Goal: Task Accomplishment & Management: Manage account settings

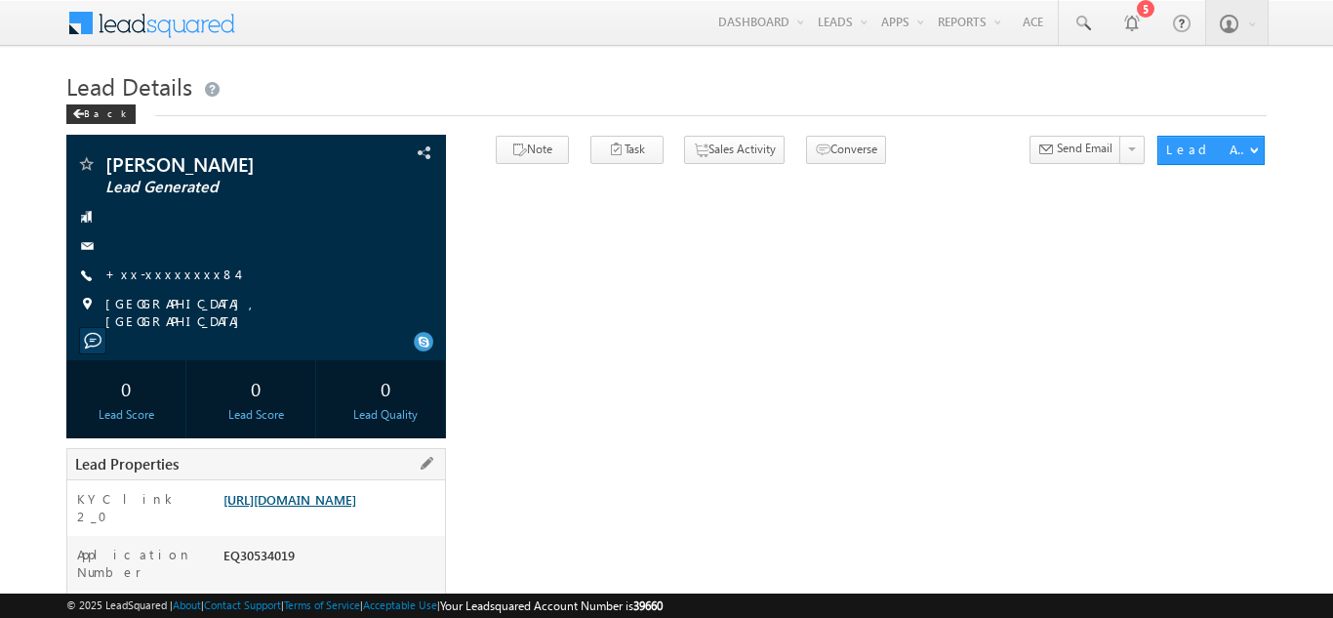
click at [322, 504] on link "https://angelbroking1-pk3em7sa.customui-test.leadsquared.com?leadId=bda3ee11-eb…" at bounding box center [290, 499] width 133 height 17
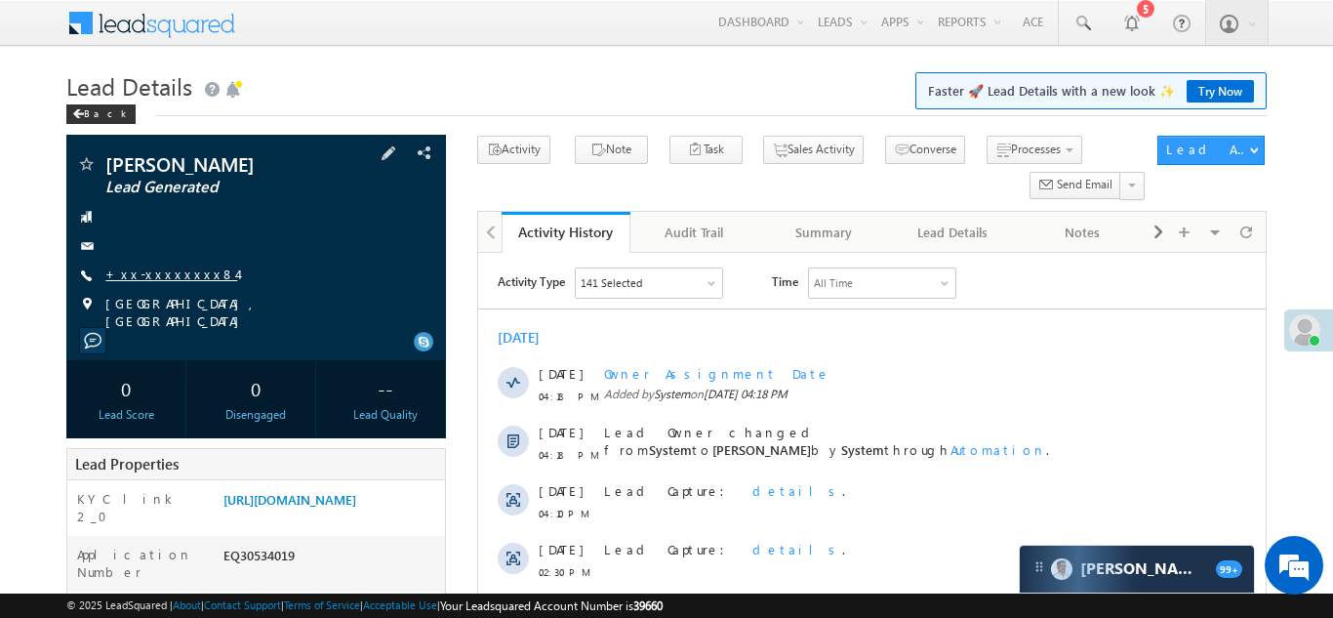
click at [173, 279] on link "+xx-xxxxxxxx84" at bounding box center [171, 274] width 132 height 17
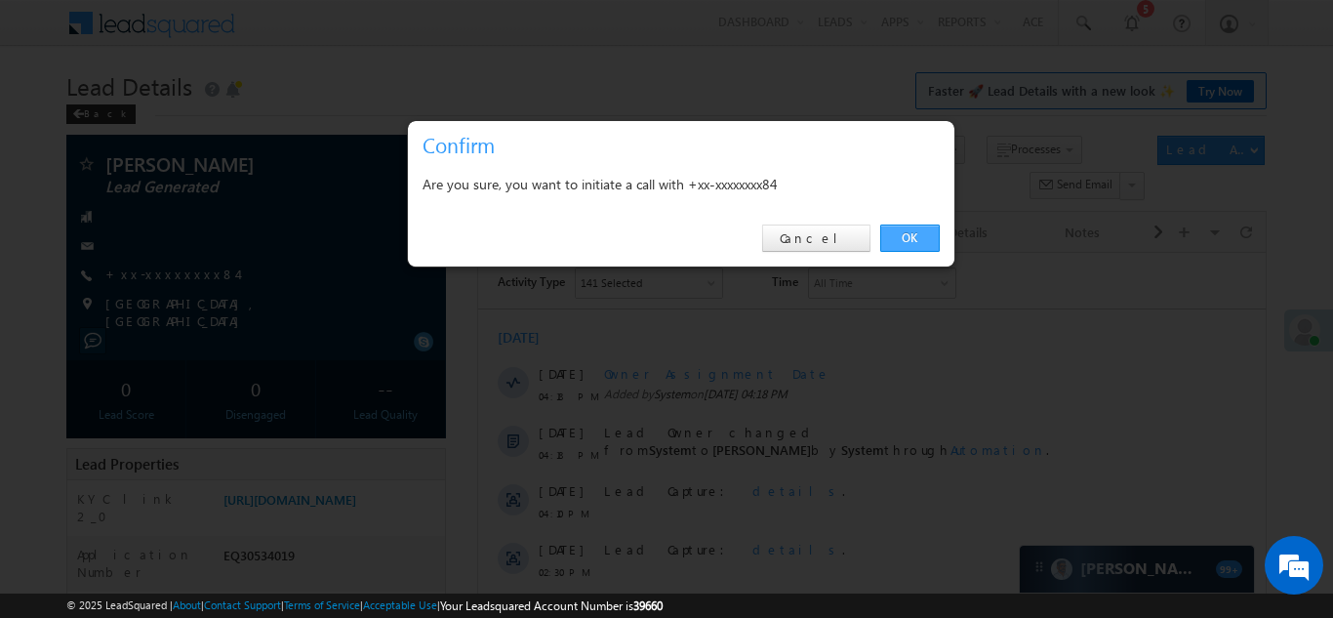
click at [918, 232] on link "OK" at bounding box center [910, 238] width 60 height 27
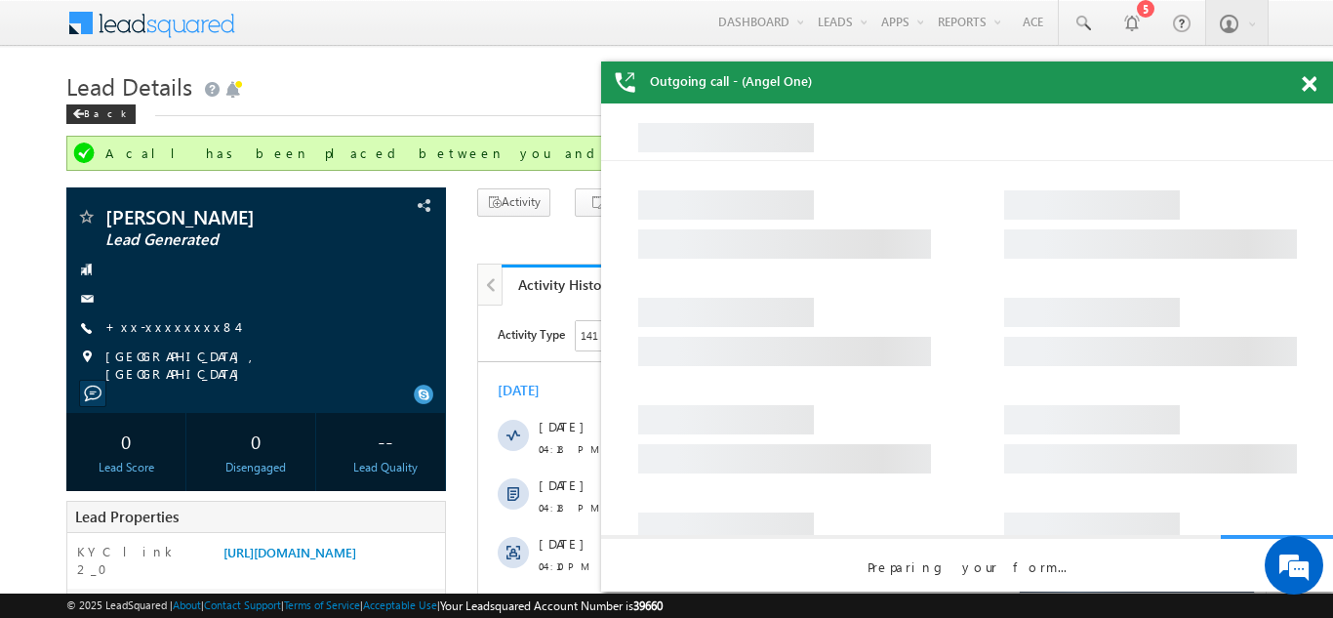
click at [1310, 89] on span at bounding box center [1309, 84] width 15 height 17
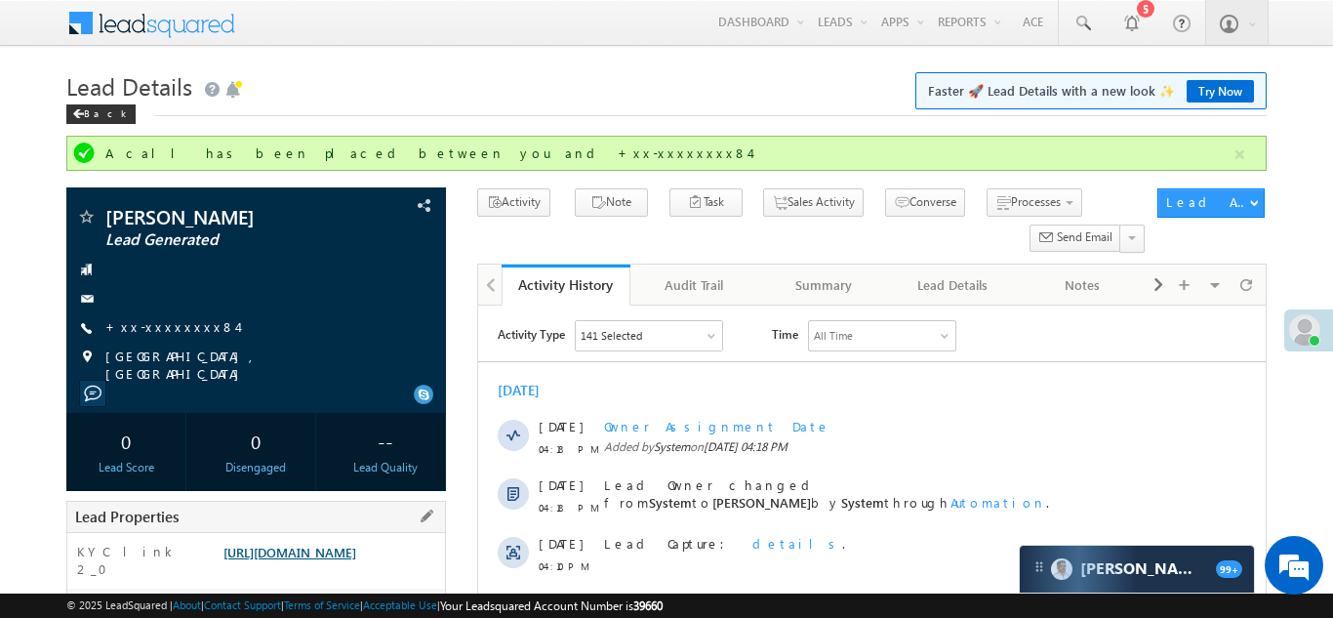
click at [339, 546] on link "https://angelbroking1-pk3em7sa.customui-test.leadsquared.com?leadId=bda3ee11-eb…" at bounding box center [290, 552] width 133 height 17
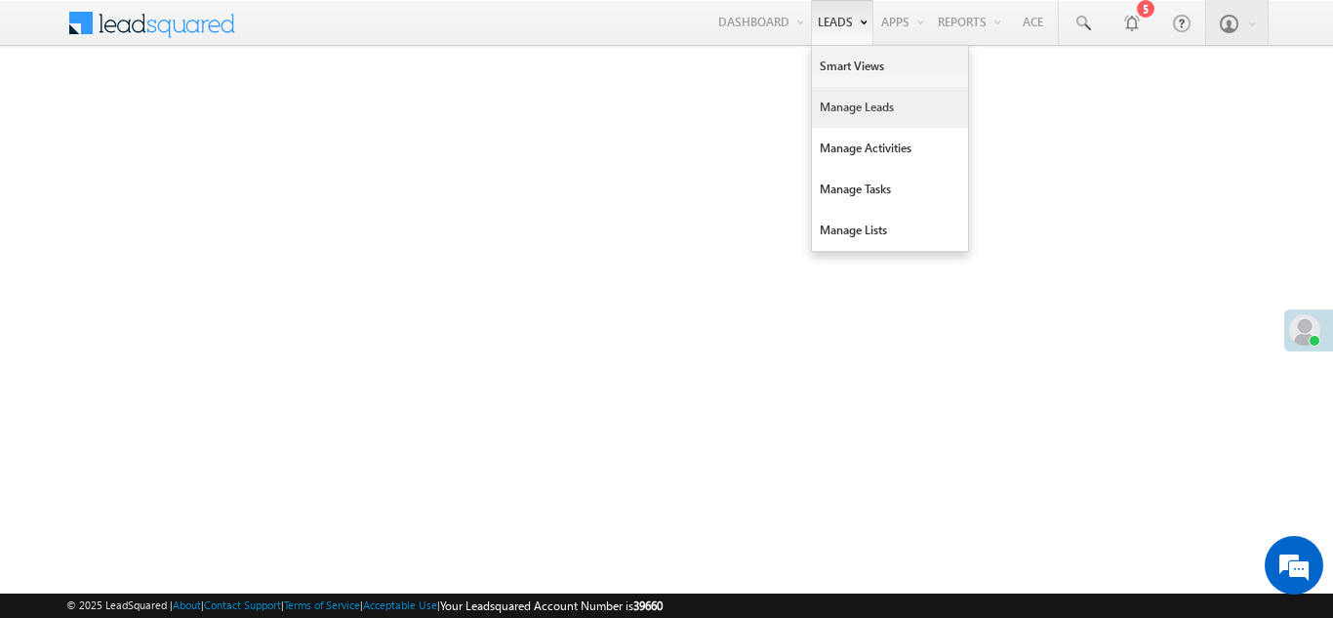
click at [823, 104] on link "Manage Leads" at bounding box center [890, 107] width 156 height 41
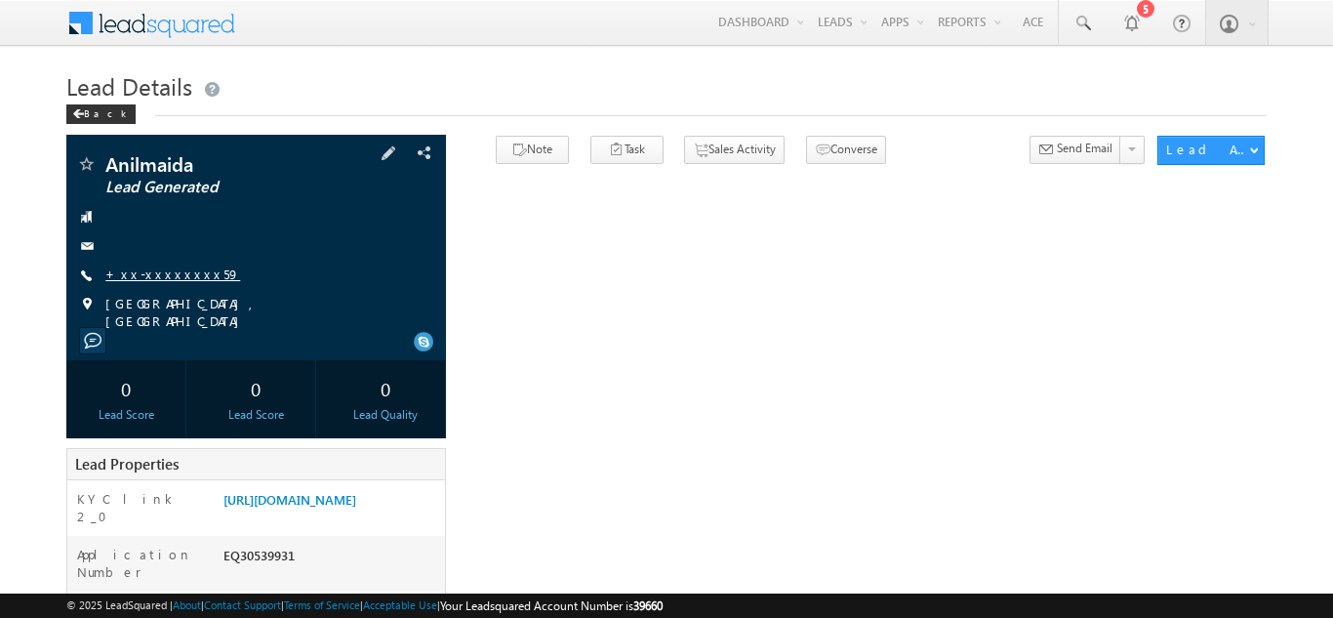
click at [163, 275] on link "+xx-xxxxxxxx59" at bounding box center [172, 274] width 135 height 17
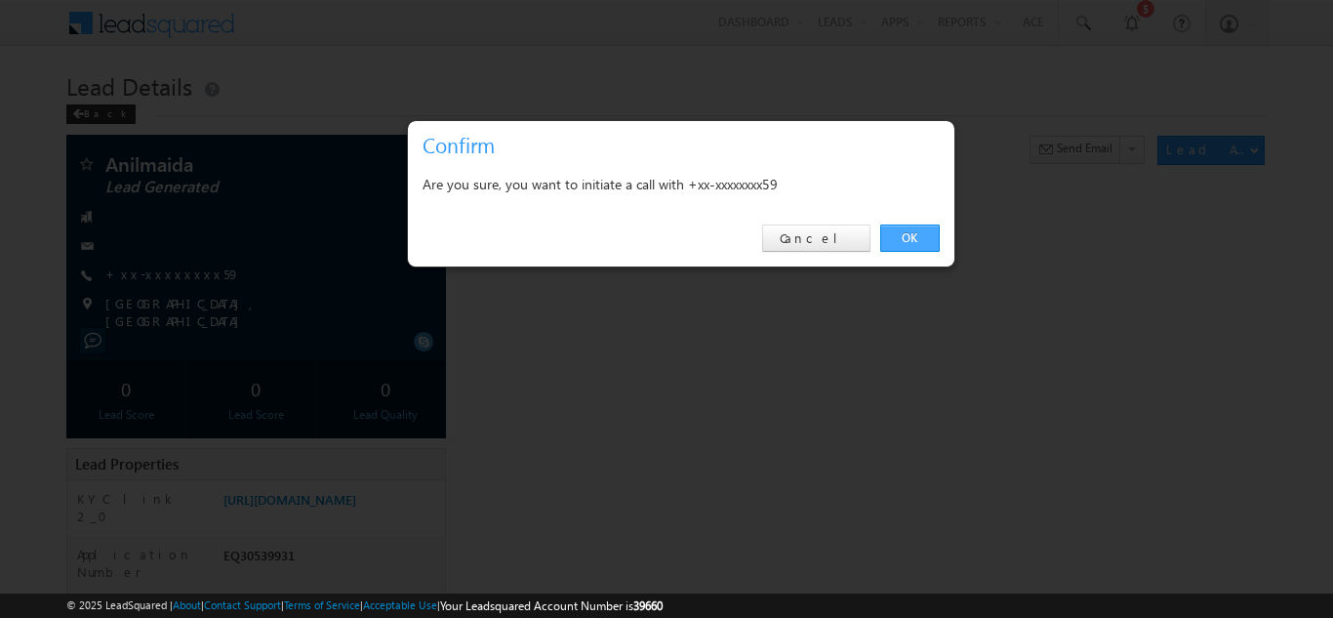
click at [908, 232] on link "OK" at bounding box center [910, 238] width 60 height 27
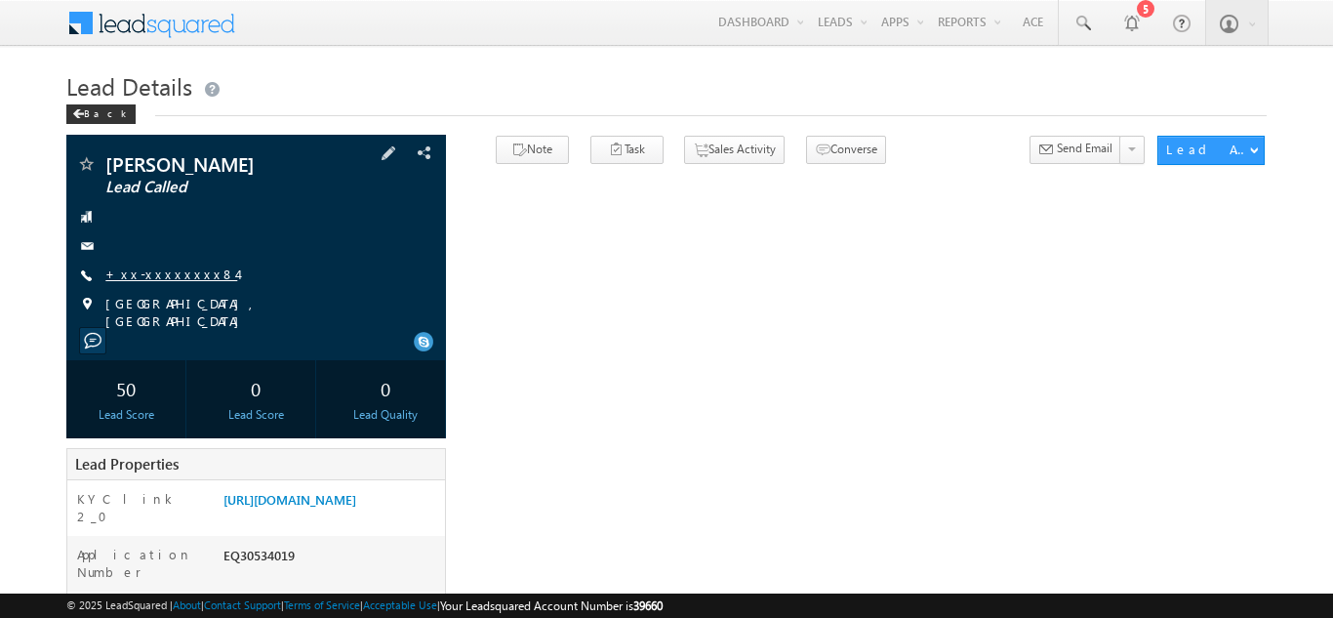
click at [166, 271] on link "+xx-xxxxxxxx84" at bounding box center [171, 274] width 132 height 17
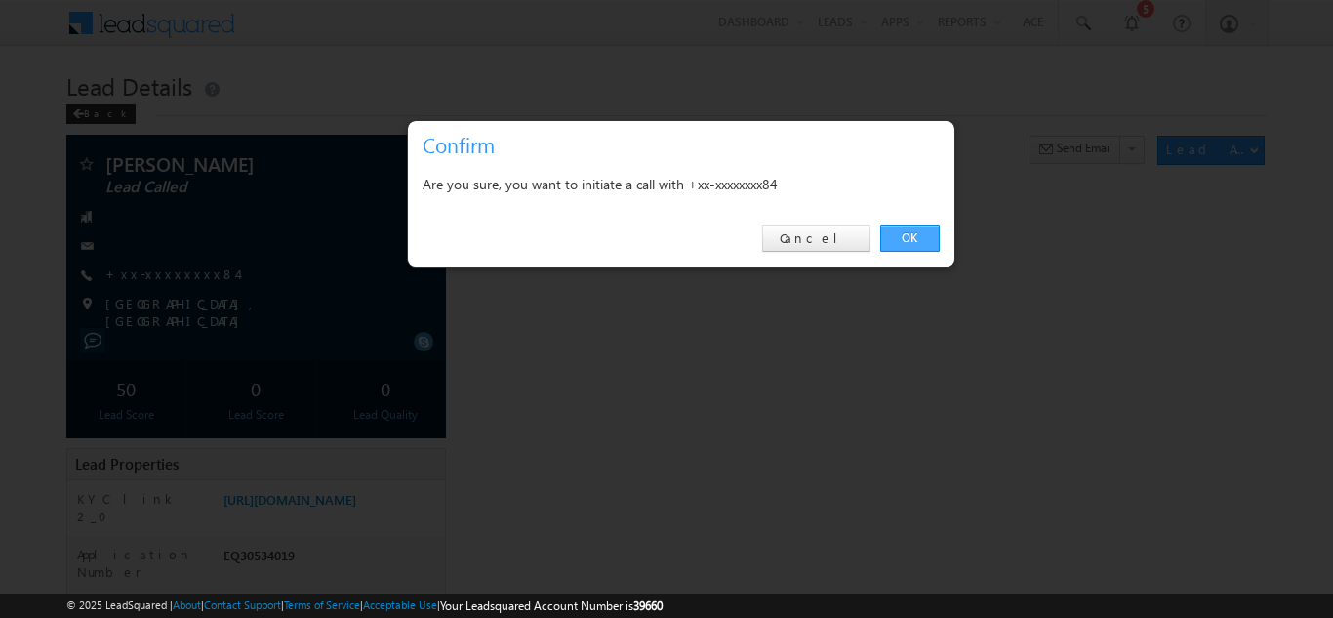
click at [895, 231] on link "OK" at bounding box center [910, 238] width 60 height 27
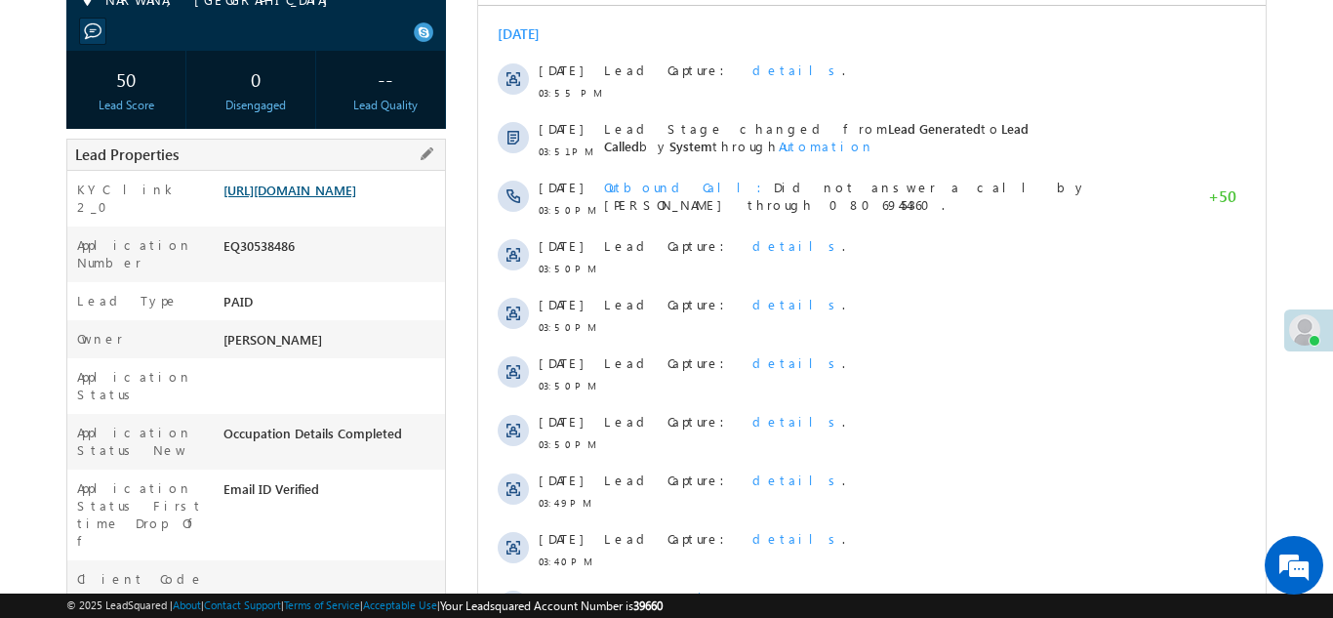
click at [312, 198] on link "https://angelbroking1-pk3em7sa.customui-test.leadsquared.com?leadId=07c35faf-5e…" at bounding box center [290, 190] width 133 height 17
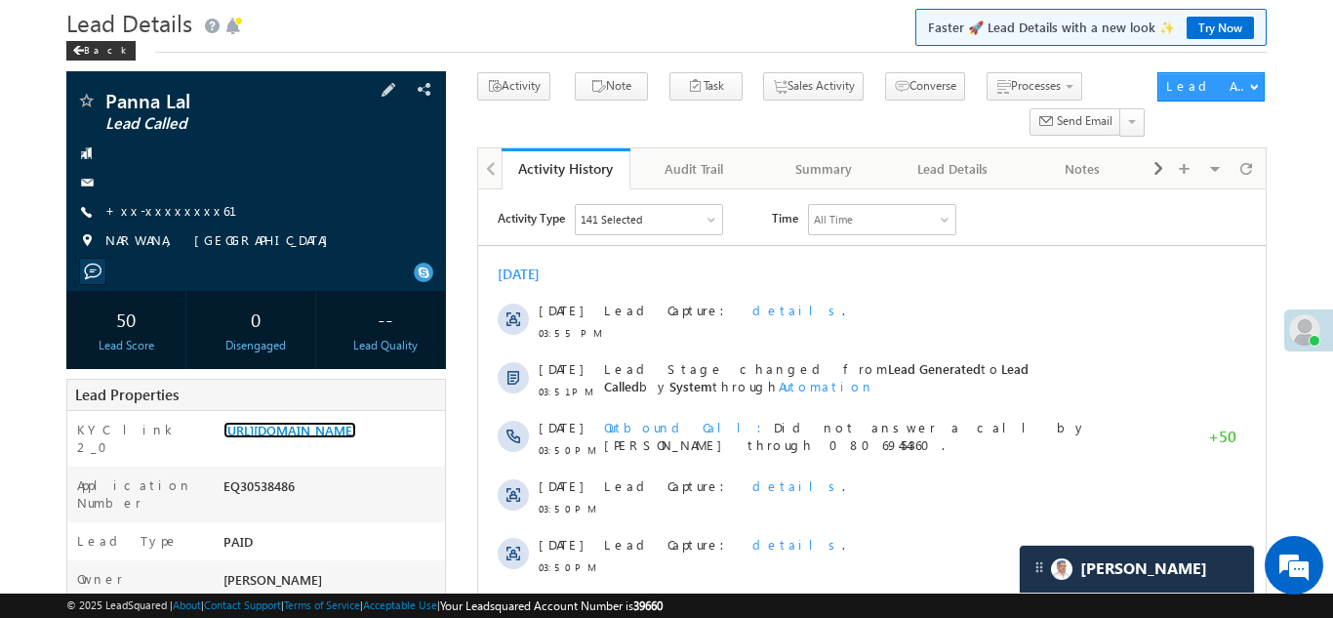
scroll to position [61, 0]
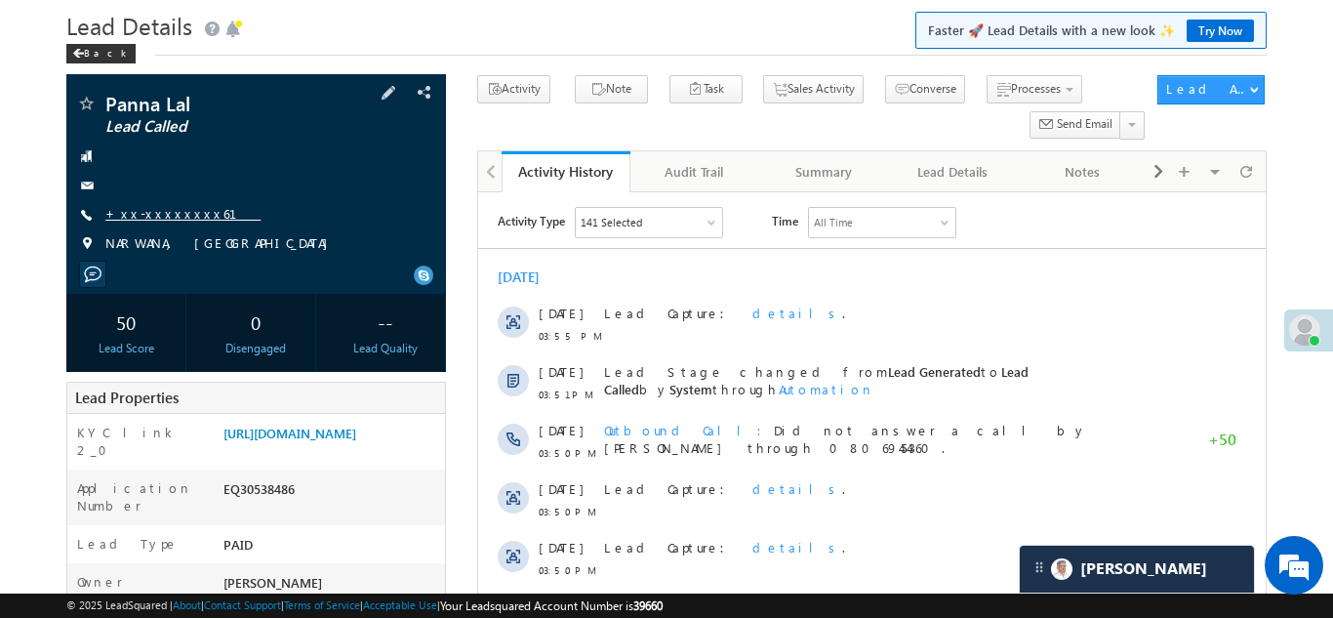
click at [167, 211] on link "+xx-xxxxxxxx61" at bounding box center [182, 213] width 155 height 17
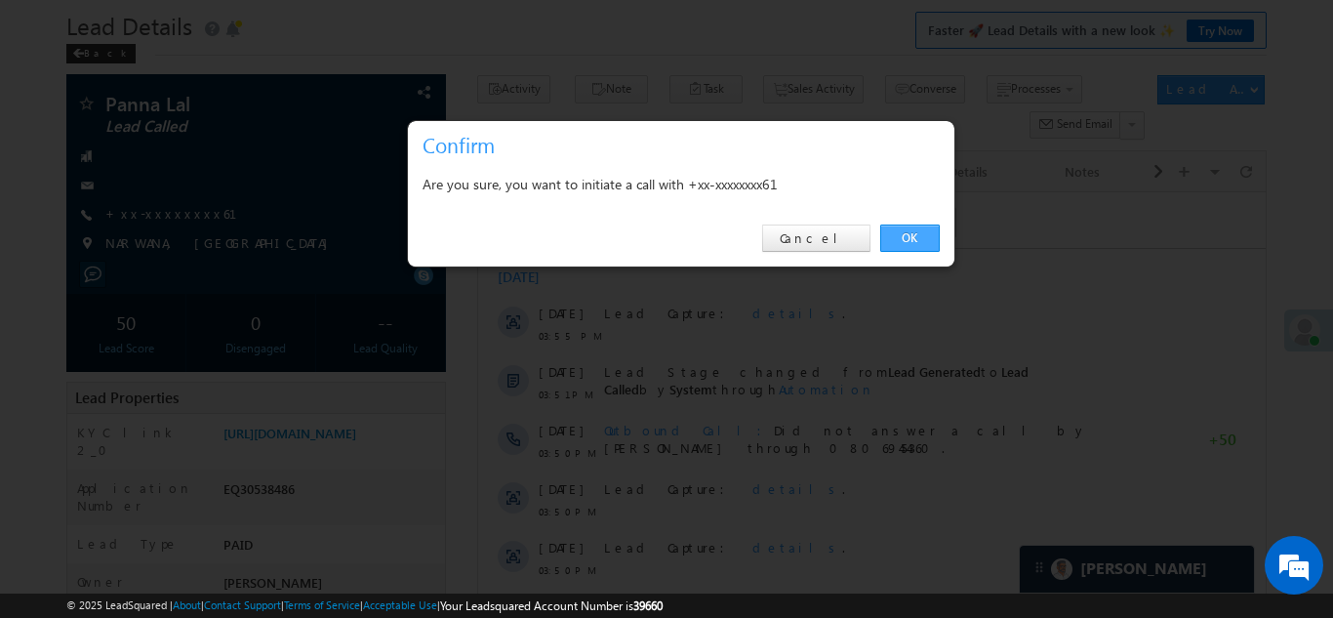
click at [903, 239] on link "OK" at bounding box center [910, 238] width 60 height 27
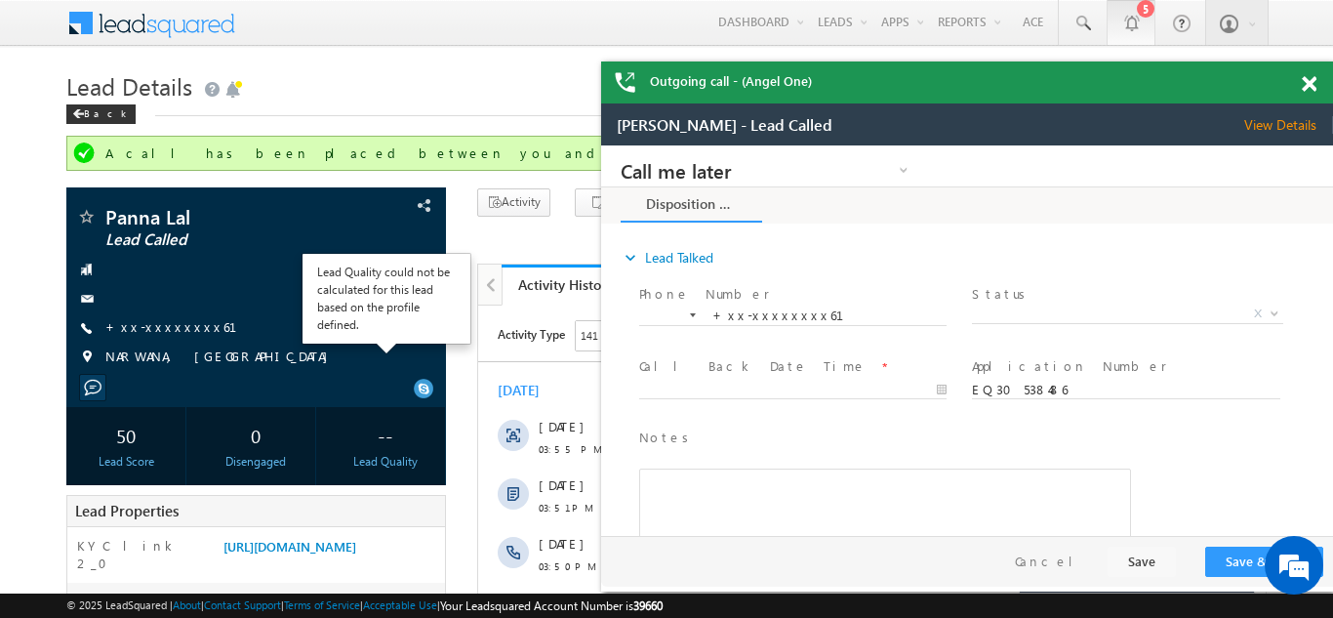
scroll to position [0, 0]
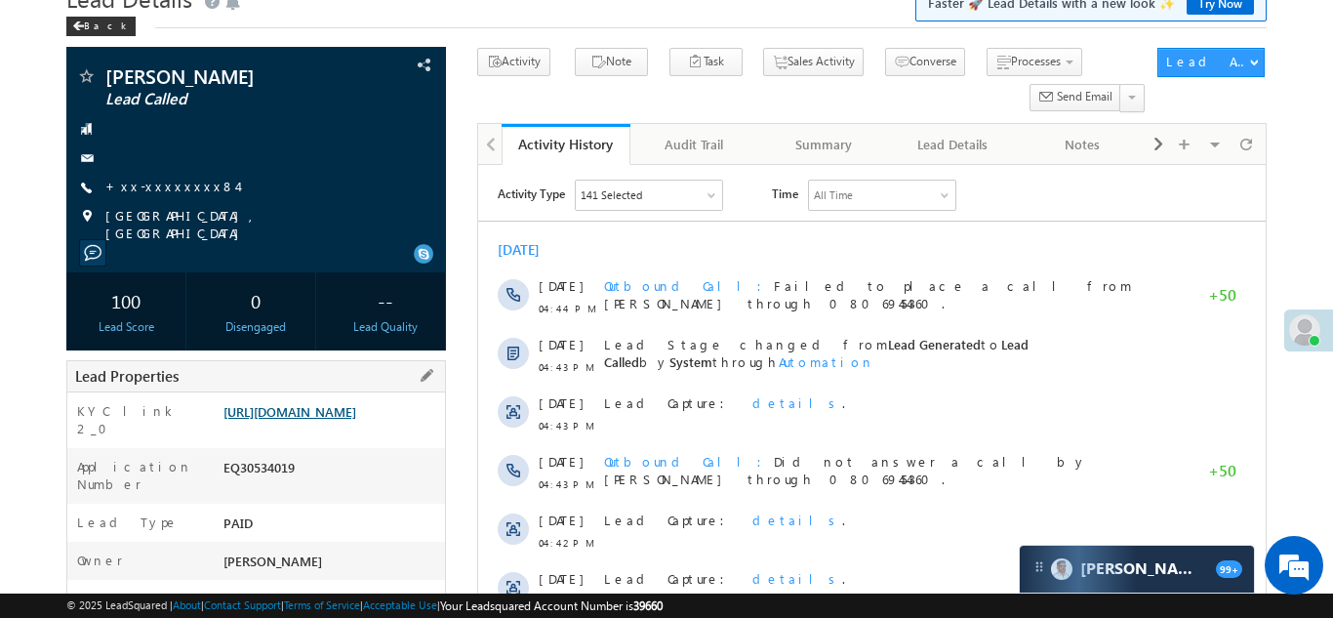
click at [338, 420] on link "https://angelbroking1-pk3em7sa.customui-test.leadsquared.com?leadId=bda3ee11-eb…" at bounding box center [290, 411] width 133 height 17
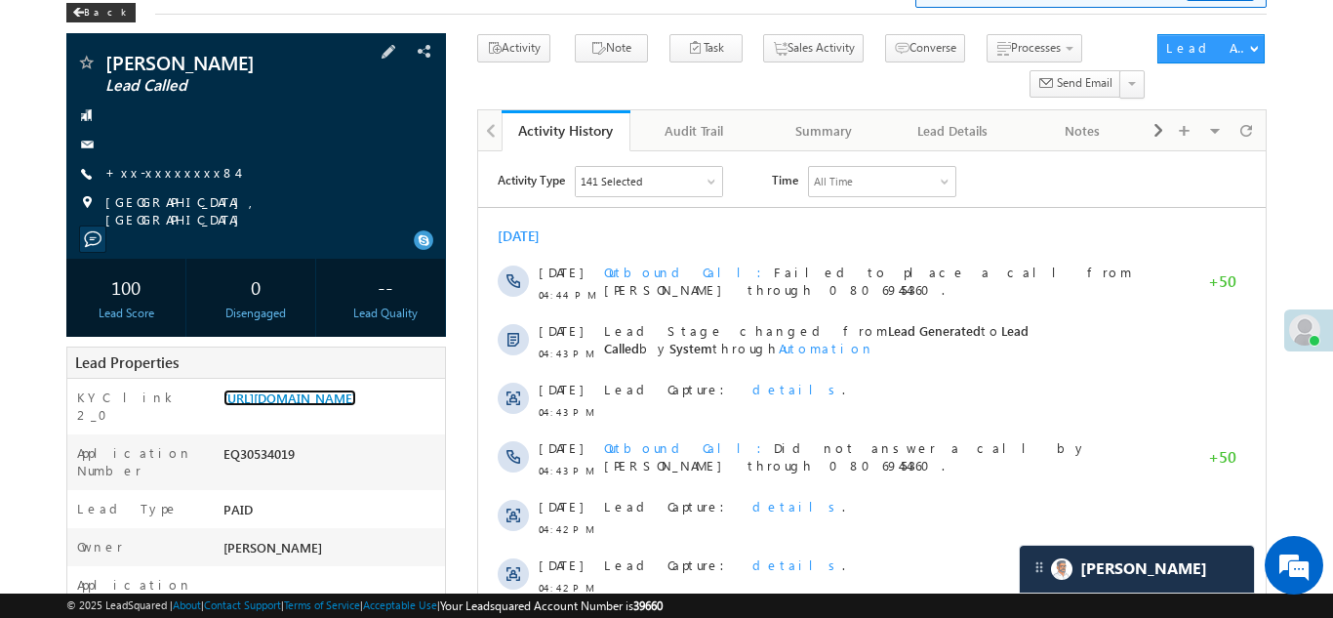
scroll to position [178, 0]
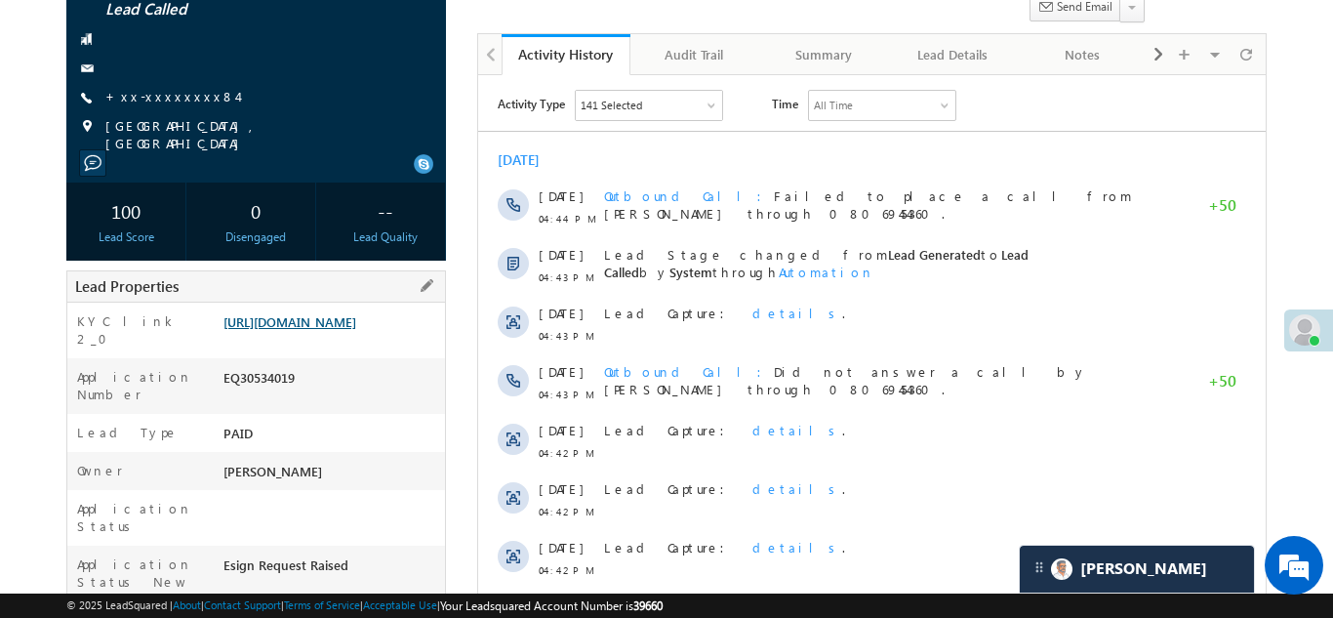
click at [325, 323] on link "https://angelbroking1-pk3em7sa.customui-test.leadsquared.com?leadId=bda3ee11-eb…" at bounding box center [290, 321] width 133 height 17
click at [322, 326] on link "https://angelbroking1-pk3em7sa.customui-test.leadsquared.com?leadId=bda3ee11-eb…" at bounding box center [290, 321] width 133 height 17
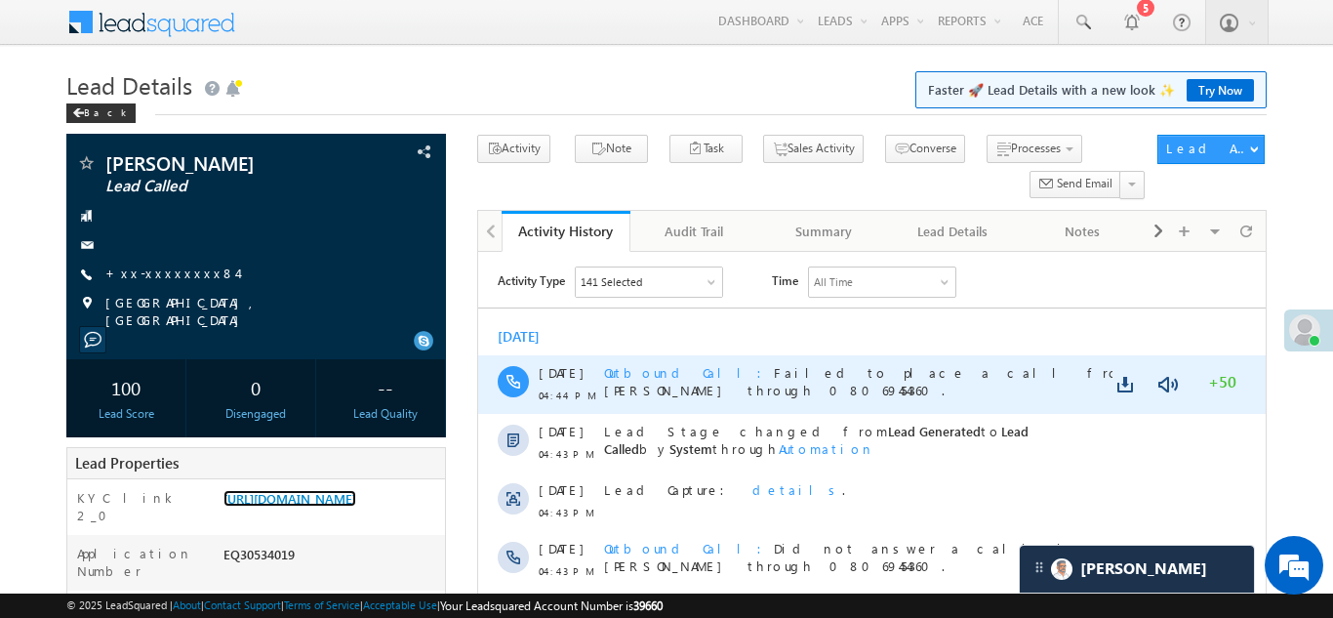
scroll to position [0, 0]
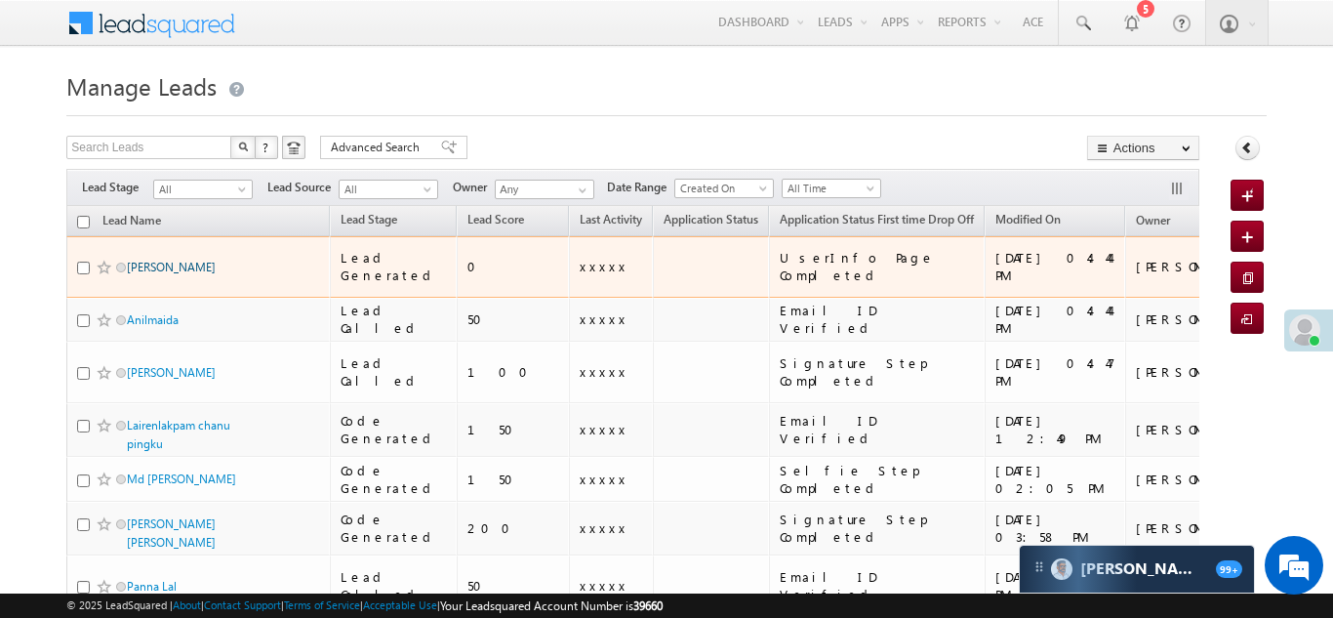
click at [182, 260] on link "[PERSON_NAME]" at bounding box center [171, 267] width 89 height 15
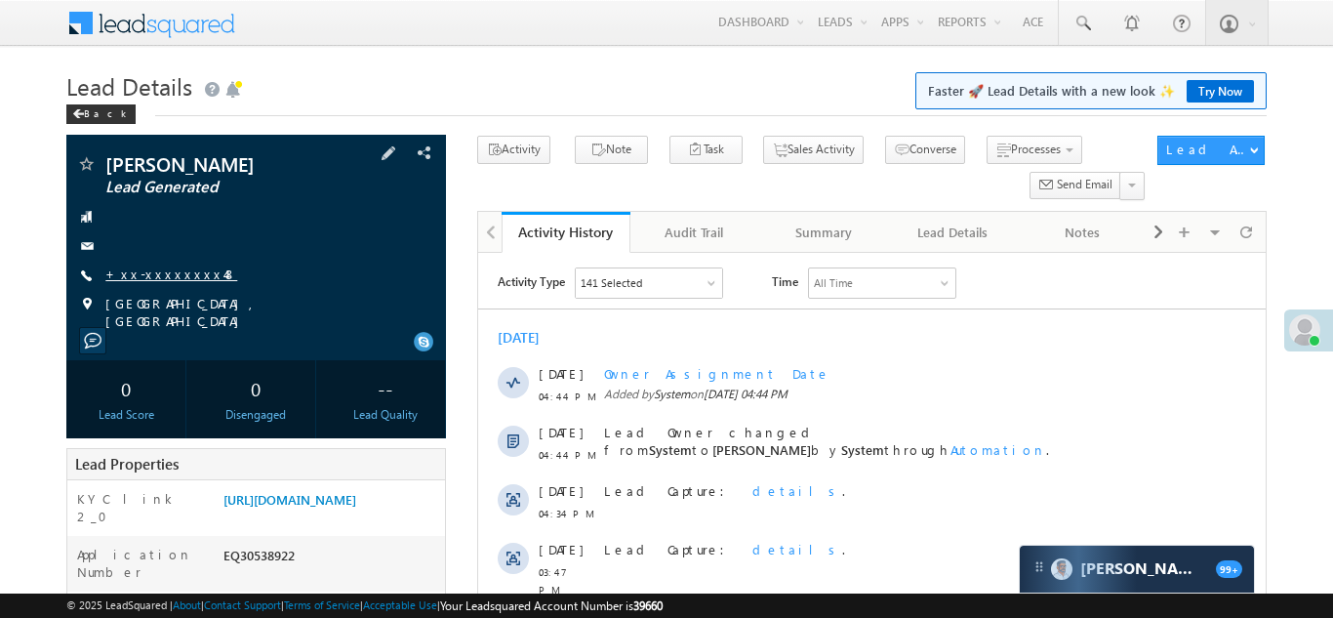
click at [166, 281] on link "+xx-xxxxxxxx48" at bounding box center [171, 274] width 132 height 17
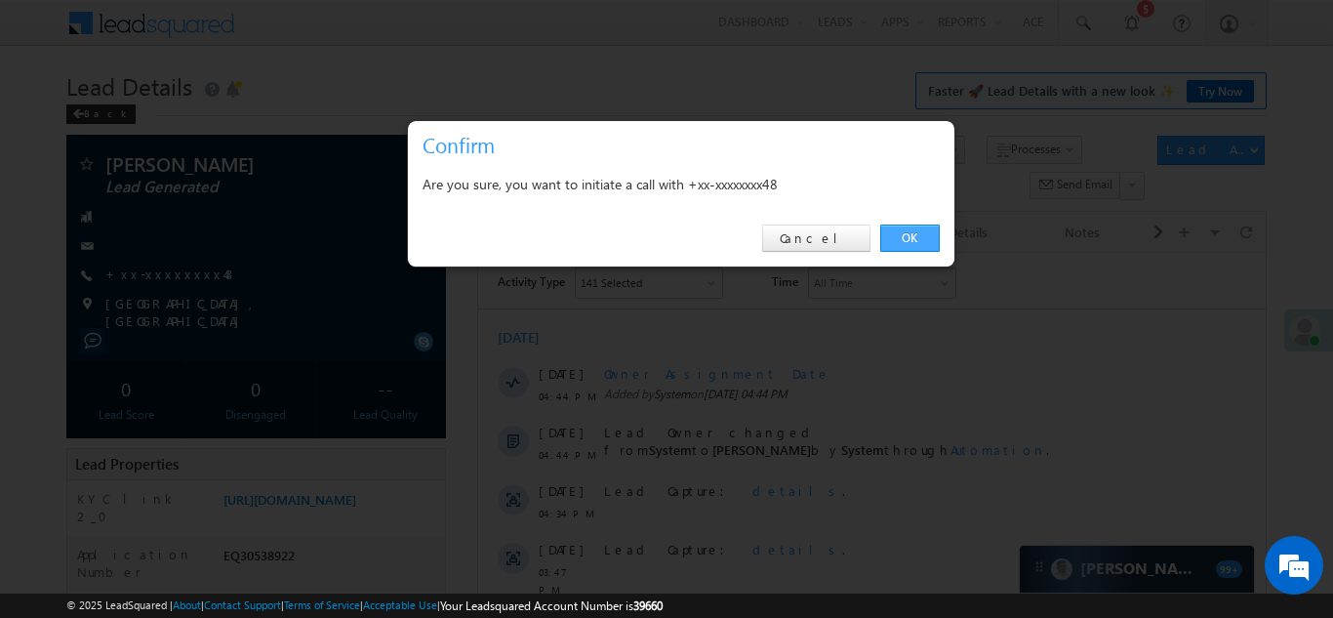
click at [911, 233] on link "OK" at bounding box center [910, 238] width 60 height 27
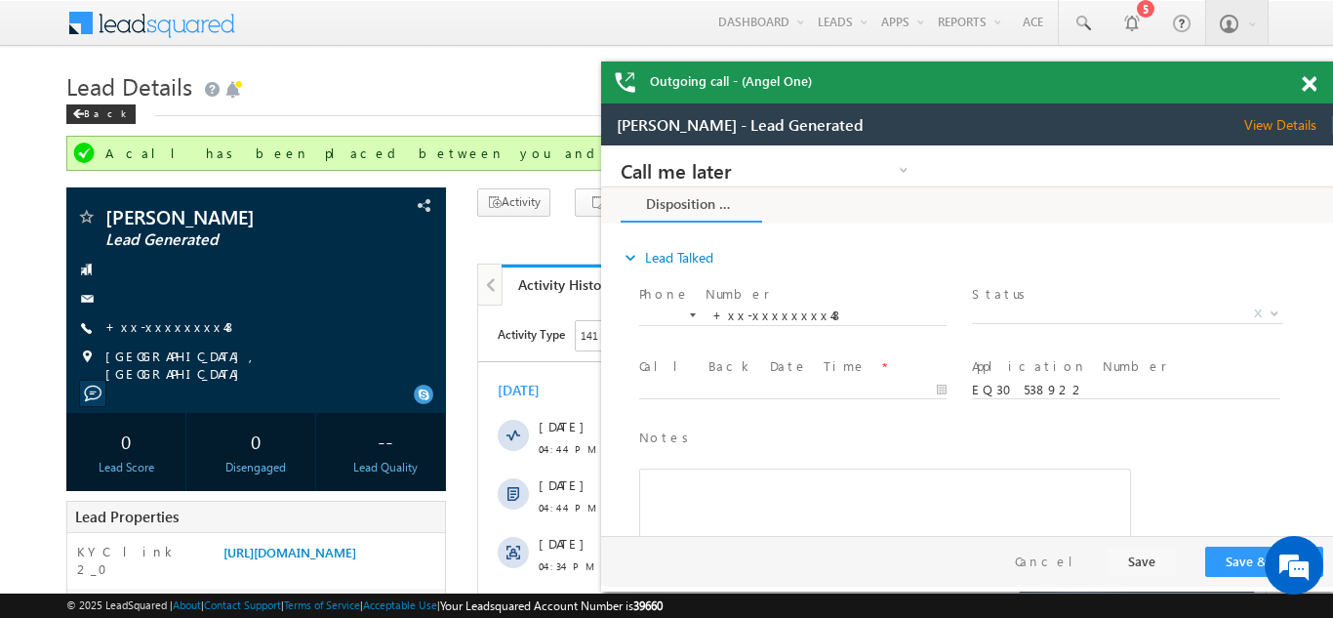
click at [1309, 79] on span at bounding box center [1309, 84] width 15 height 17
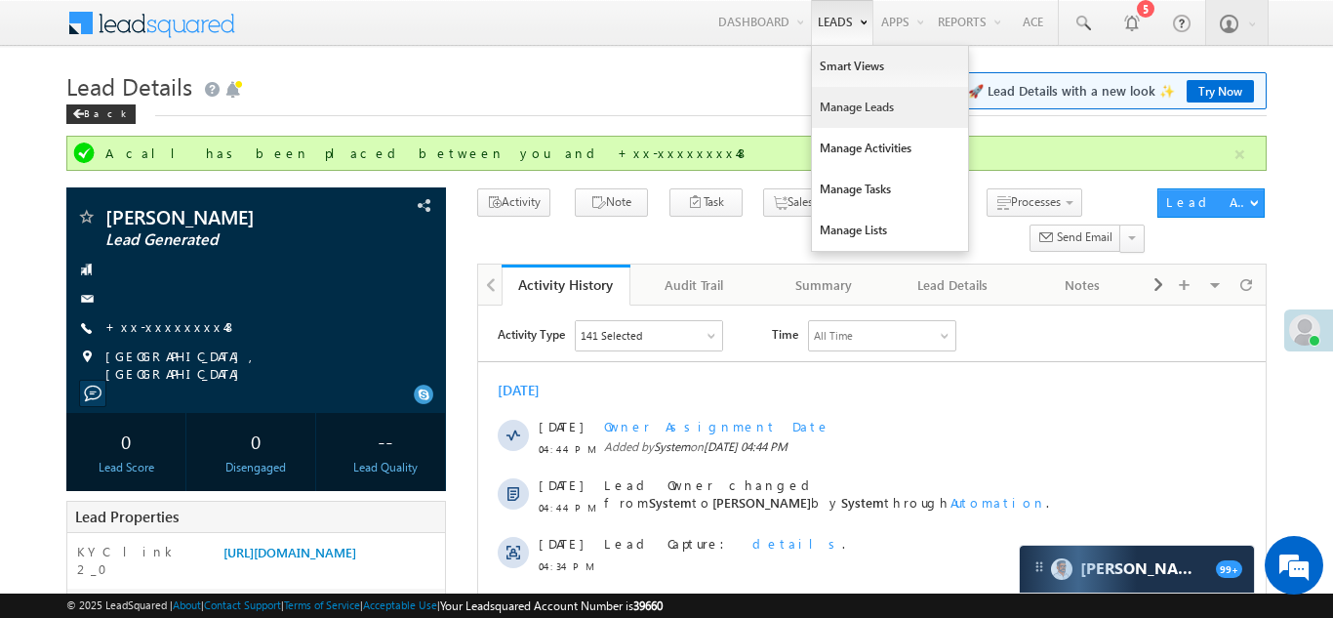
click at [846, 100] on link "Manage Leads" at bounding box center [890, 107] width 156 height 41
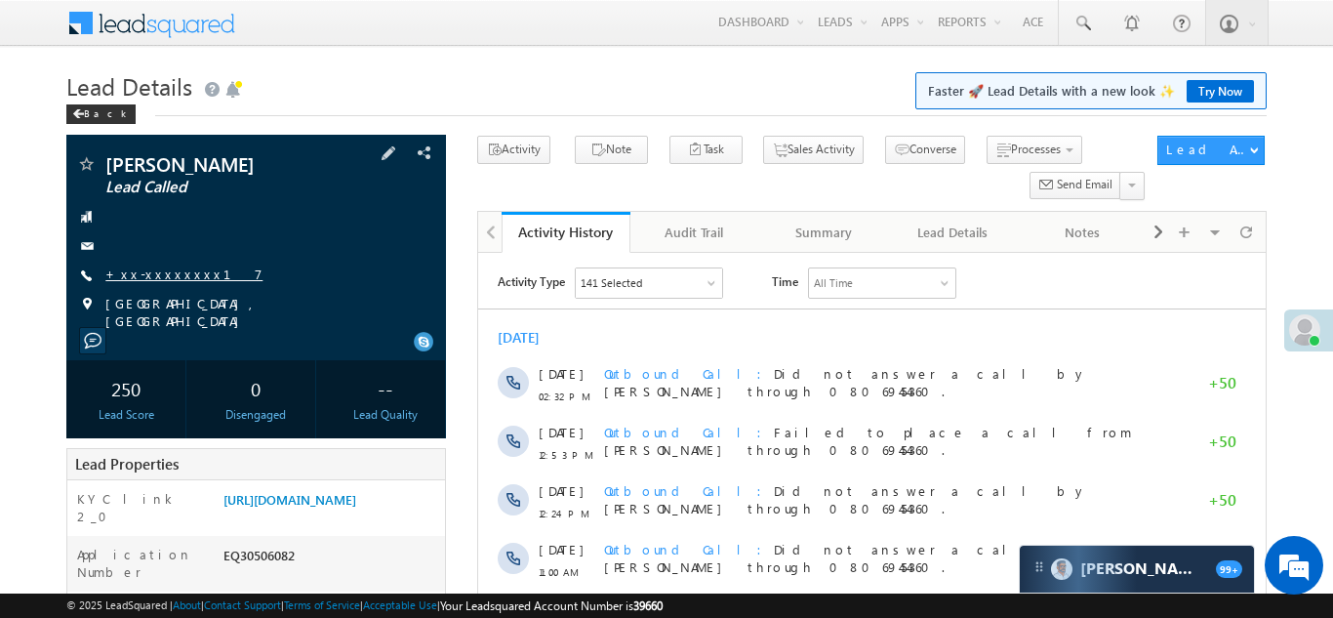
click at [163, 269] on link "+xx-xxxxxxxx17" at bounding box center [183, 274] width 157 height 17
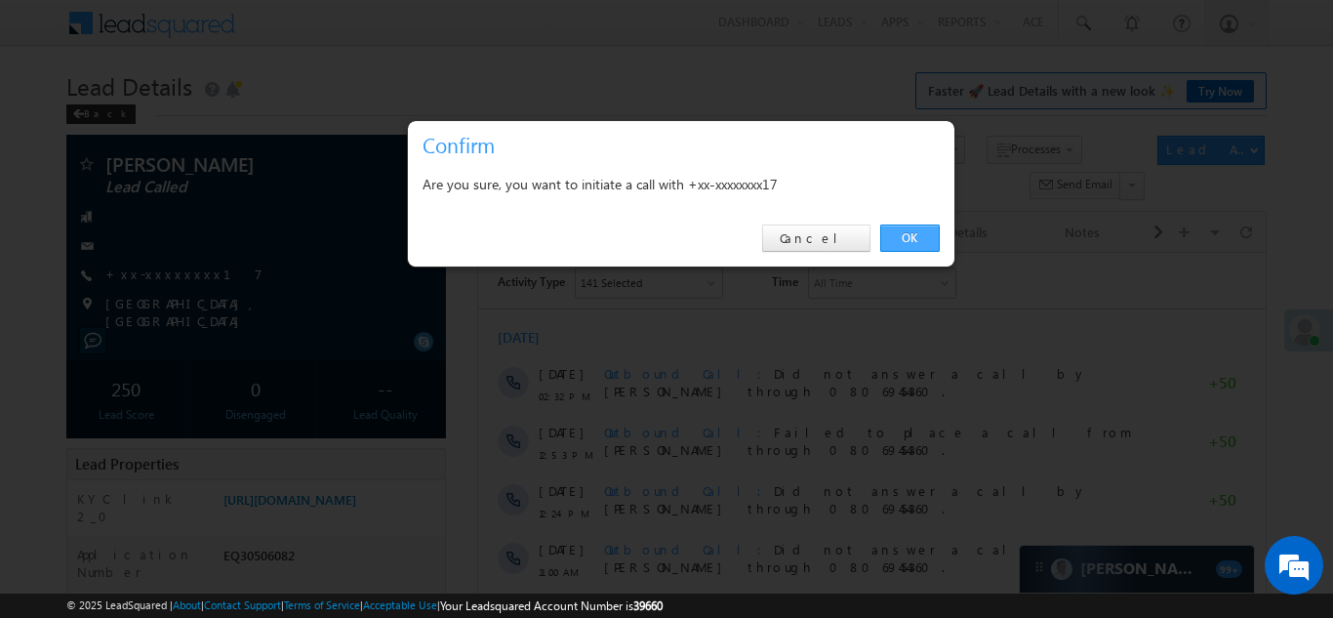
click at [898, 234] on link "OK" at bounding box center [910, 238] width 60 height 27
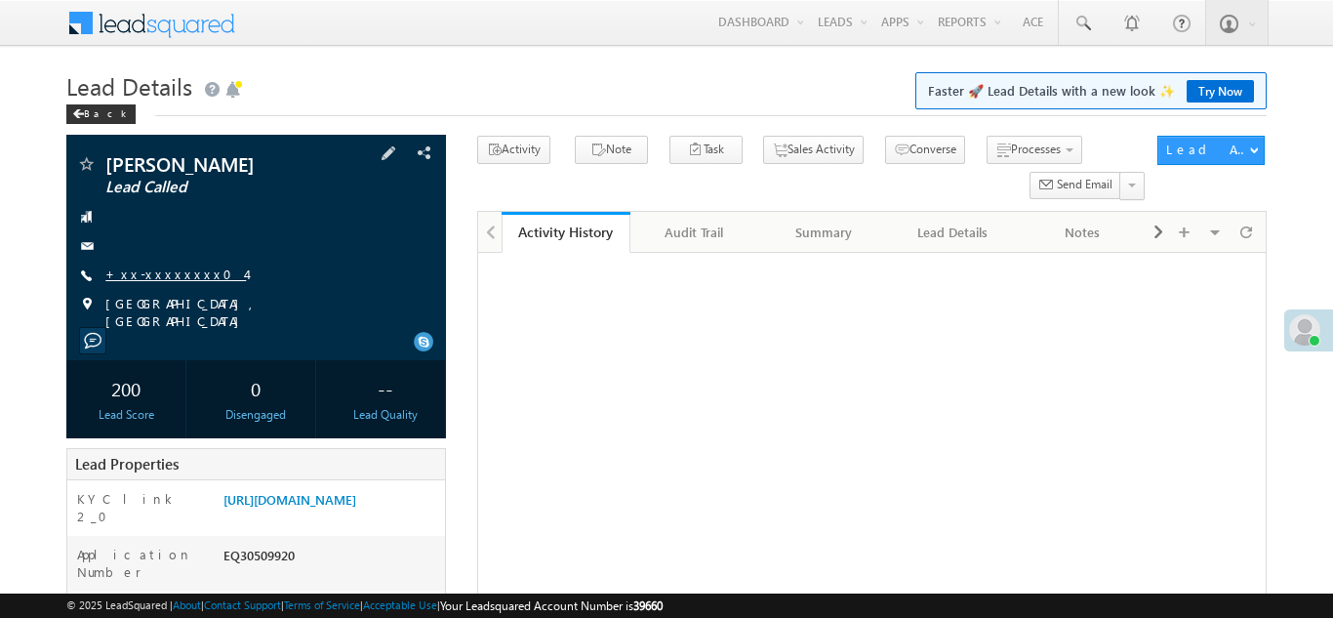
click at [156, 277] on link "+xx-xxxxxxxx04" at bounding box center [175, 274] width 141 height 17
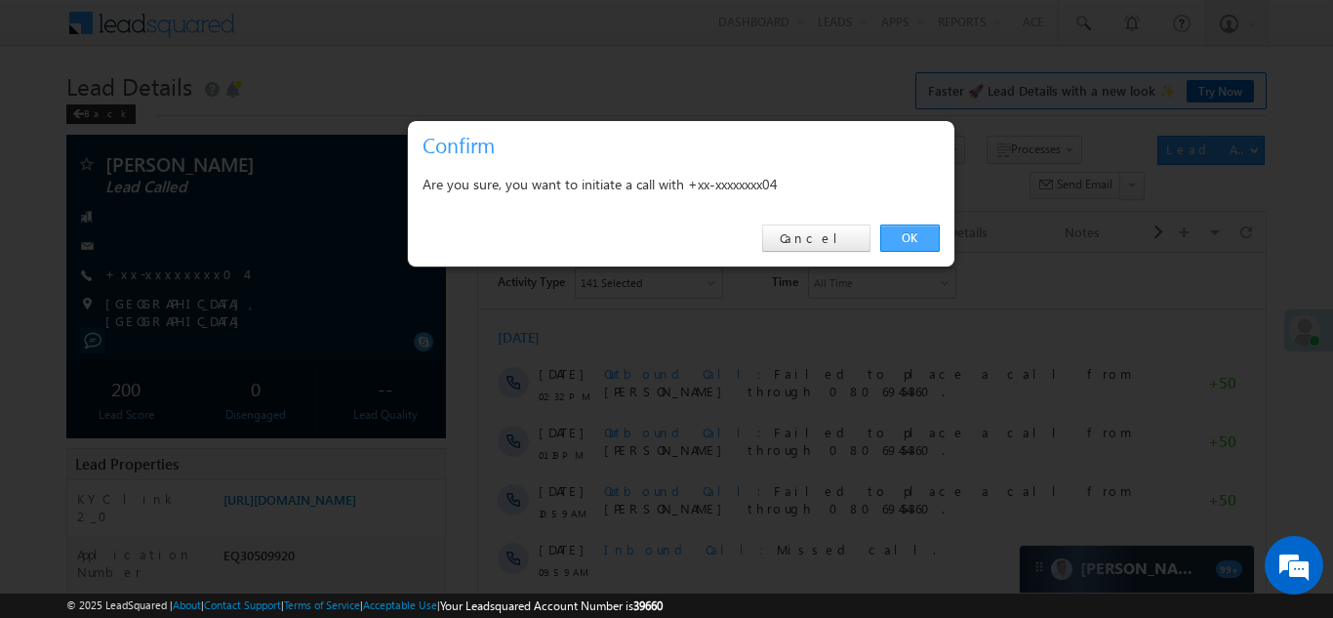
click at [907, 235] on link "OK" at bounding box center [910, 238] width 60 height 27
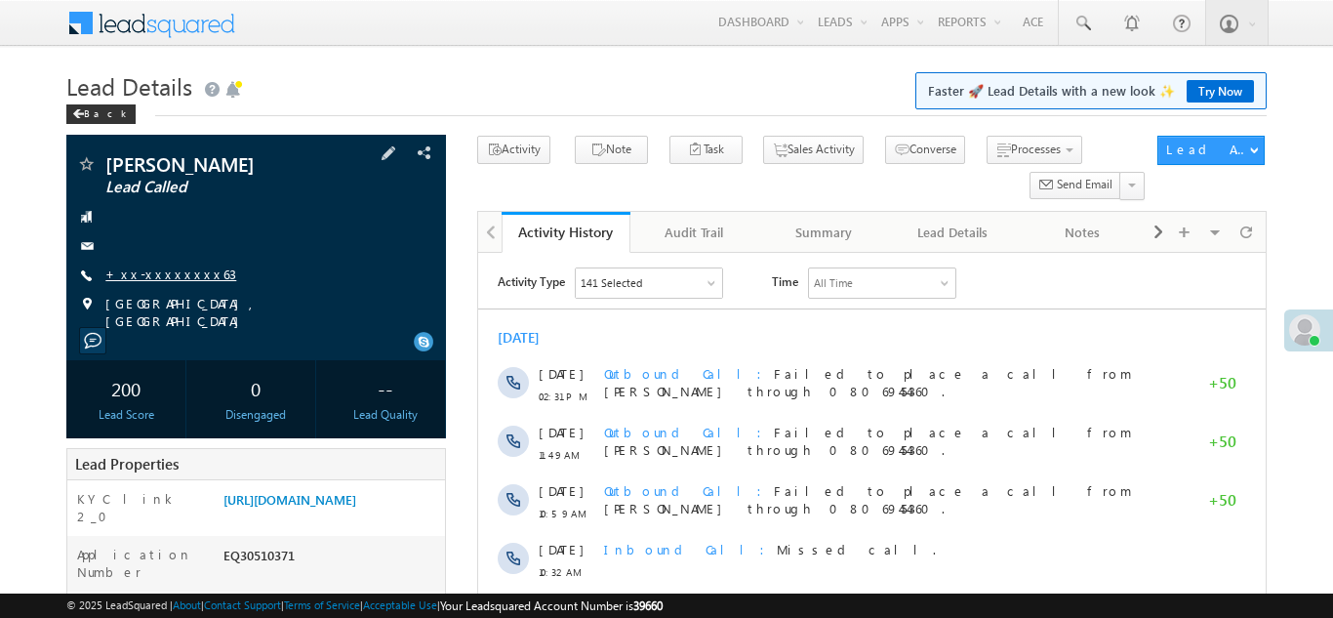
click at [153, 274] on link "+xx-xxxxxxxx63" at bounding box center [170, 274] width 131 height 17
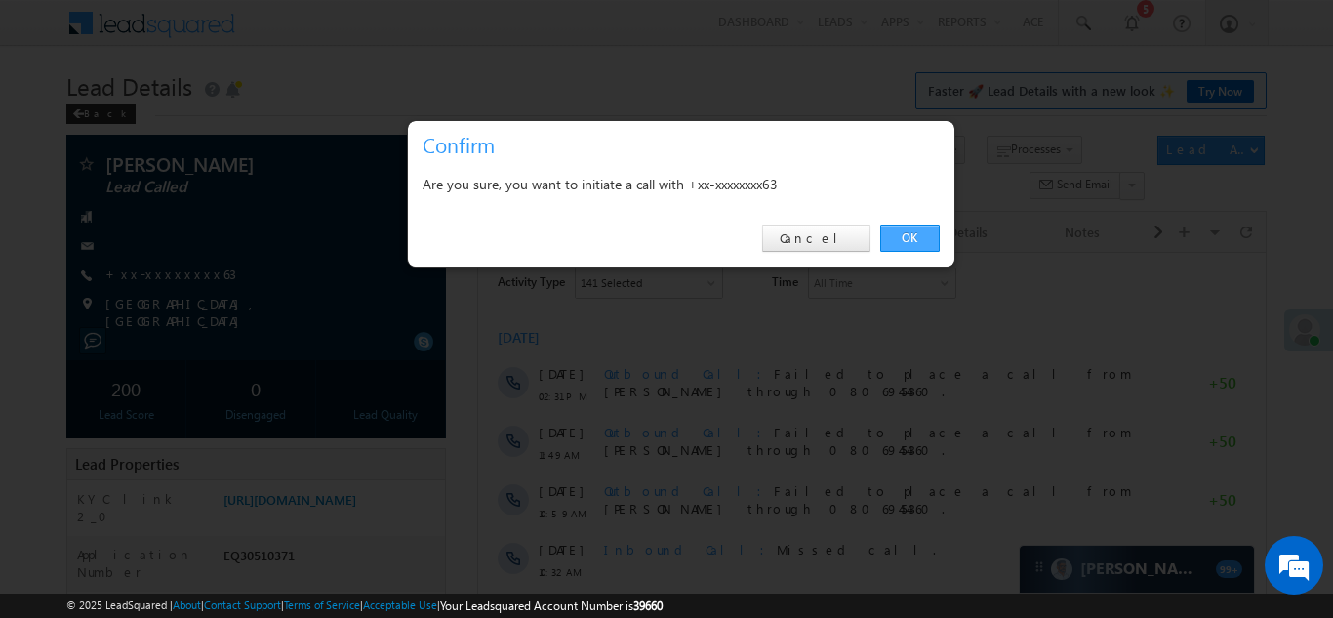
click at [907, 235] on link "OK" at bounding box center [910, 238] width 60 height 27
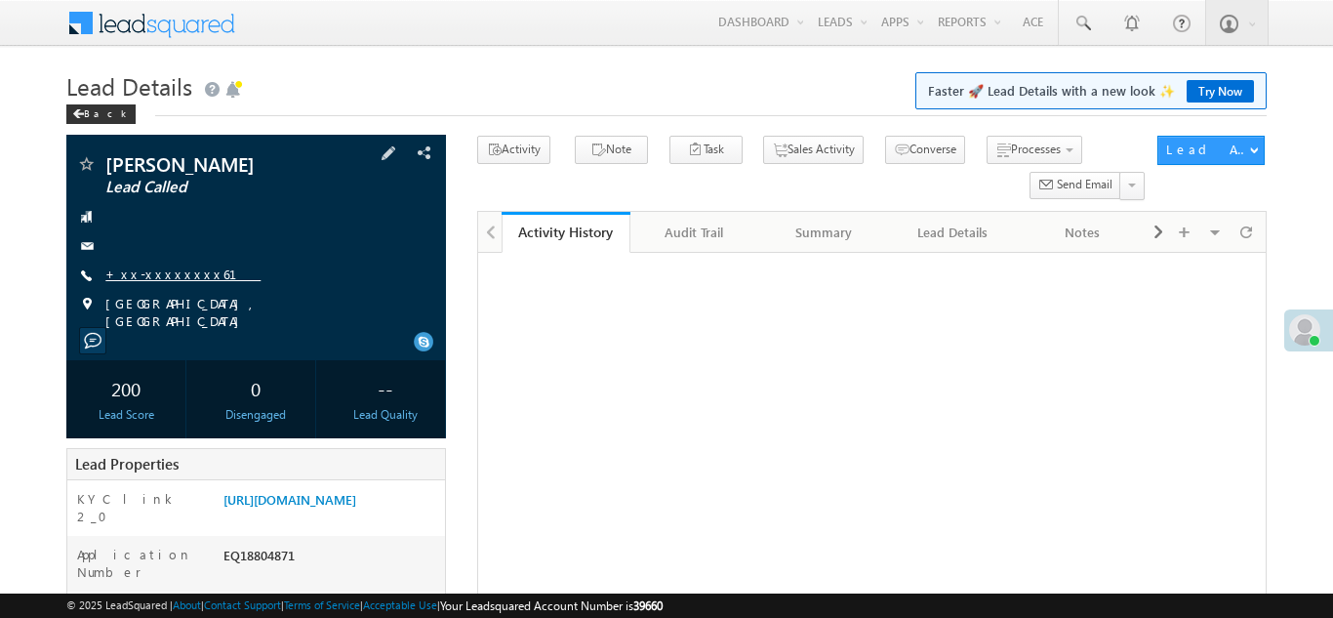
click at [145, 275] on link "+xx-xxxxxxxx61" at bounding box center [182, 274] width 155 height 17
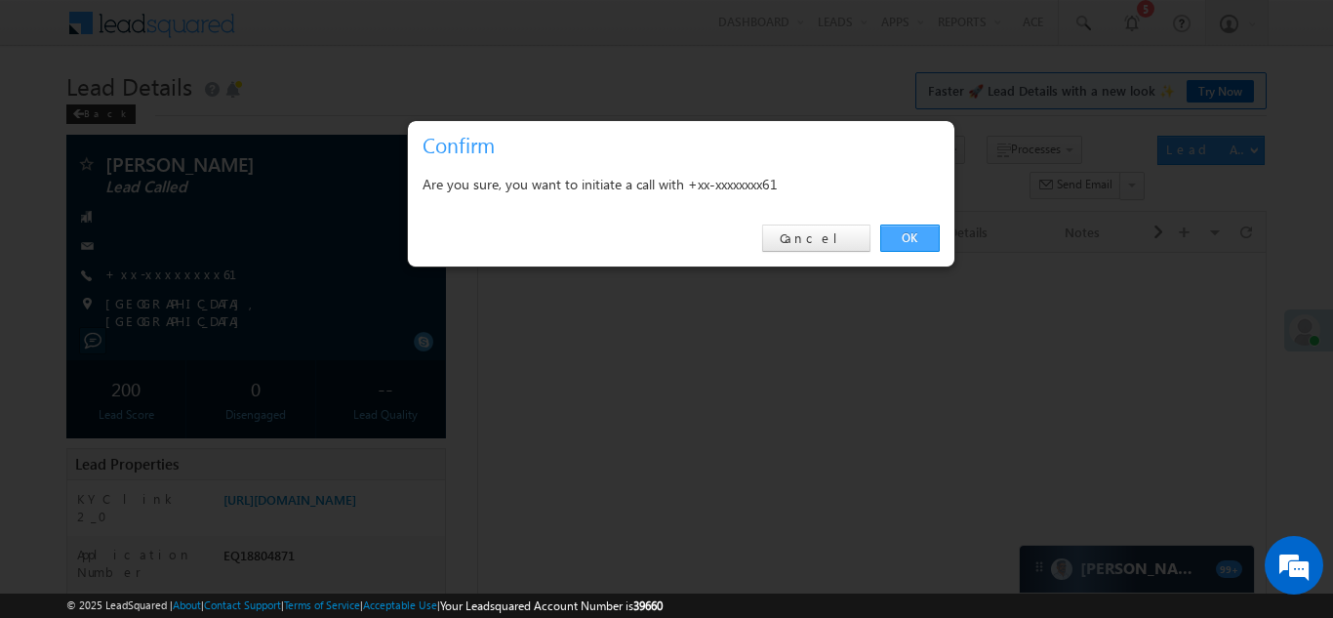
click at [913, 237] on link "OK" at bounding box center [910, 238] width 60 height 27
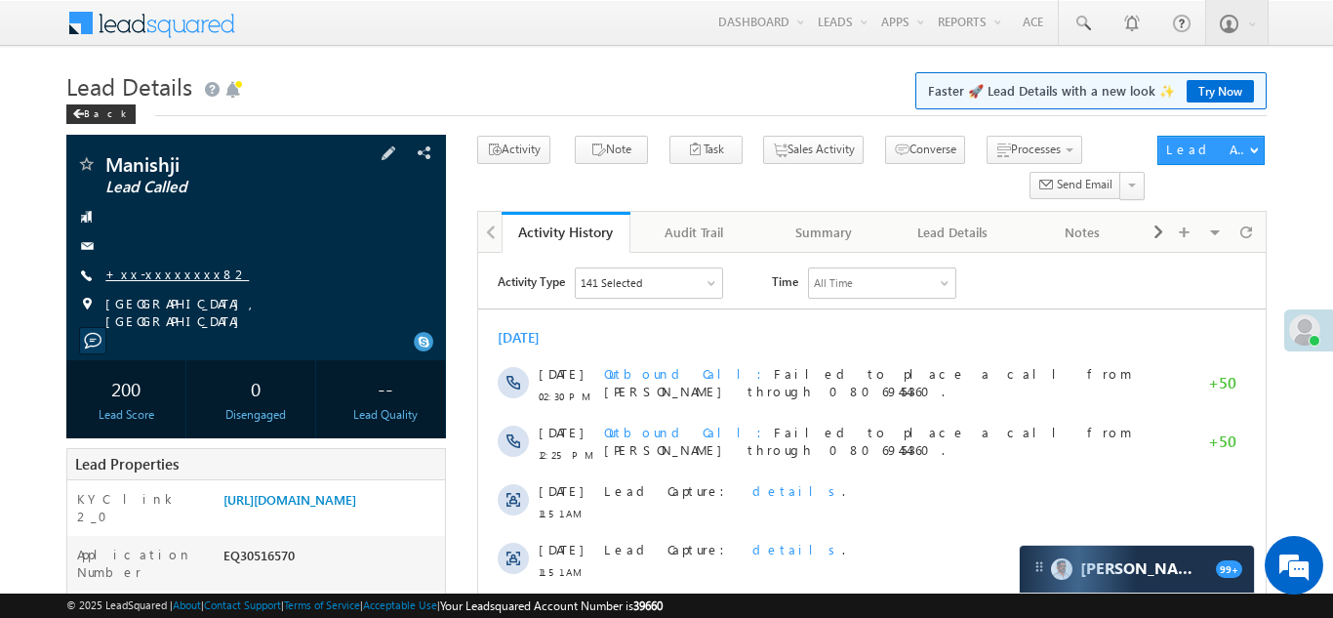
click at [159, 269] on link "+xx-xxxxxxxx82" at bounding box center [176, 274] width 143 height 17
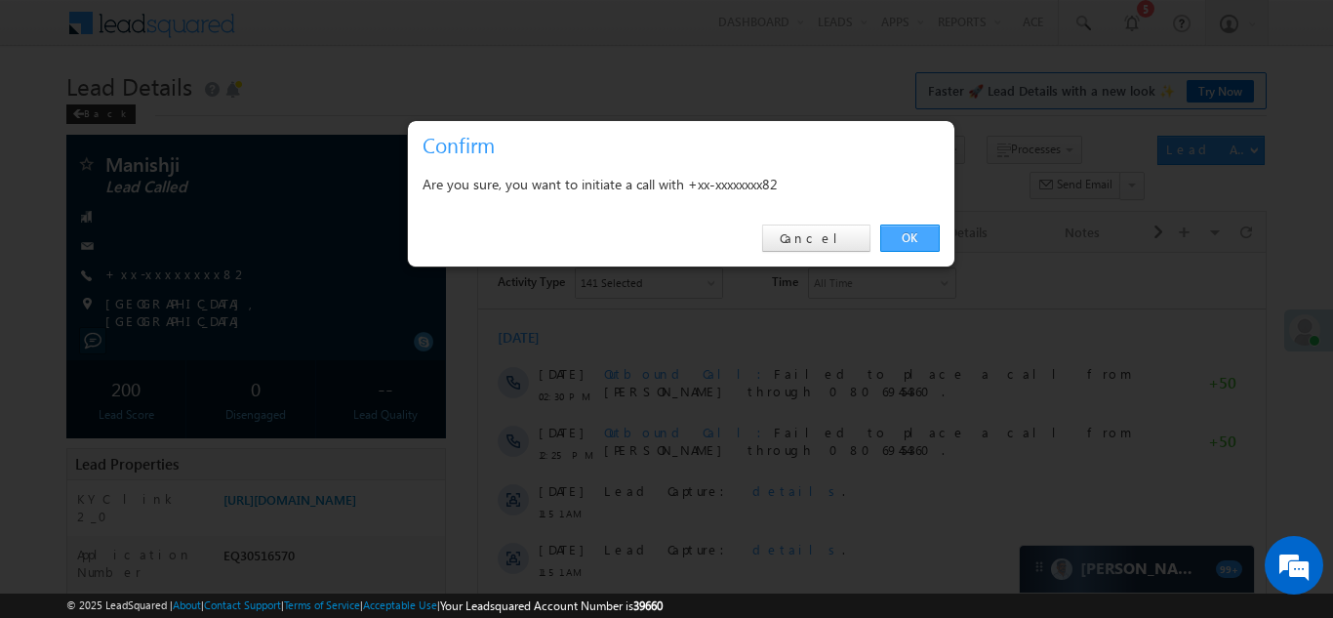
click at [909, 236] on link "OK" at bounding box center [910, 238] width 60 height 27
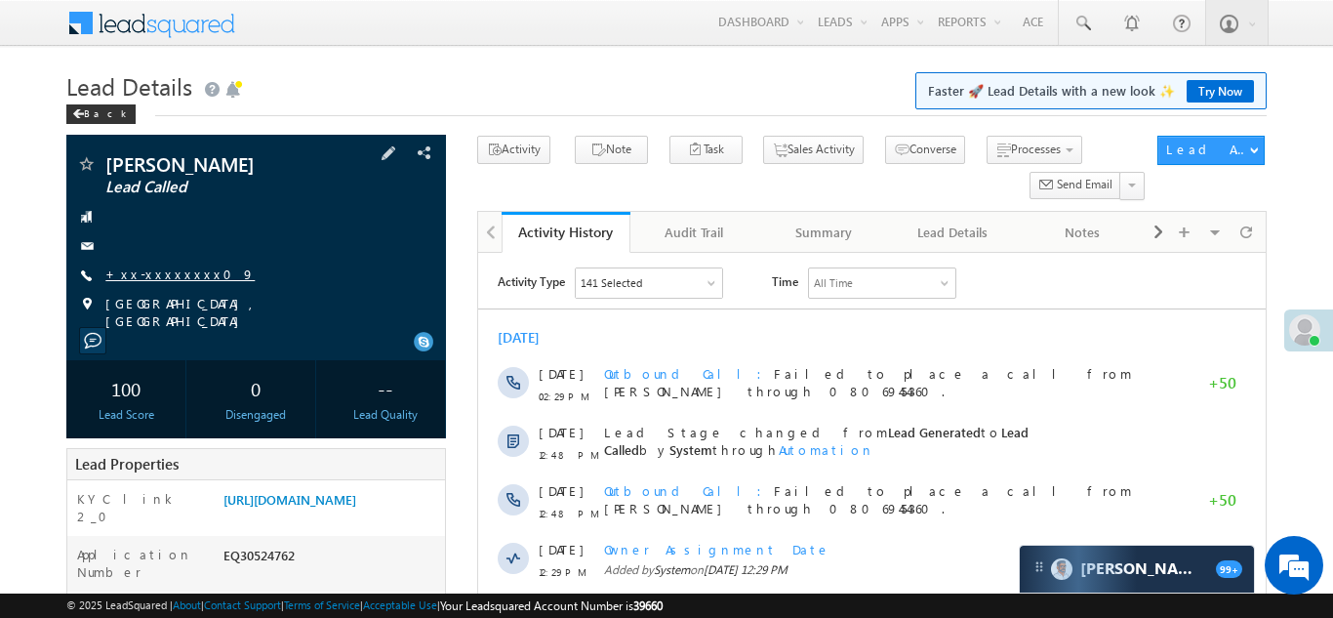
click at [150, 270] on link "+xx-xxxxxxxx09" at bounding box center [179, 274] width 149 height 17
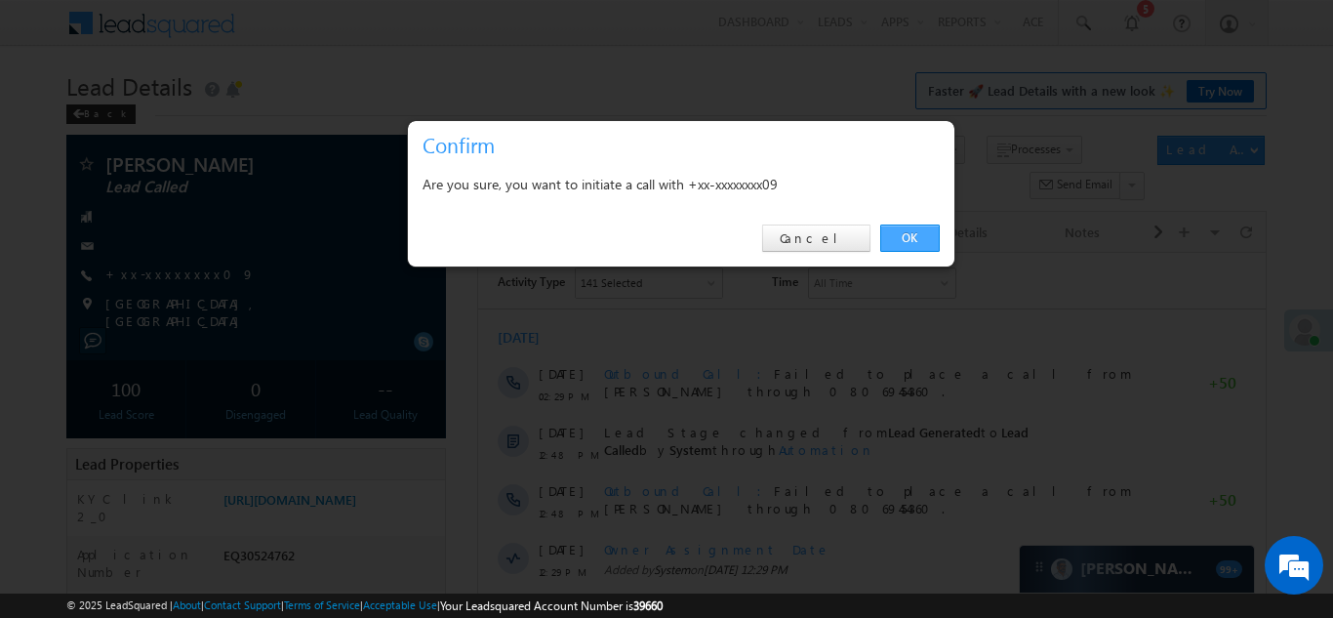
click at [903, 234] on link "OK" at bounding box center [910, 238] width 60 height 27
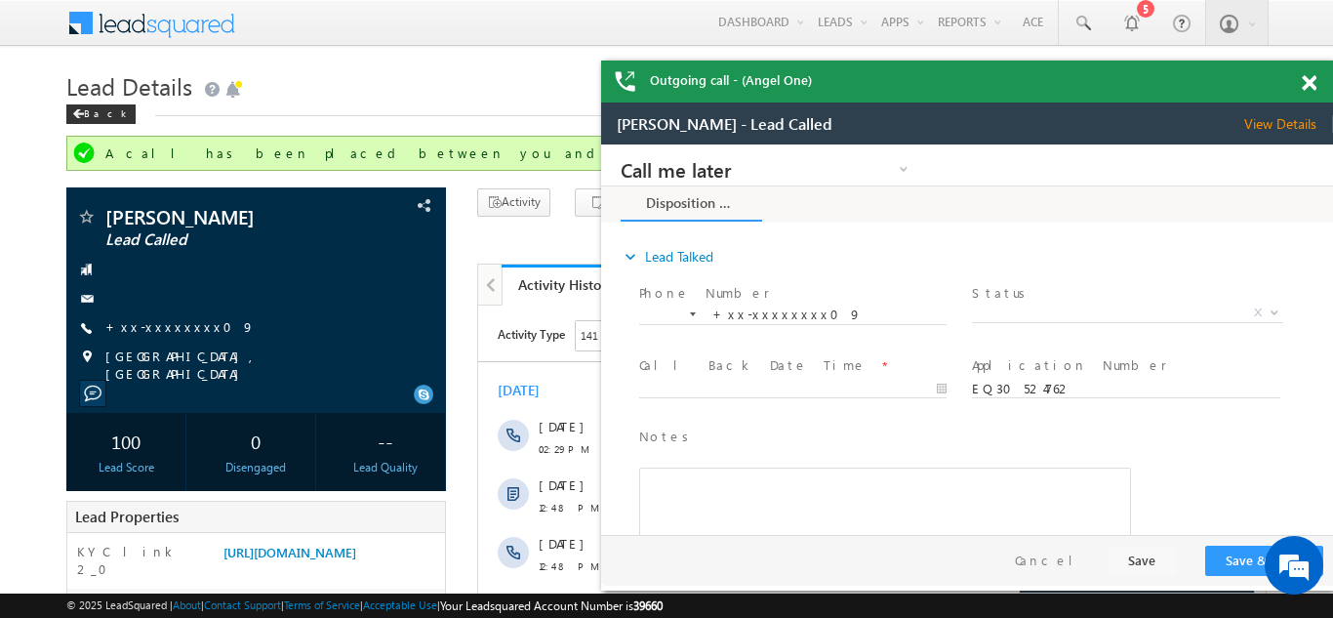
click at [1310, 78] on div "Outgoing call - (Angel One)" at bounding box center [967, 82] width 732 height 42
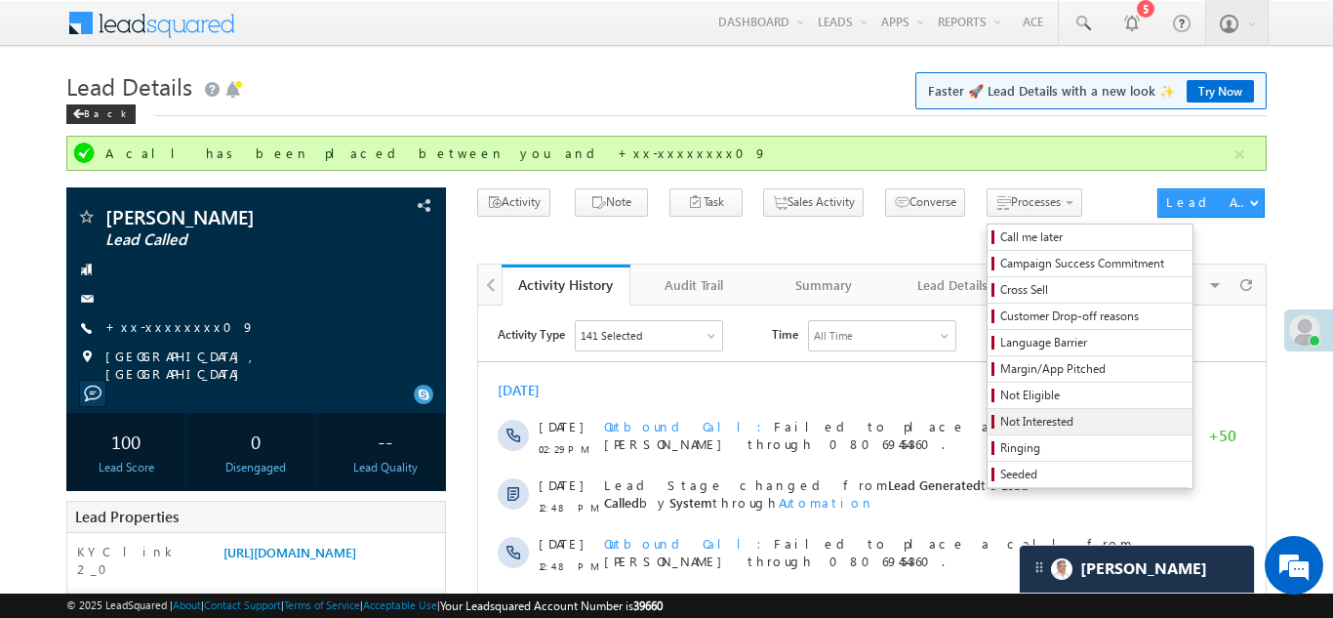
click at [1001, 420] on span "Not Interested" at bounding box center [1093, 422] width 185 height 18
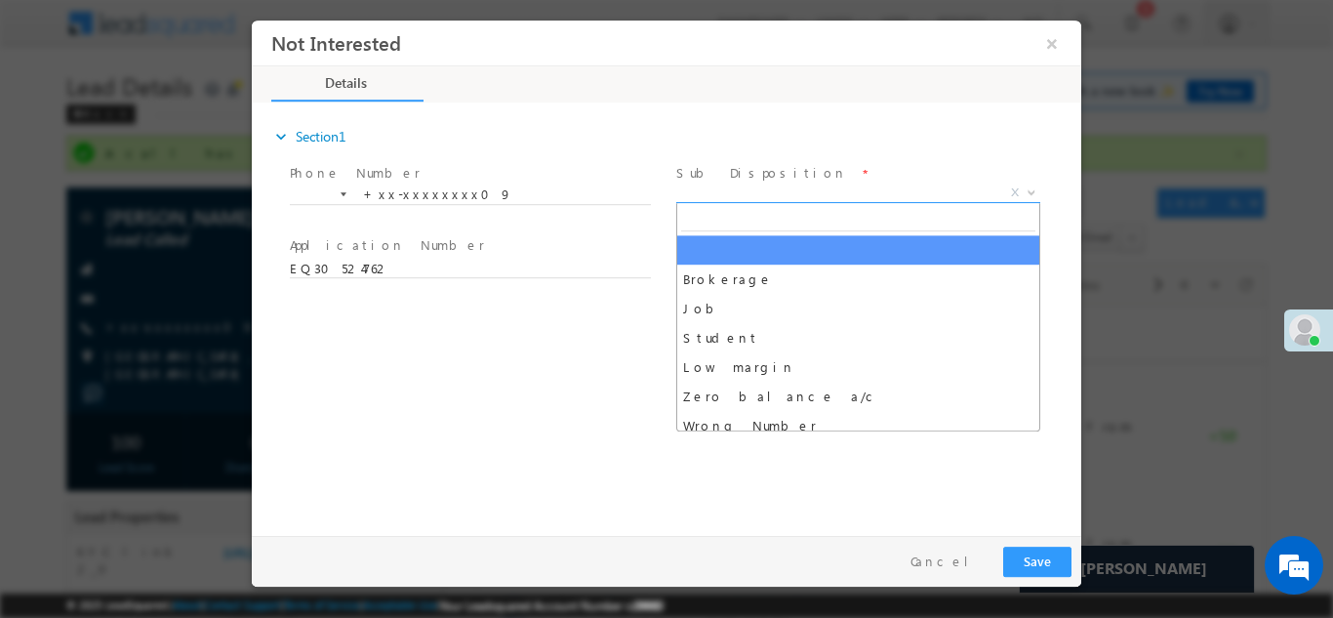
click at [781, 191] on span "X" at bounding box center [858, 193] width 364 height 20
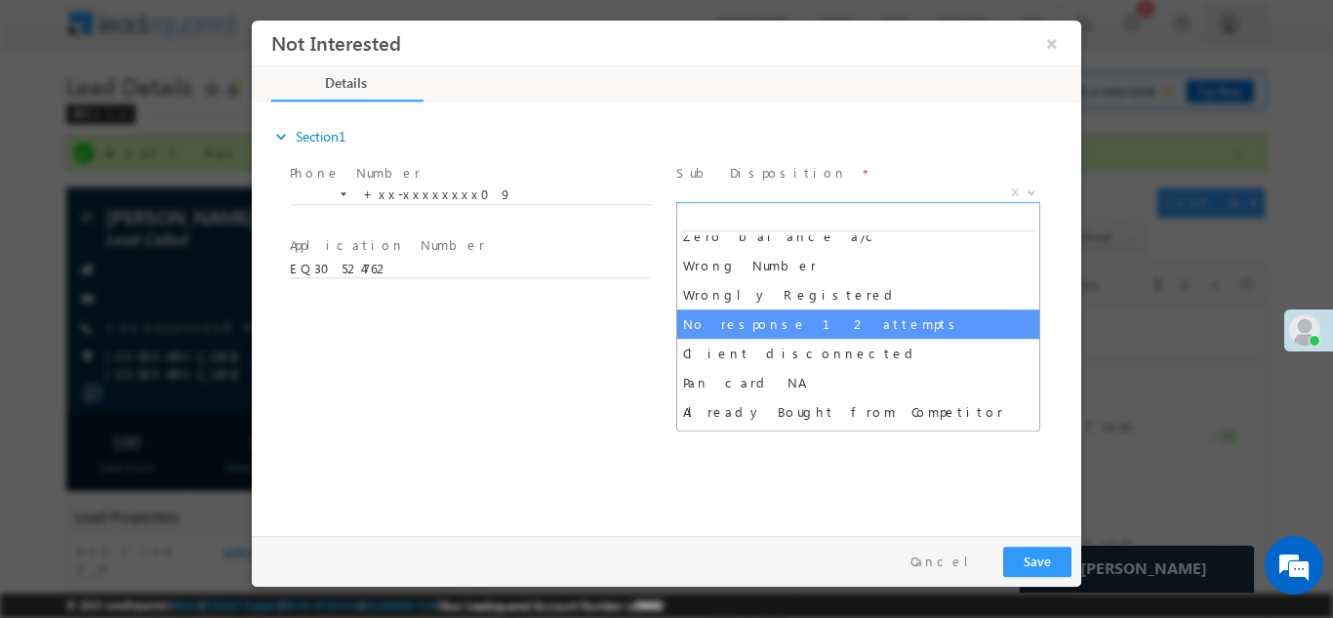
scroll to position [151, 0]
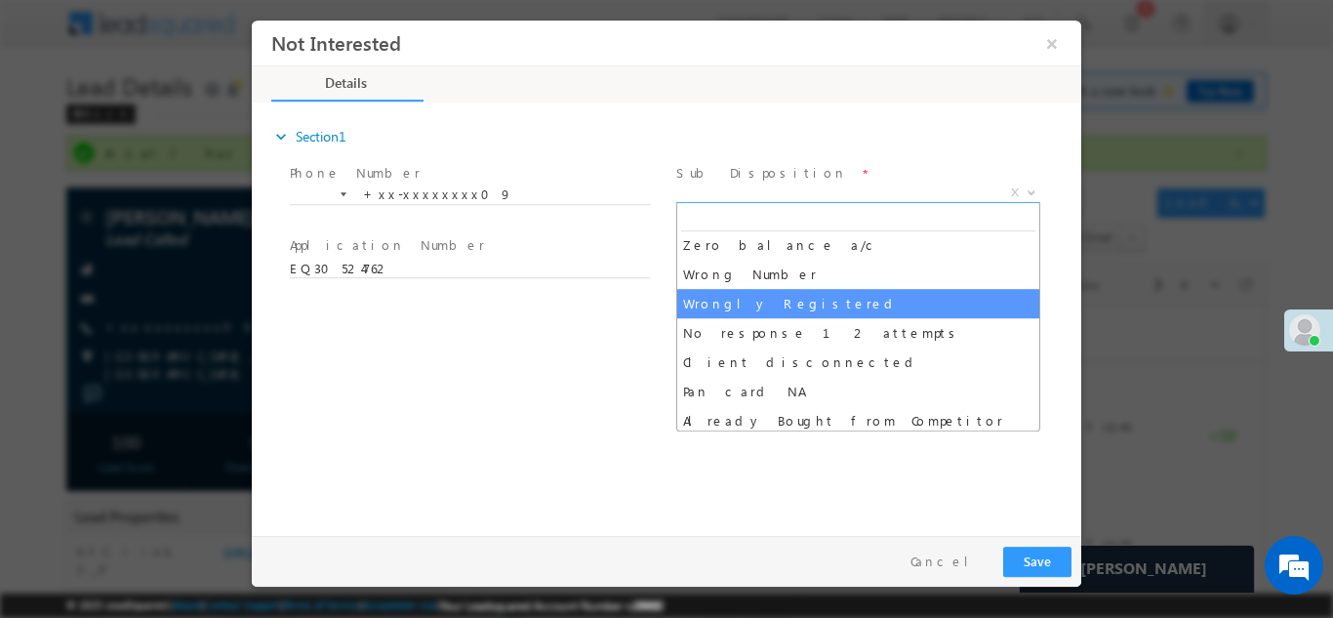
select select "Wrongly Registered"
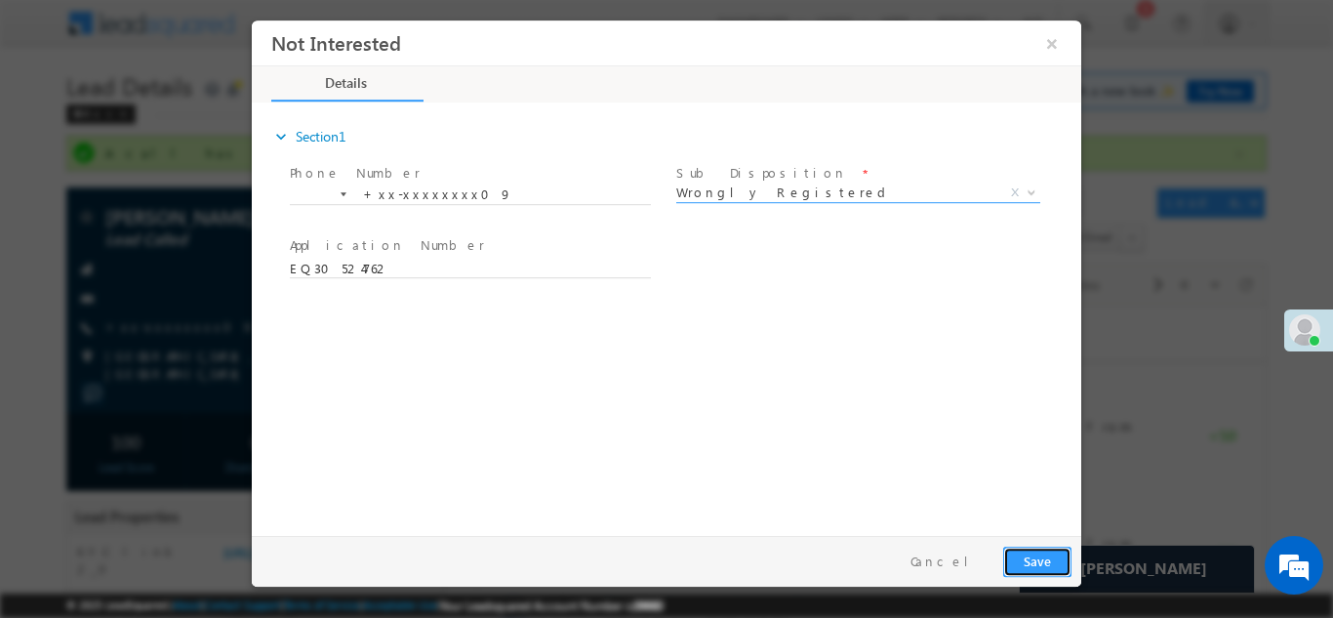
click at [1026, 552] on button "Save" at bounding box center [1037, 561] width 68 height 30
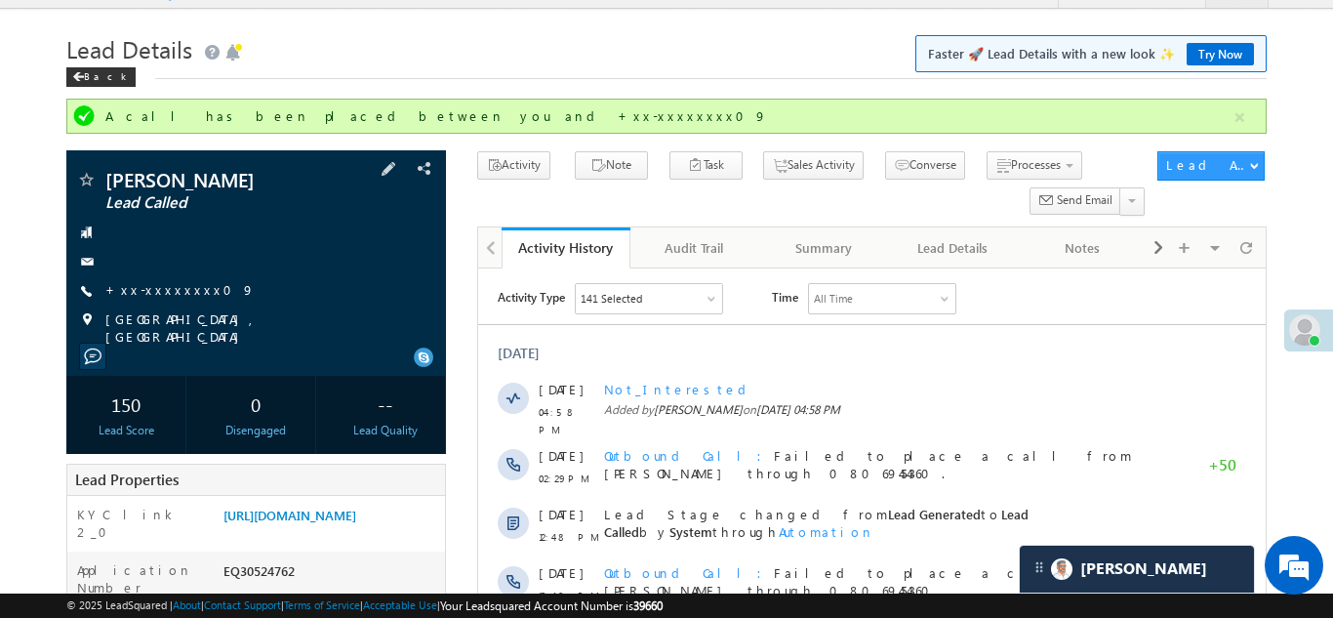
scroll to position [0, 0]
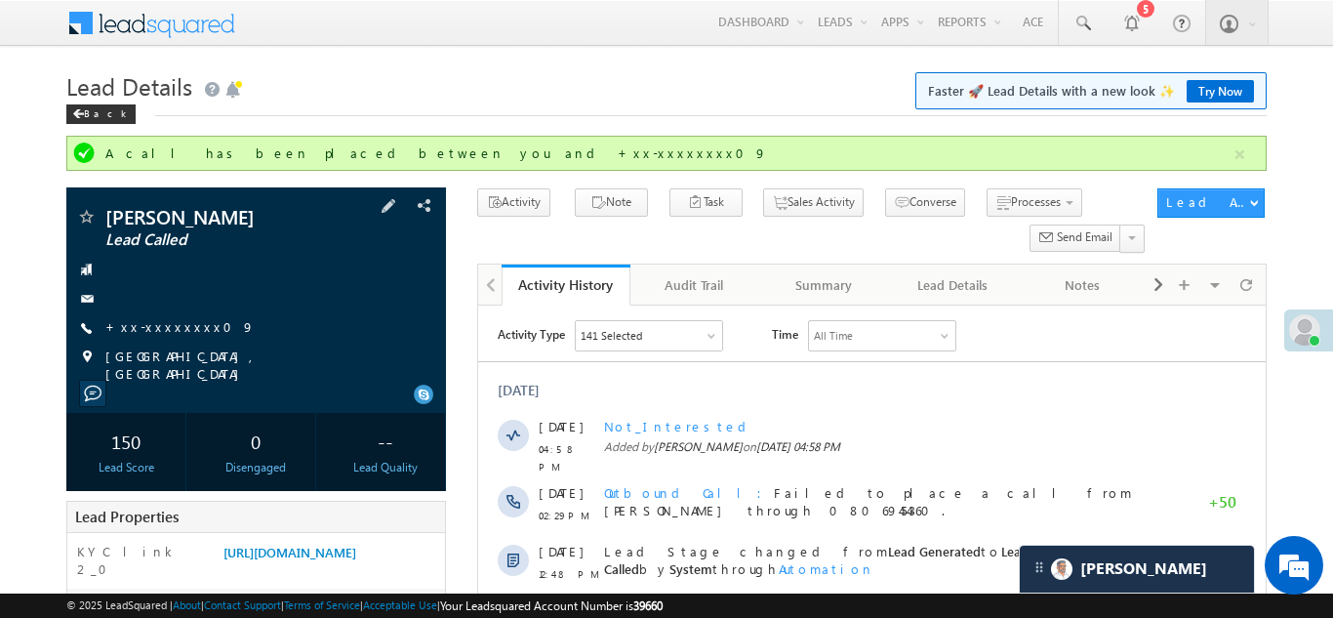
click at [237, 258] on div "Kailash solanki Lead Called +xx-xxxxxxxx09" at bounding box center [256, 295] width 360 height 176
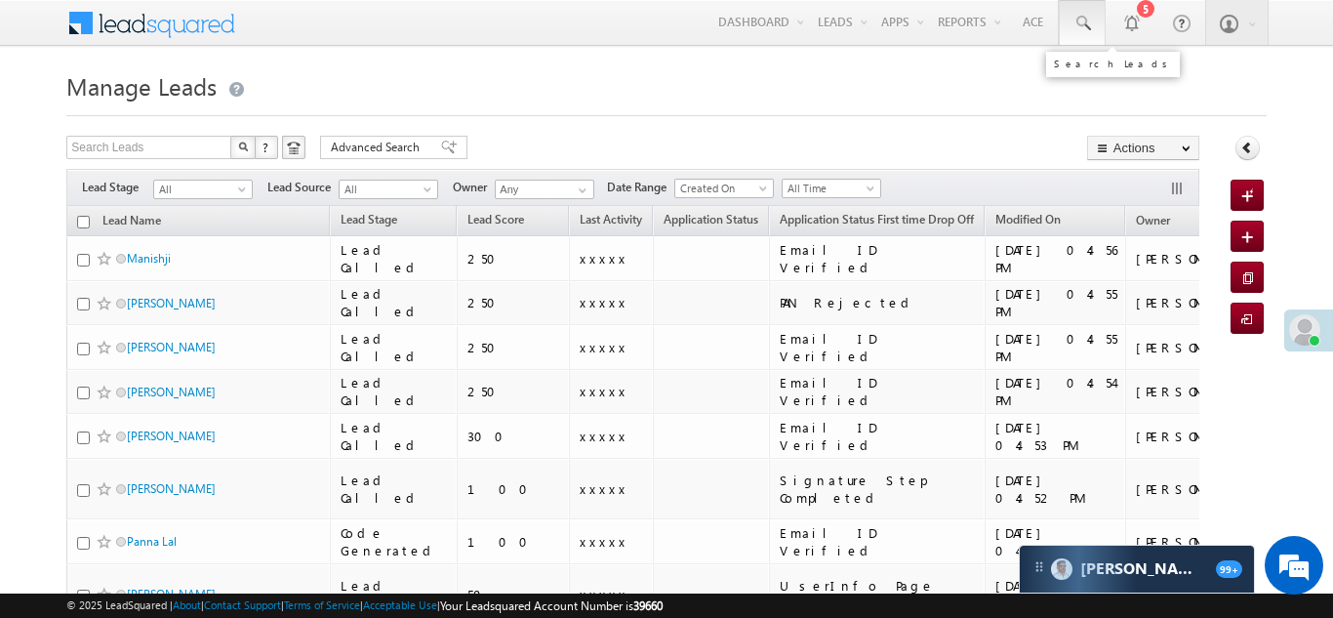
click at [1081, 16] on span at bounding box center [1083, 24] width 20 height 20
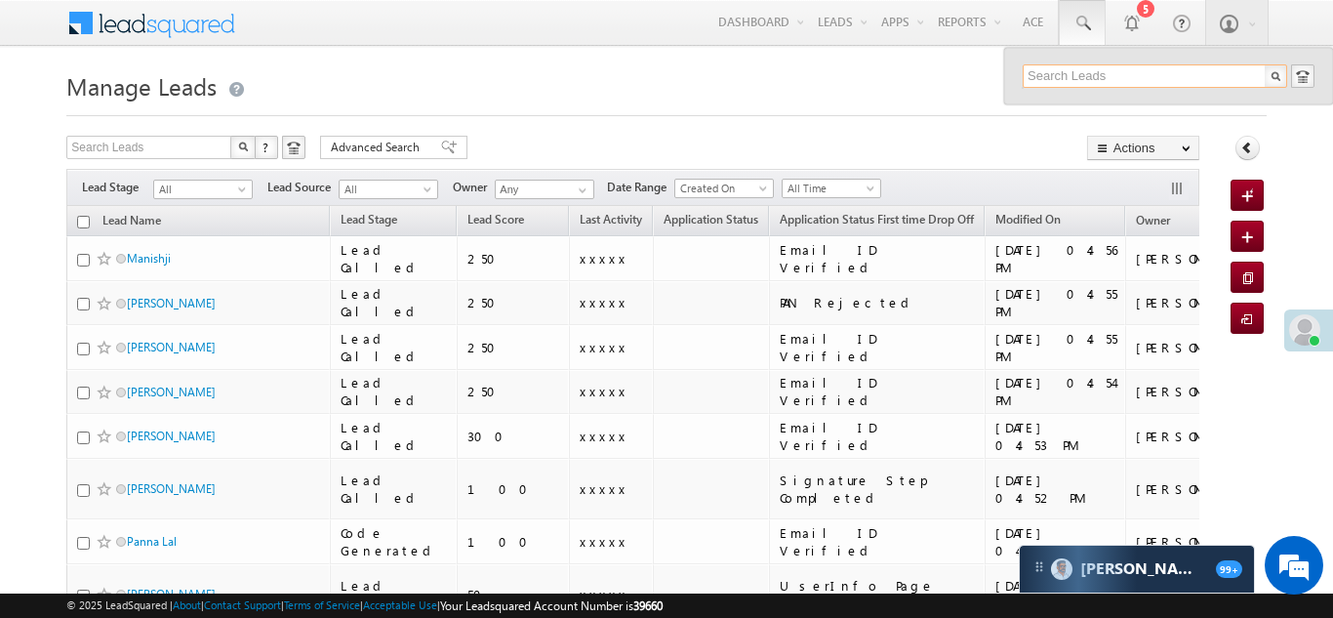
paste input "EQ23389785"
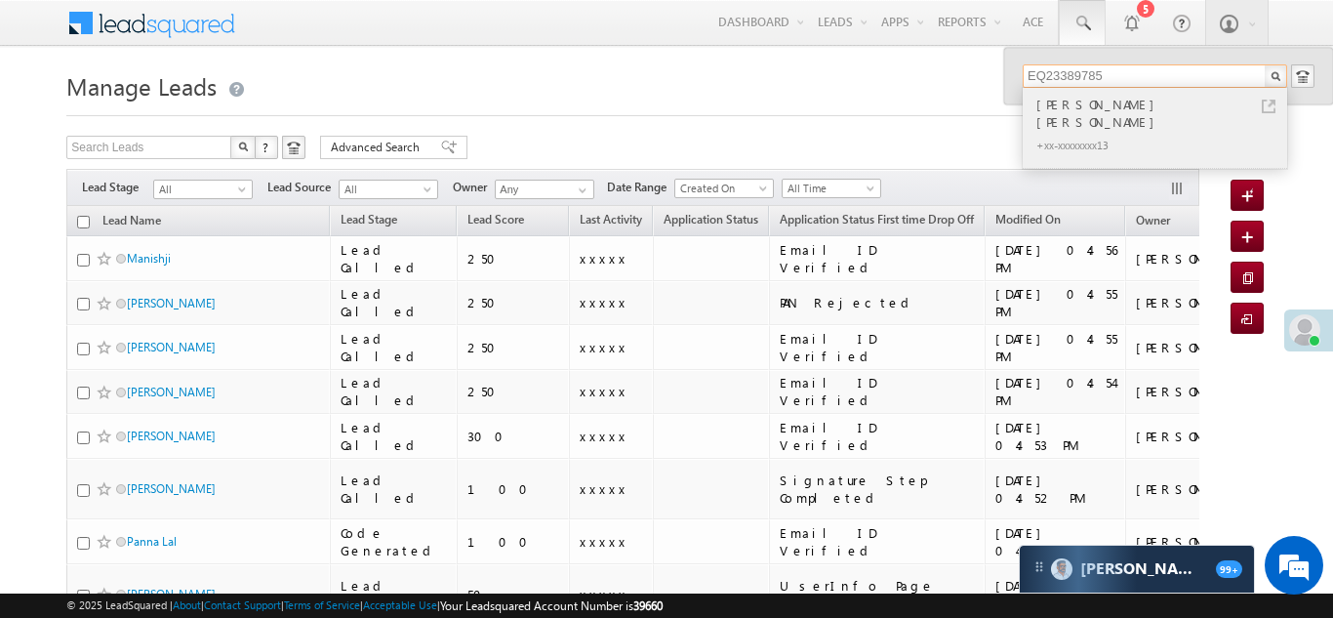
type input "EQ23389785"
click at [1080, 107] on div "[PERSON_NAME] [PERSON_NAME]" at bounding box center [1164, 113] width 262 height 39
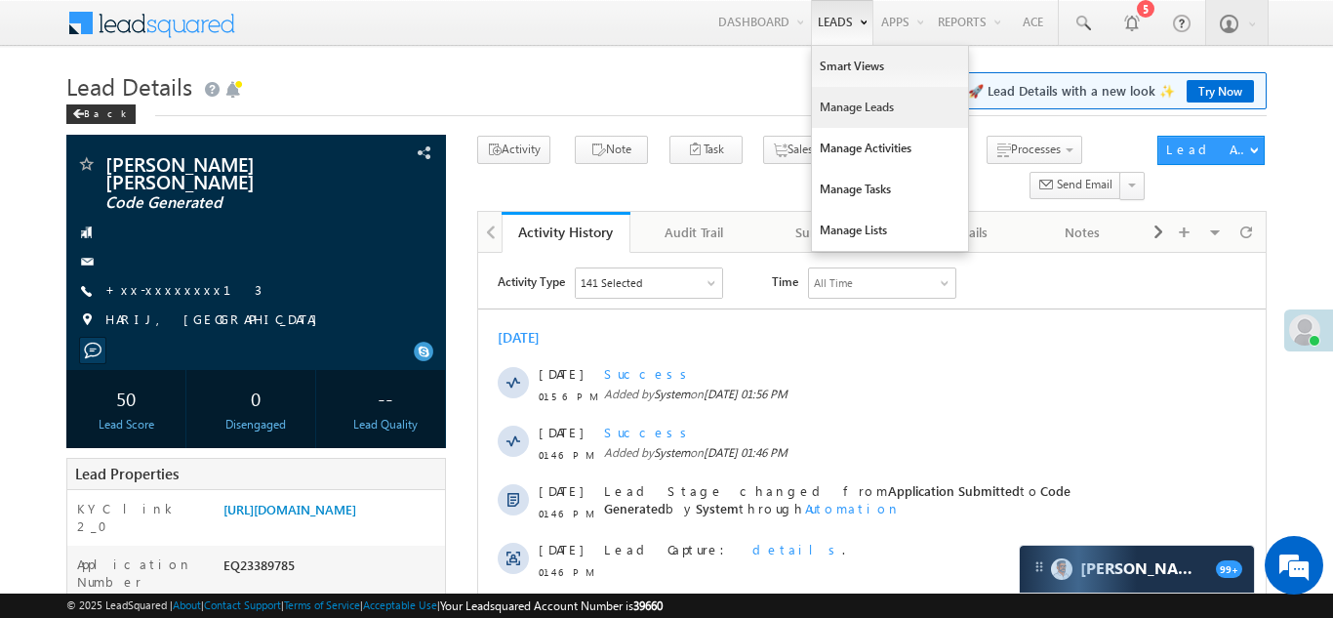
click at [844, 110] on link "Manage Leads" at bounding box center [890, 107] width 156 height 41
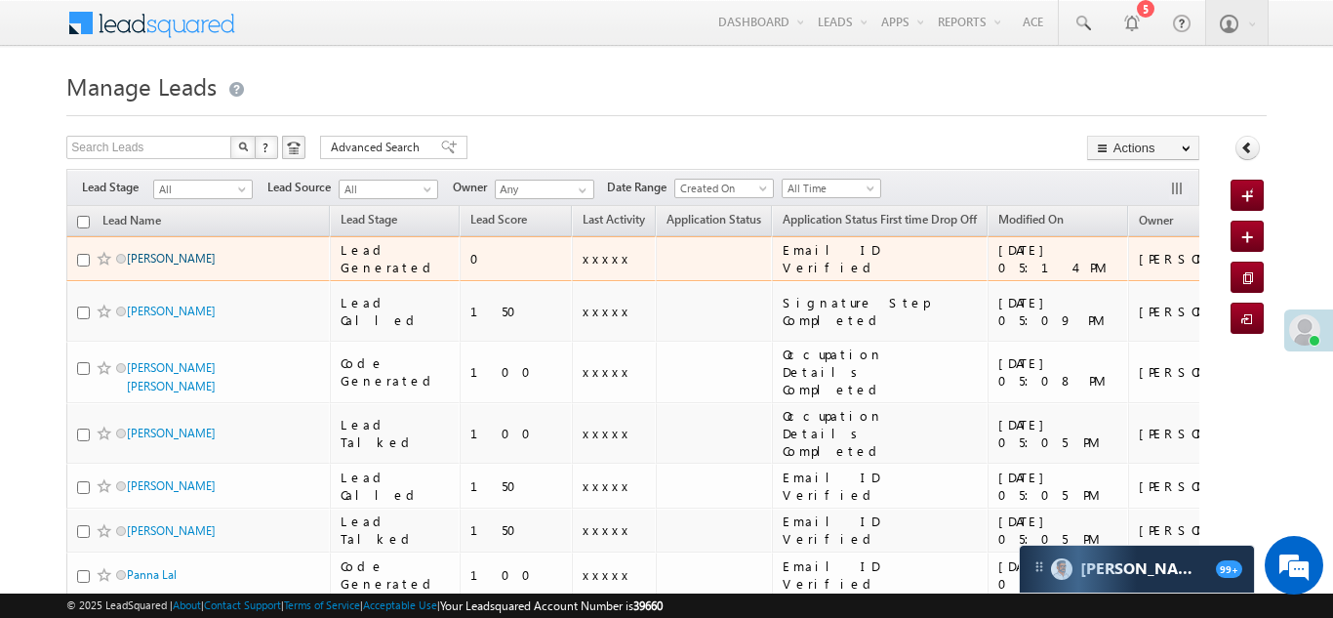
click at [145, 255] on link "[PERSON_NAME]" at bounding box center [171, 258] width 89 height 15
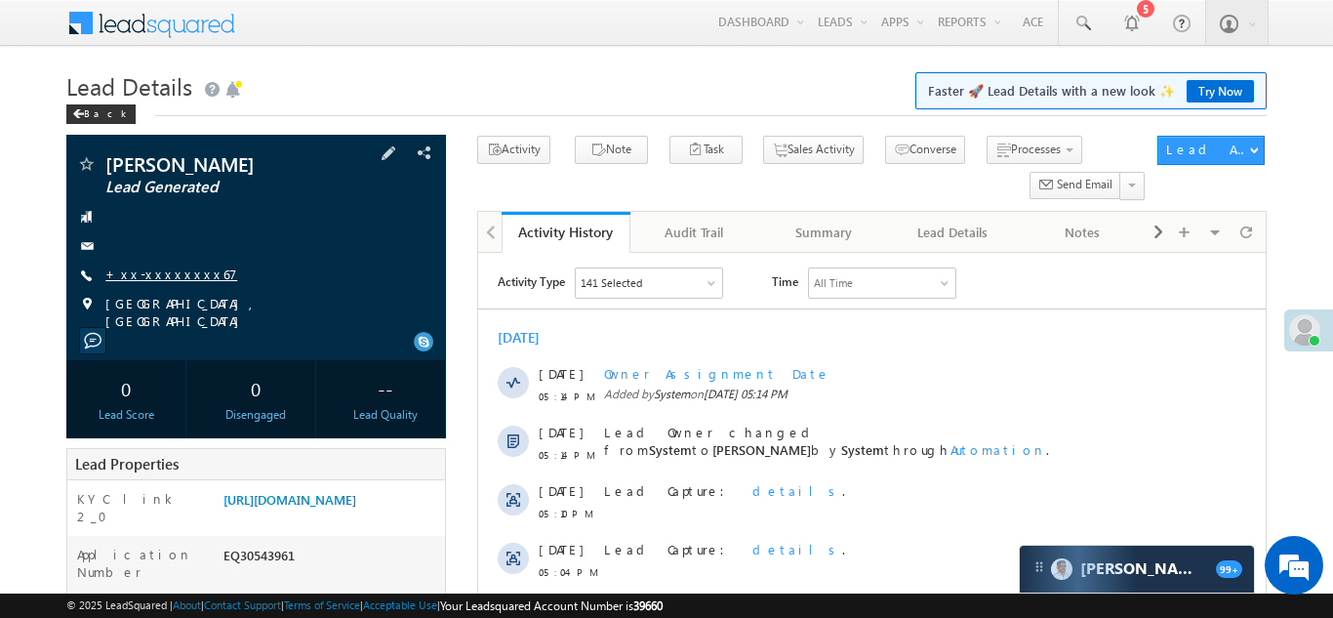
click at [147, 274] on link "+xx-xxxxxxxx67" at bounding box center [171, 274] width 132 height 17
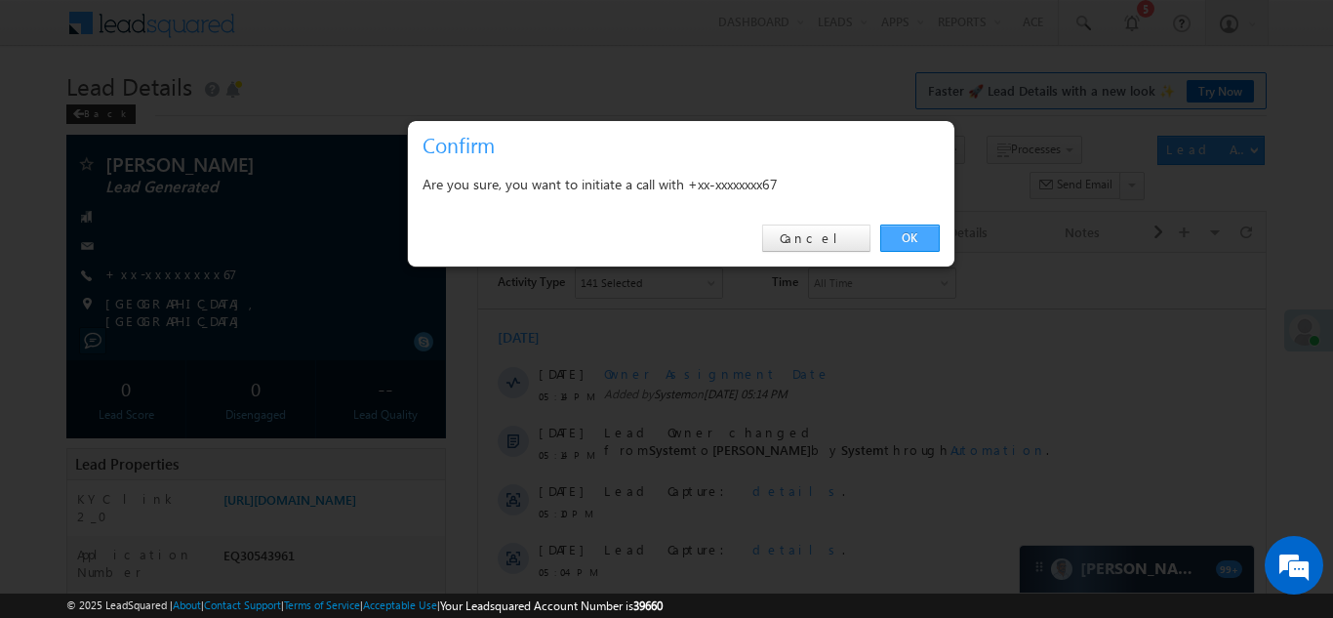
click at [907, 243] on link "OK" at bounding box center [910, 238] width 60 height 27
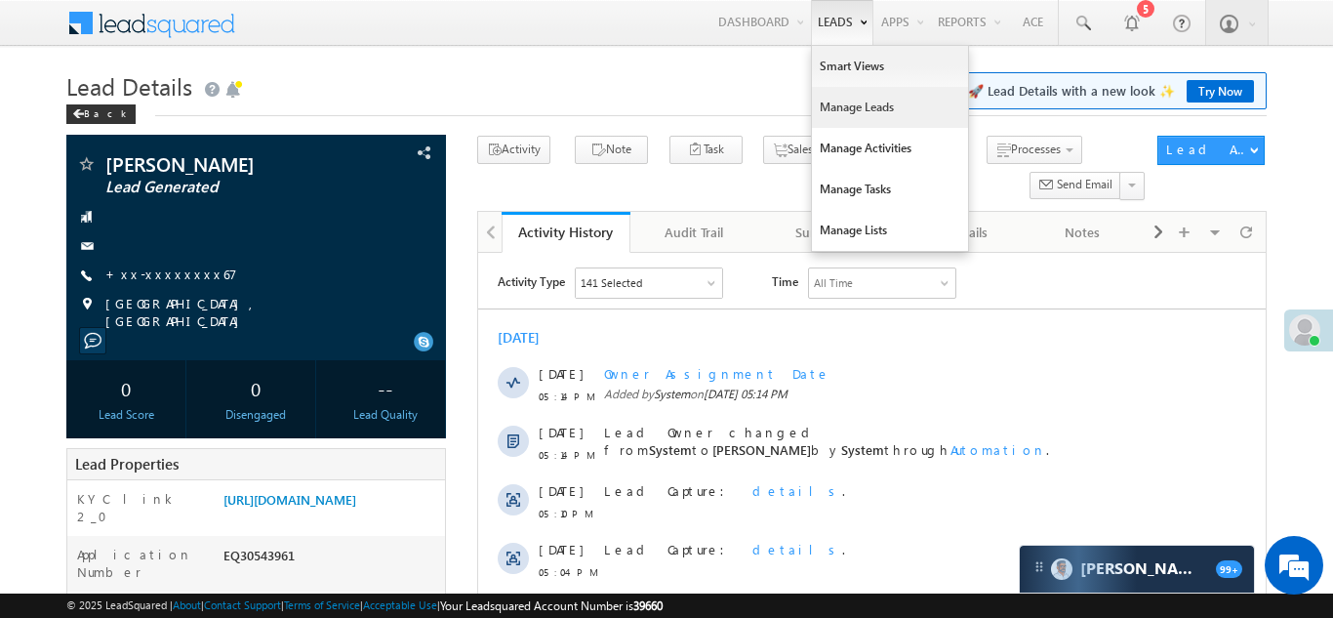
click at [825, 112] on link "Manage Leads" at bounding box center [890, 107] width 156 height 41
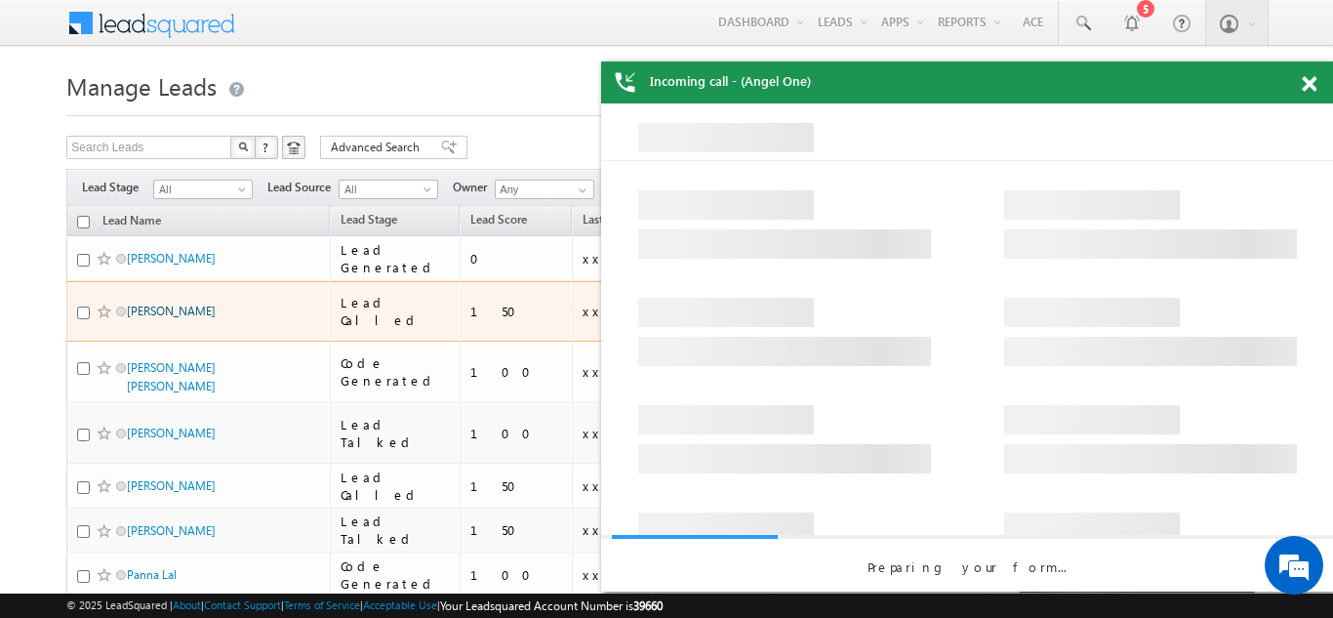
click at [143, 304] on link "Mohini Tiwari" at bounding box center [171, 311] width 89 height 15
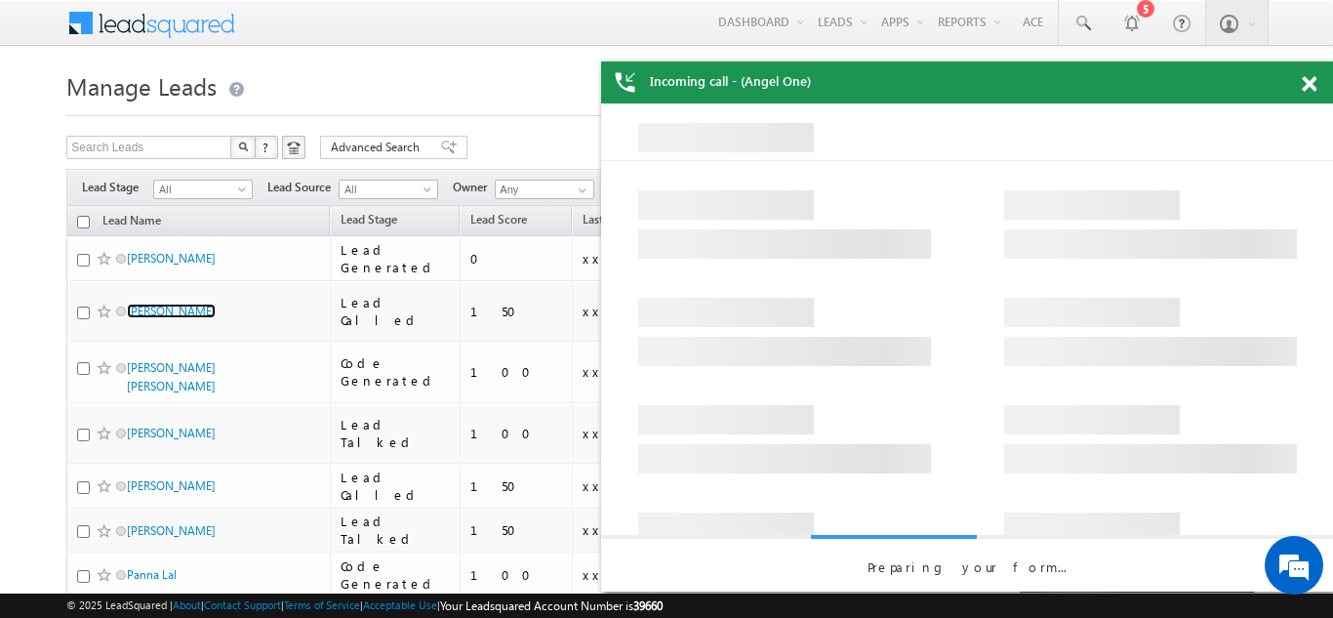
click at [1311, 79] on span at bounding box center [1309, 84] width 15 height 17
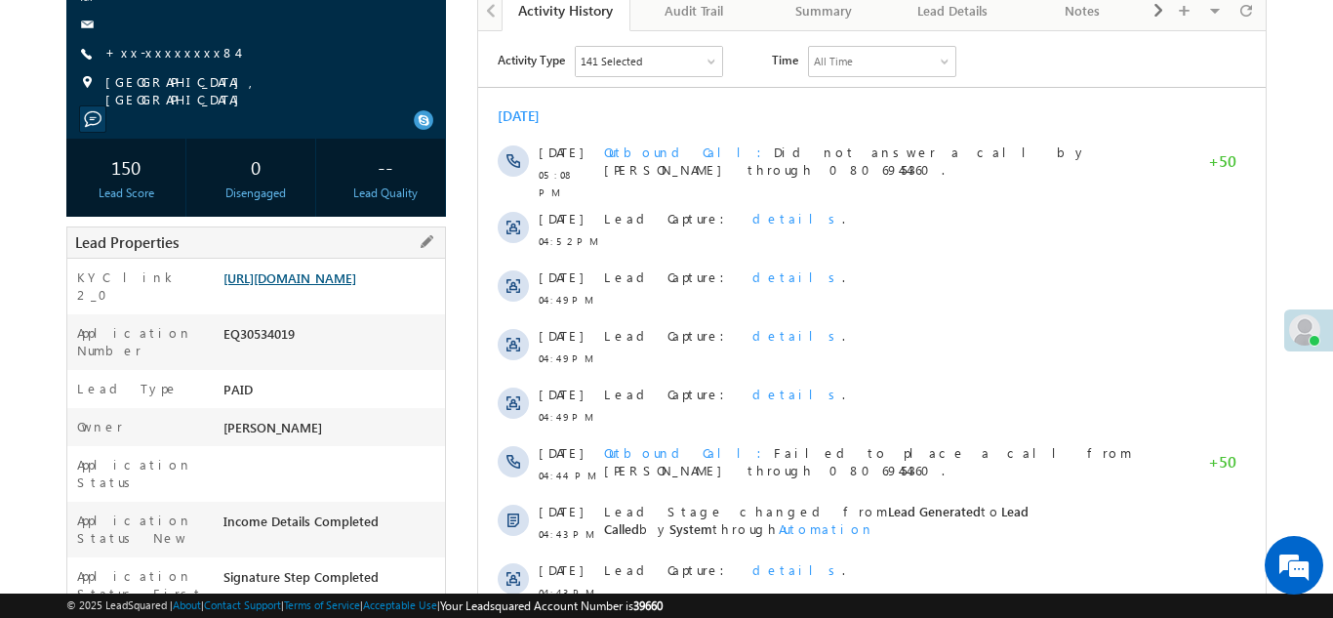
click at [306, 286] on link "https://angelbroking1-pk3em7sa.customui-test.leadsquared.com?leadId=bda3ee11-eb…" at bounding box center [290, 277] width 133 height 17
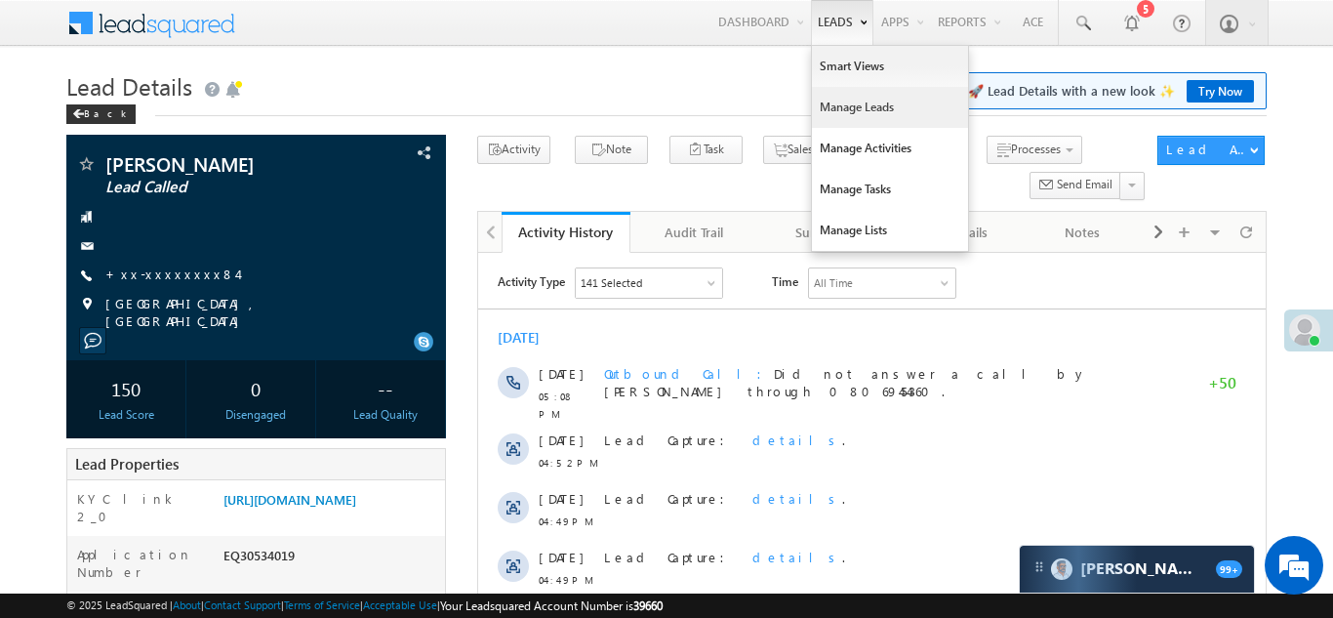
click at [837, 101] on link "Manage Leads" at bounding box center [890, 107] width 156 height 41
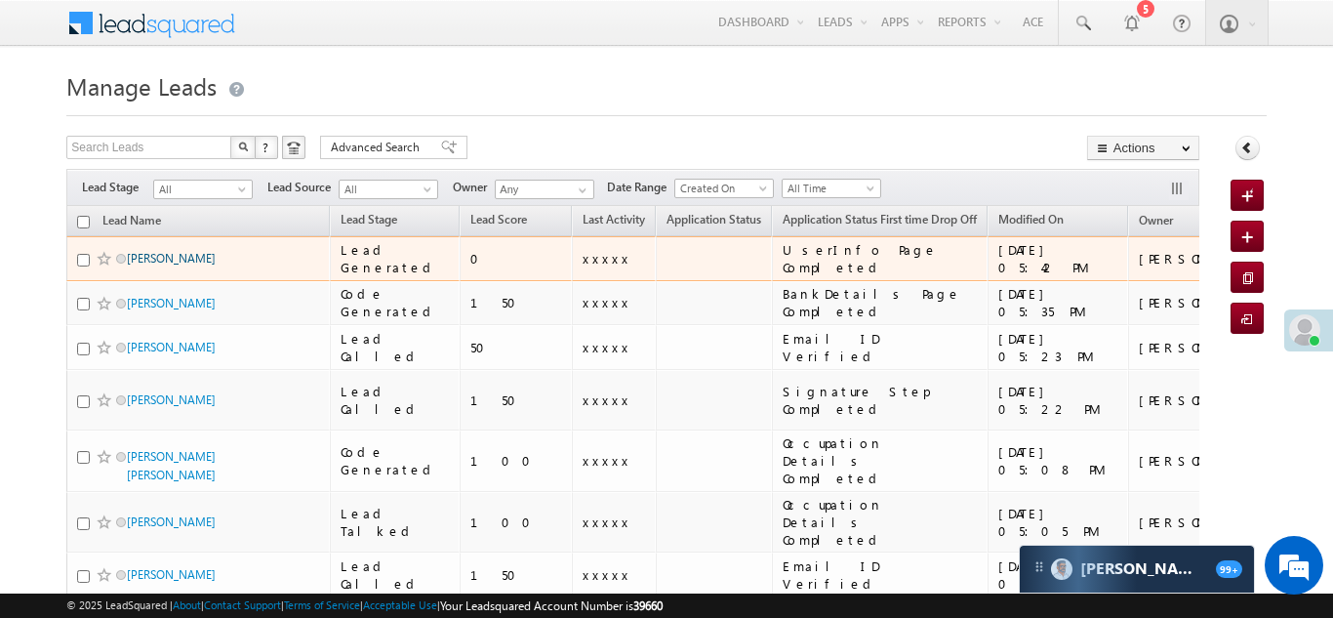
click at [151, 257] on link "[PERSON_NAME]" at bounding box center [171, 258] width 89 height 15
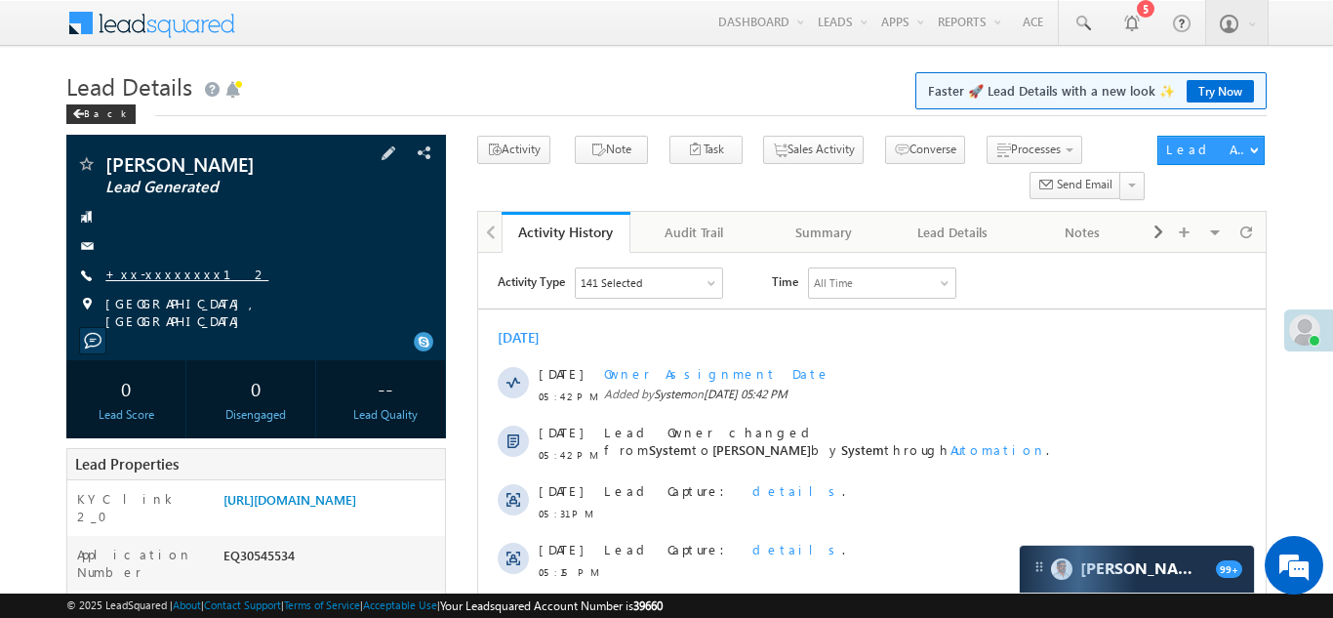
click at [165, 271] on link "+xx-xxxxxxxx12" at bounding box center [186, 274] width 163 height 17
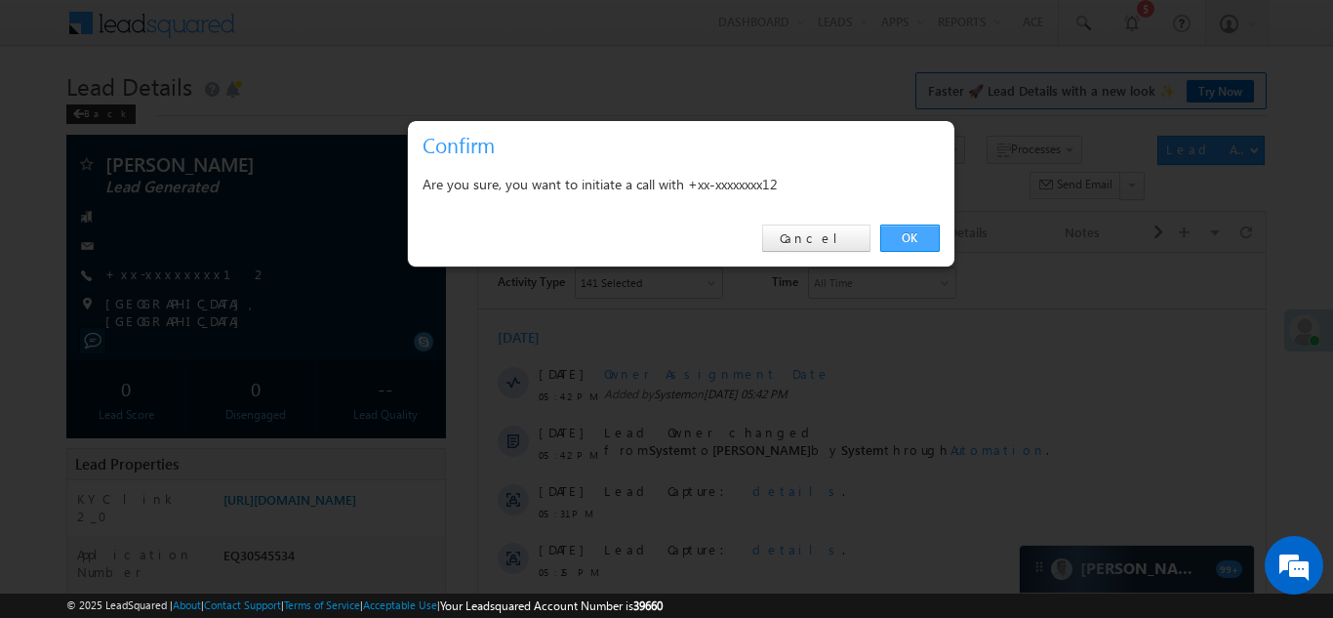
click at [904, 239] on link "OK" at bounding box center [910, 238] width 60 height 27
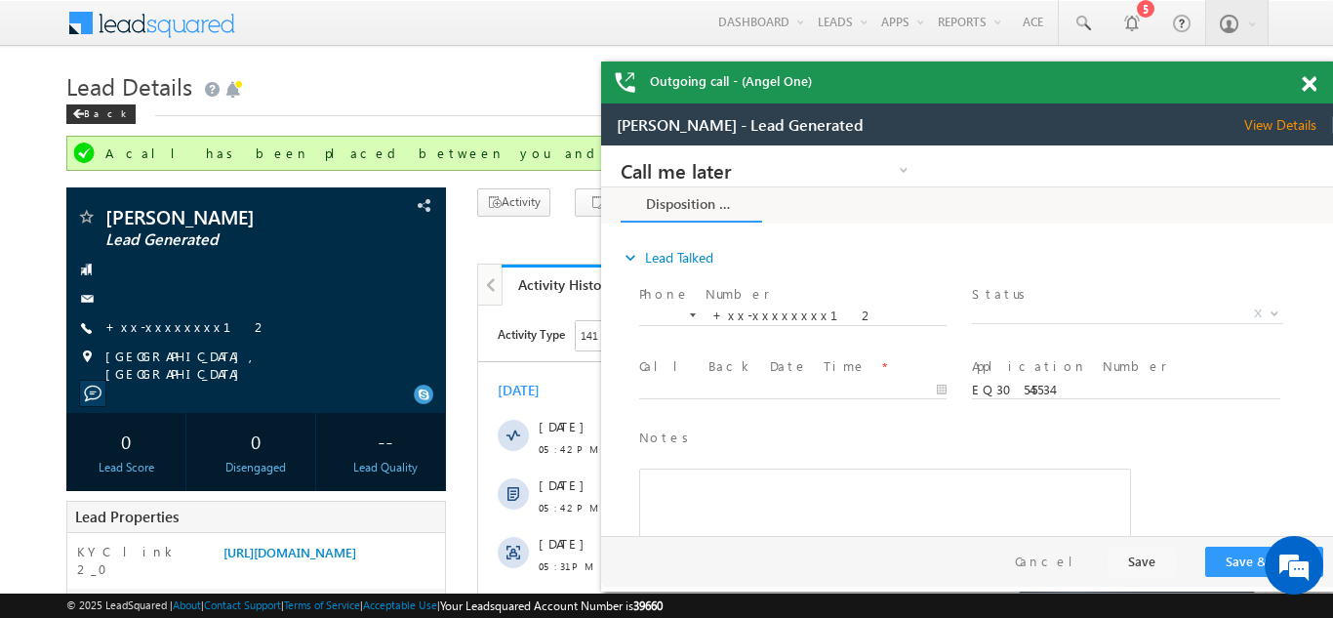
drag, startPoint x: 1308, startPoint y: 80, endPoint x: 531, endPoint y: 1, distance: 781.0
click at [1308, 80] on span at bounding box center [1309, 84] width 15 height 17
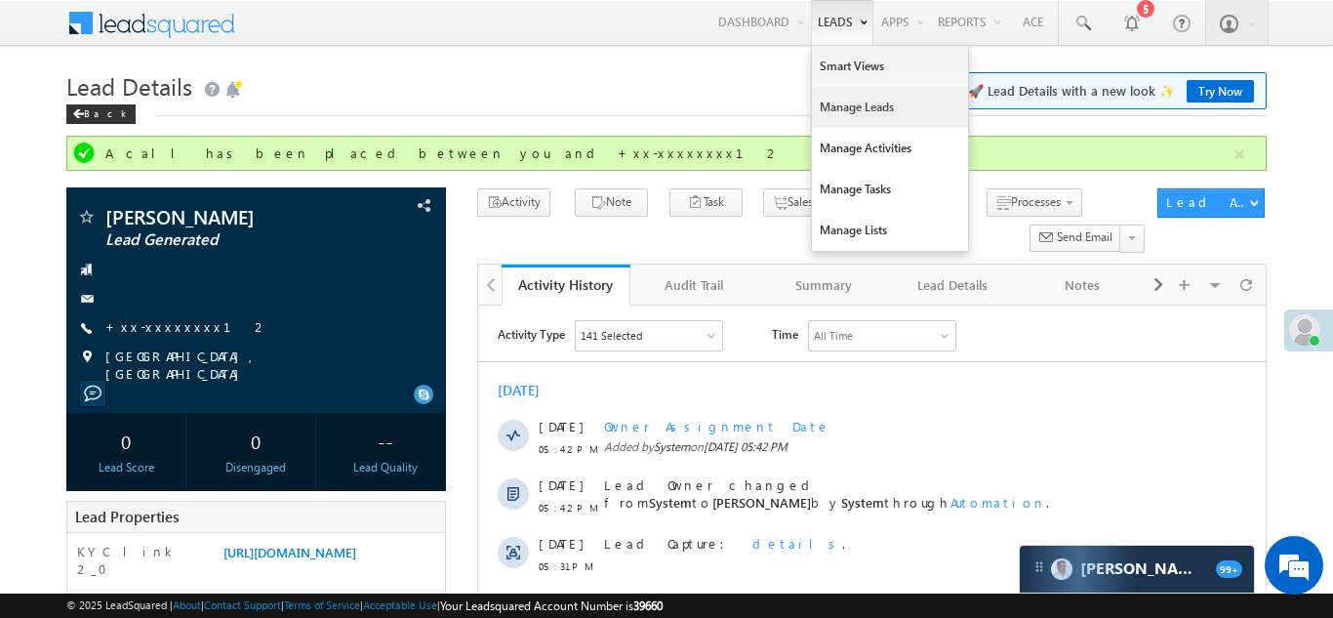
click at [838, 108] on link "Manage Leads" at bounding box center [890, 107] width 156 height 41
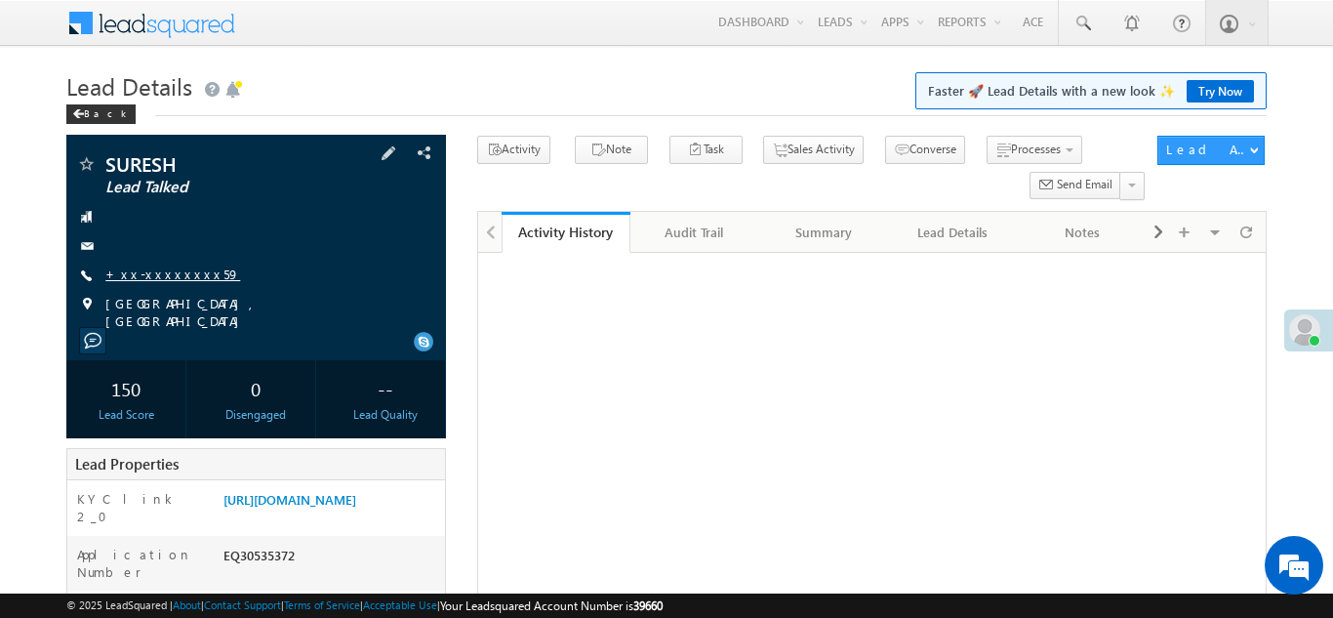
click at [155, 278] on link "+xx-xxxxxxxx59" at bounding box center [172, 274] width 135 height 17
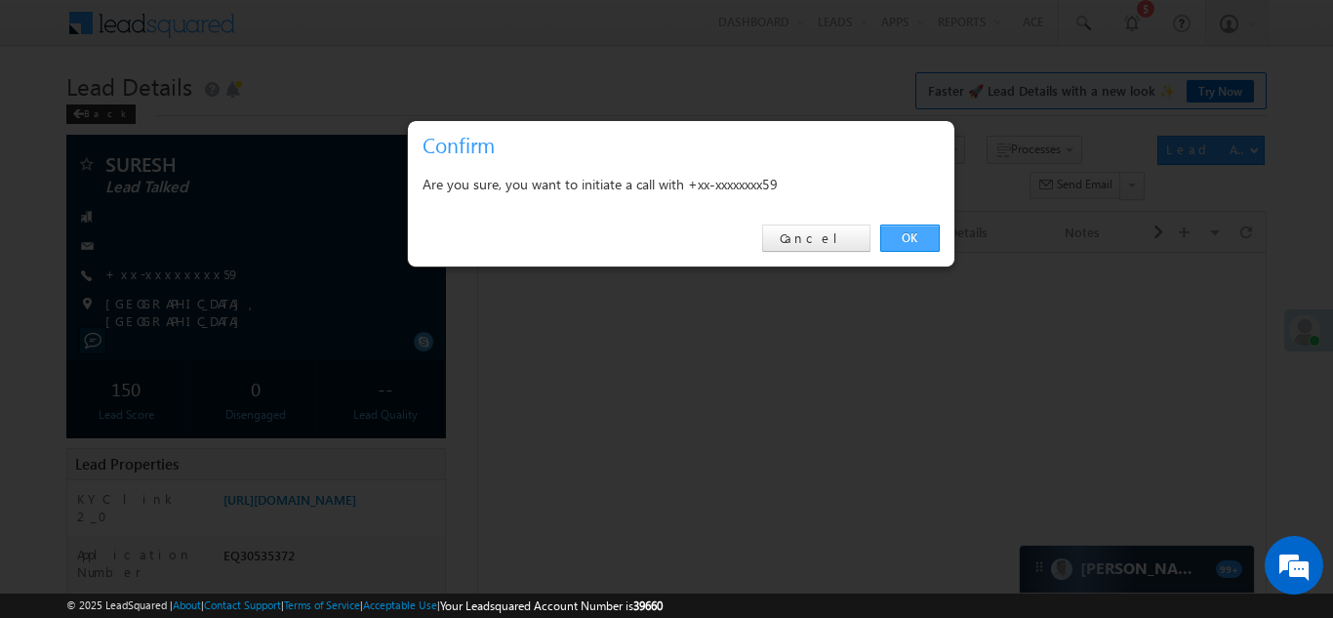
click at [906, 236] on link "OK" at bounding box center [910, 238] width 60 height 27
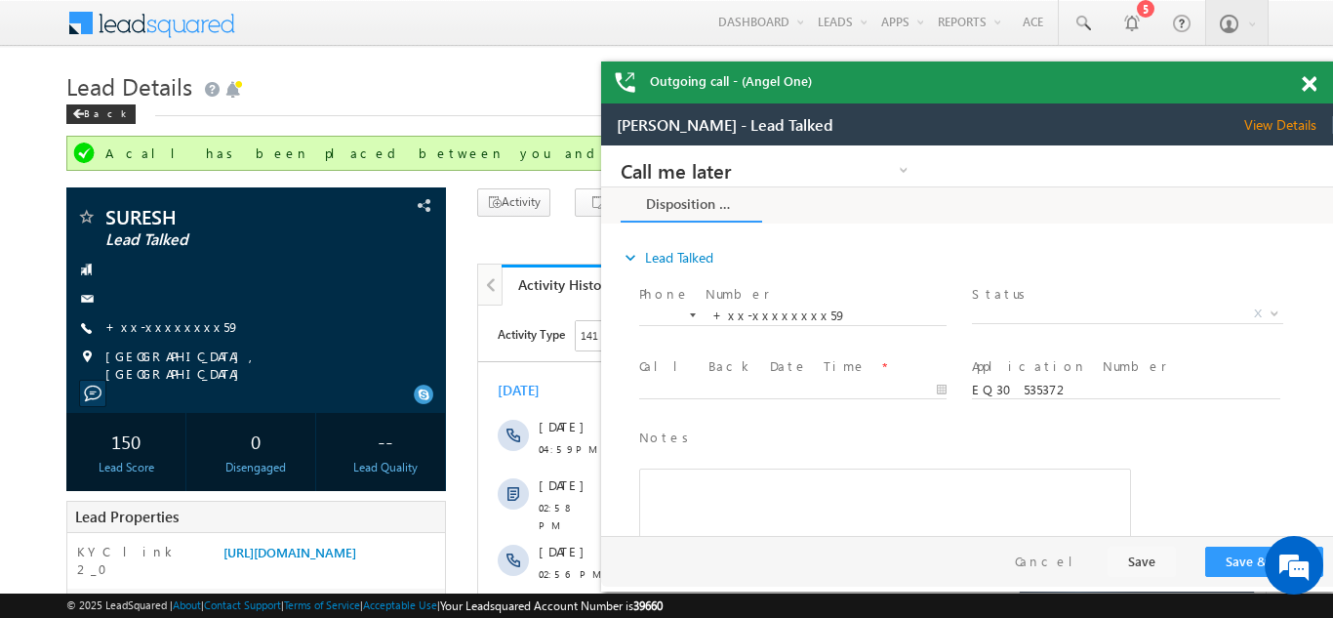
click at [1310, 79] on span at bounding box center [1309, 84] width 15 height 17
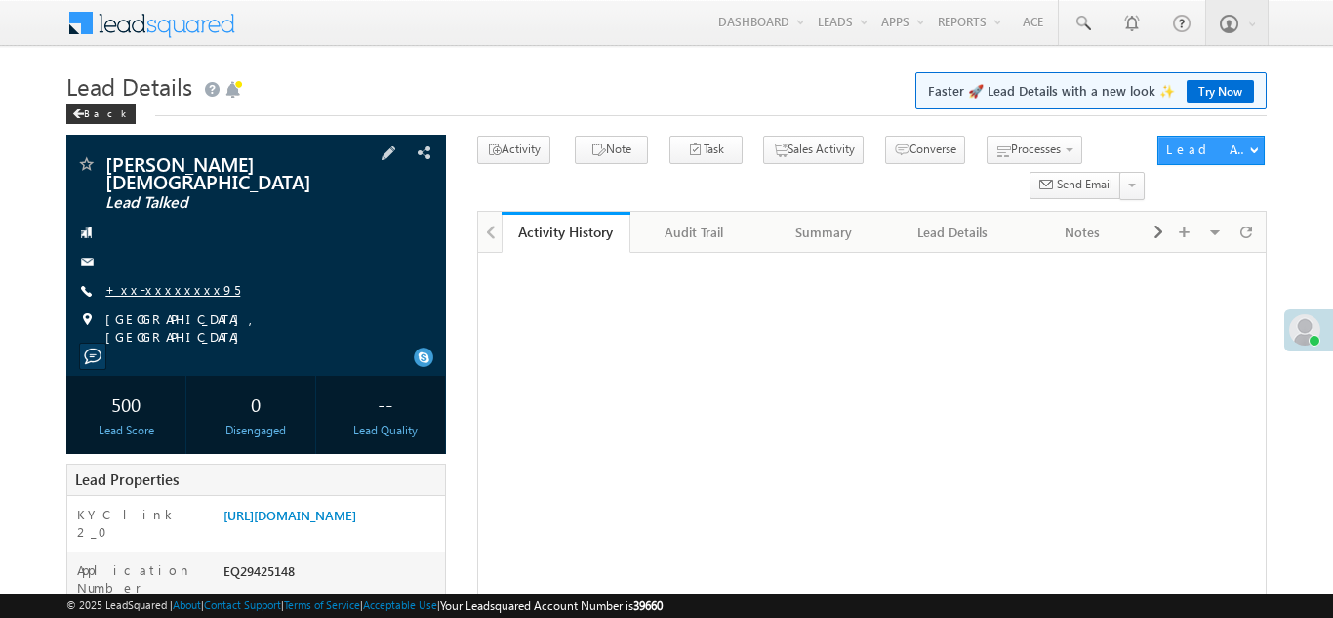
click at [165, 281] on link "+xx-xxxxxxxx95" at bounding box center [172, 289] width 135 height 17
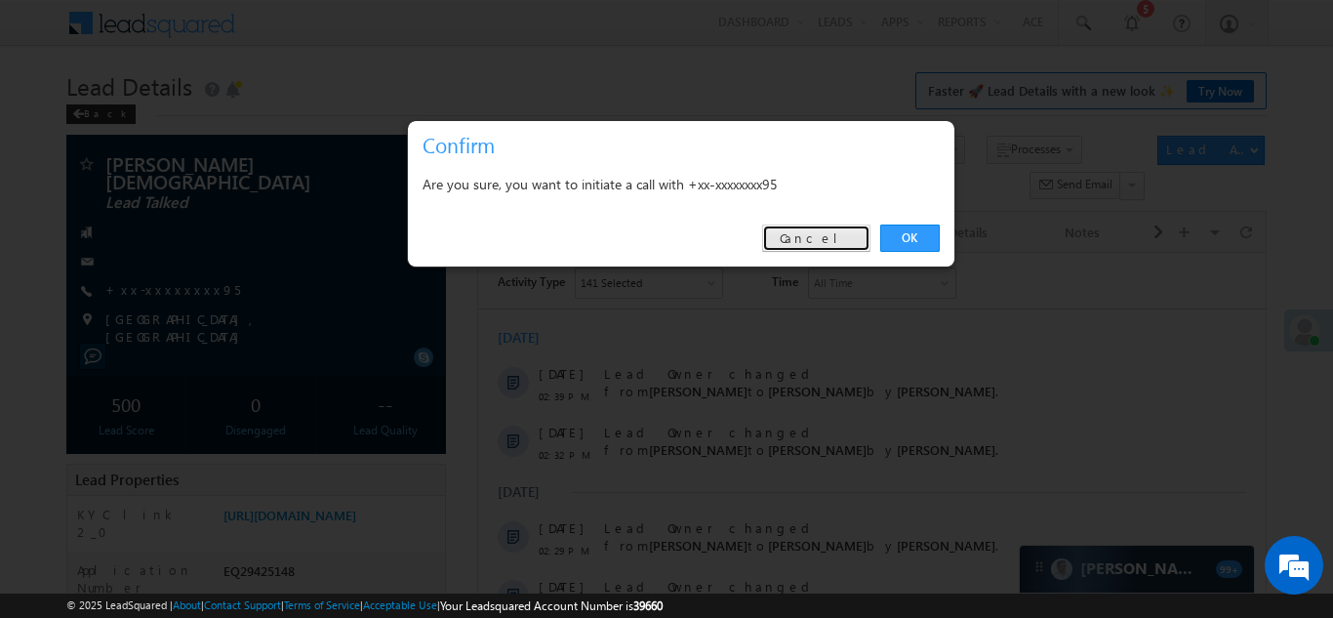
click at [830, 234] on link "Cancel" at bounding box center [816, 238] width 108 height 27
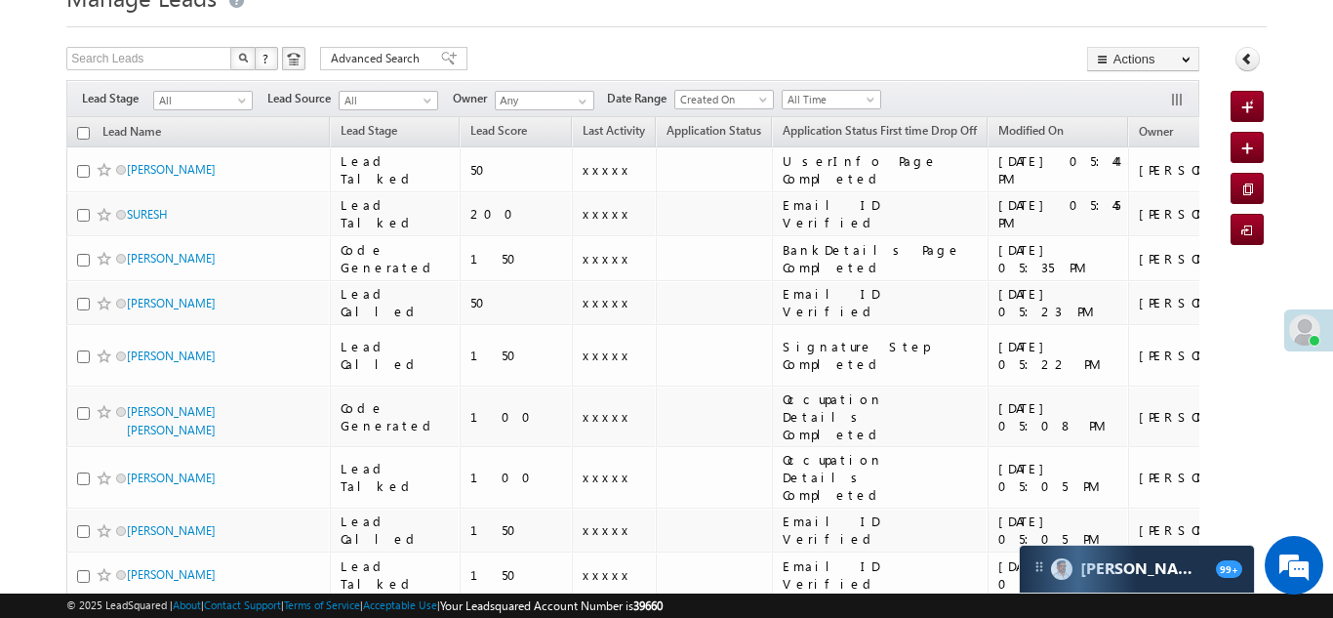
scroll to position [95, 0]
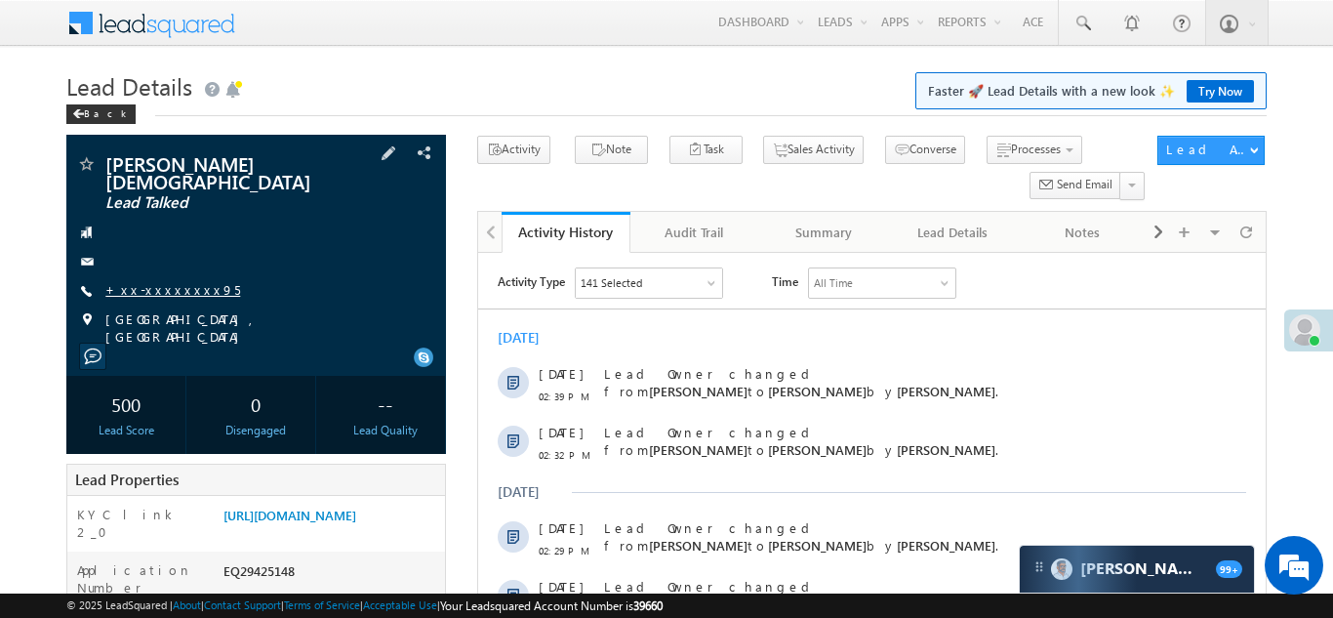
click at [159, 281] on link "+xx-xxxxxxxx95" at bounding box center [172, 289] width 135 height 17
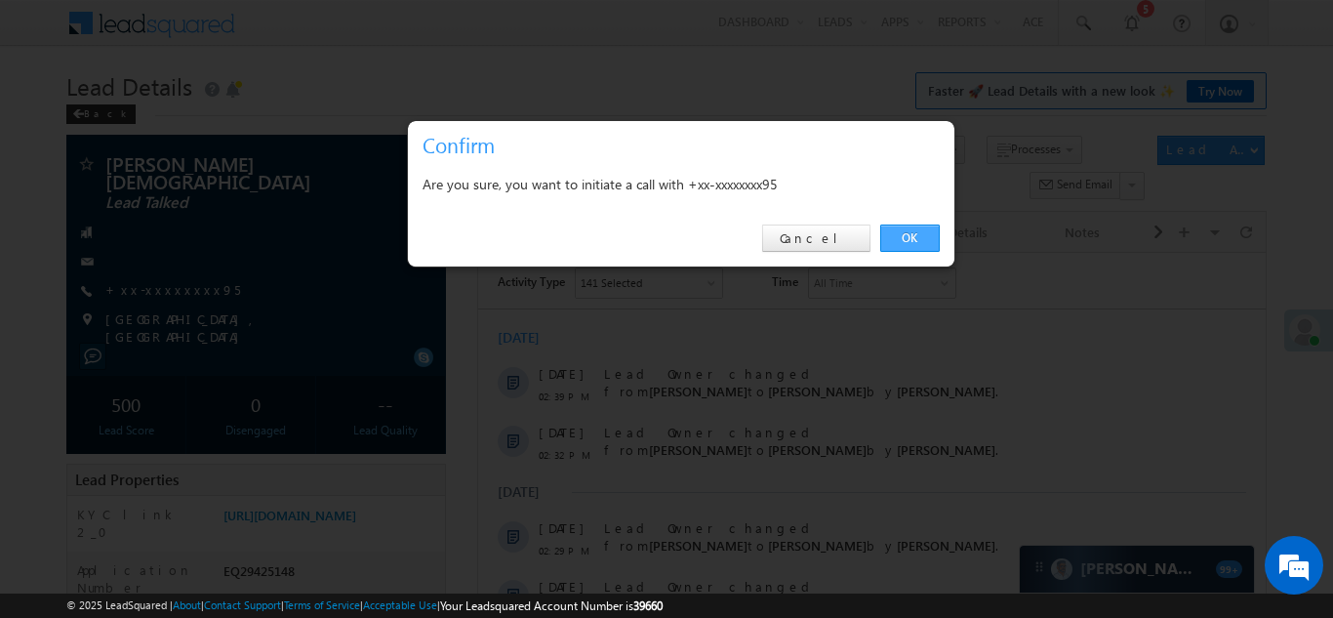
click at [895, 233] on link "OK" at bounding box center [910, 238] width 60 height 27
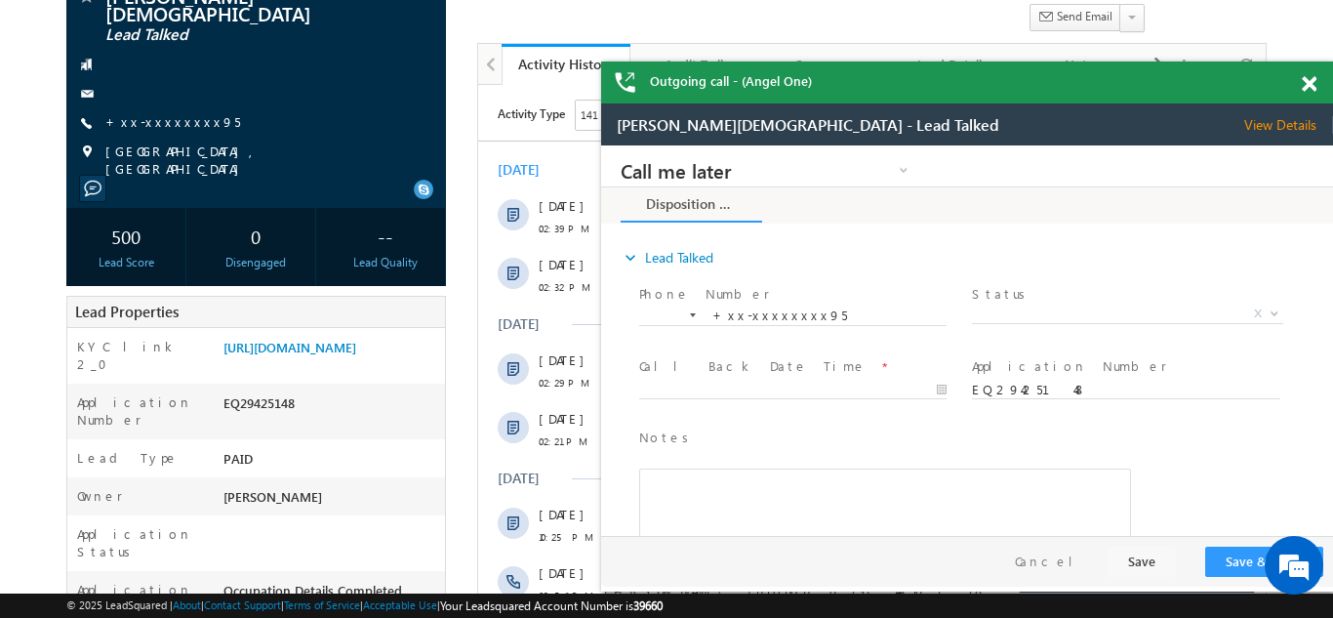
scroll to position [238, 0]
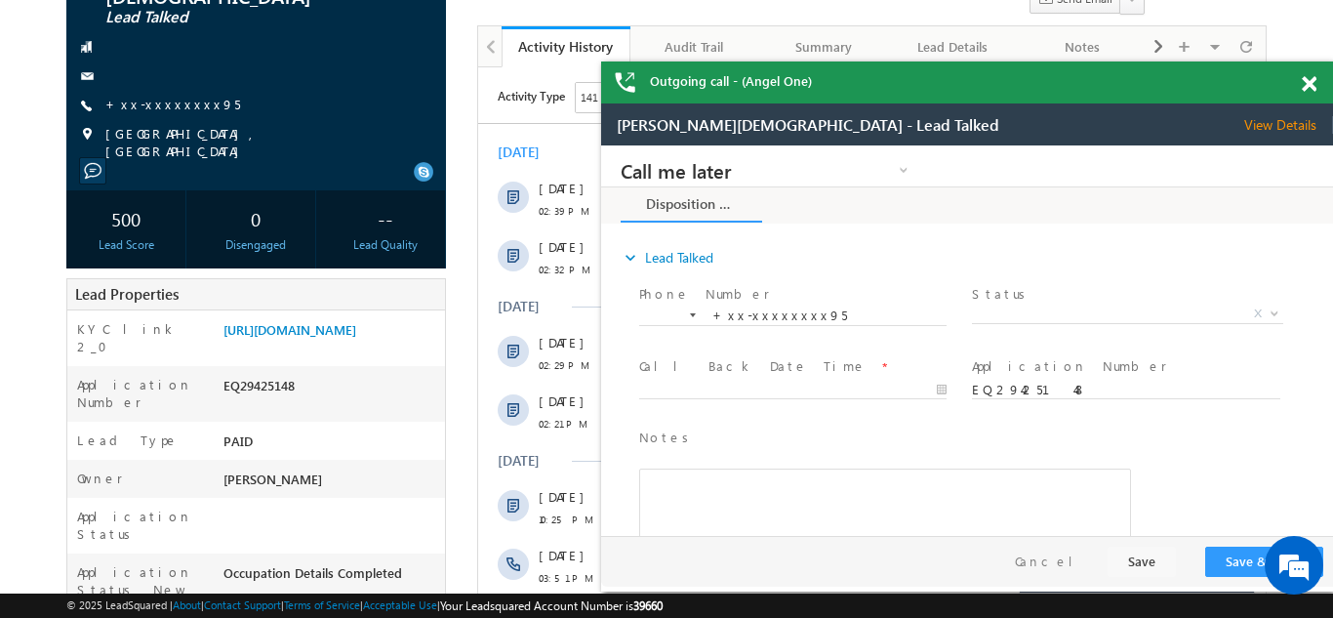
click at [1312, 82] on span at bounding box center [1309, 84] width 15 height 17
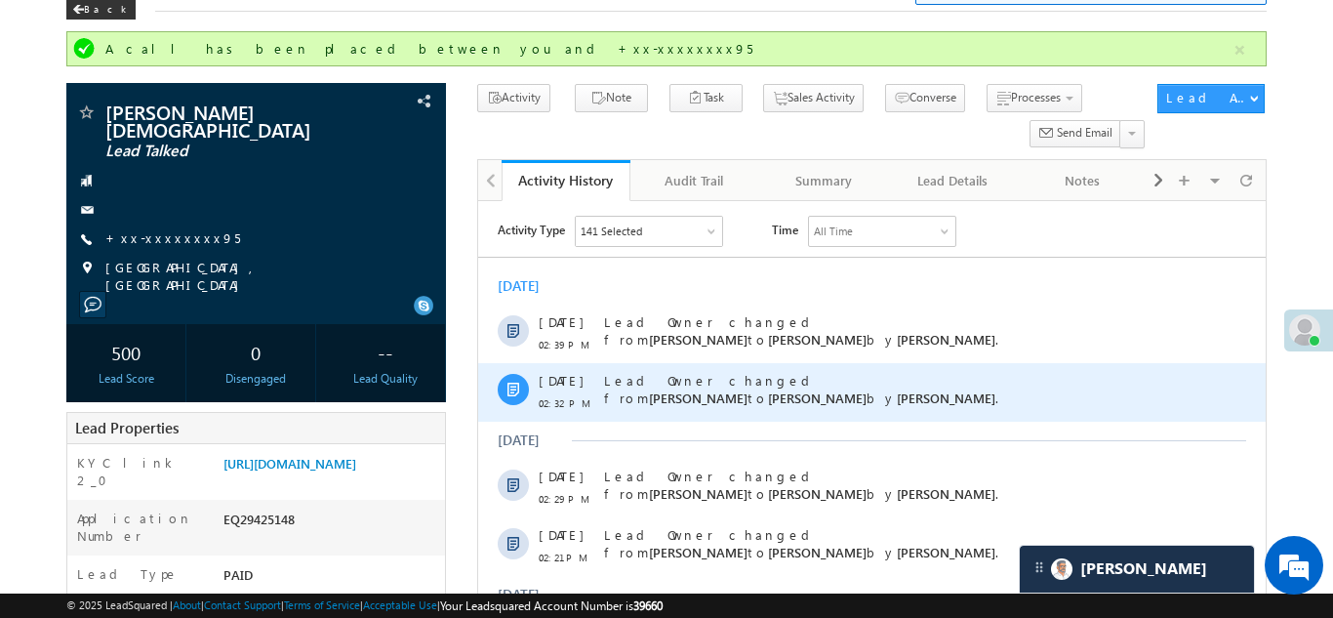
scroll to position [0, 0]
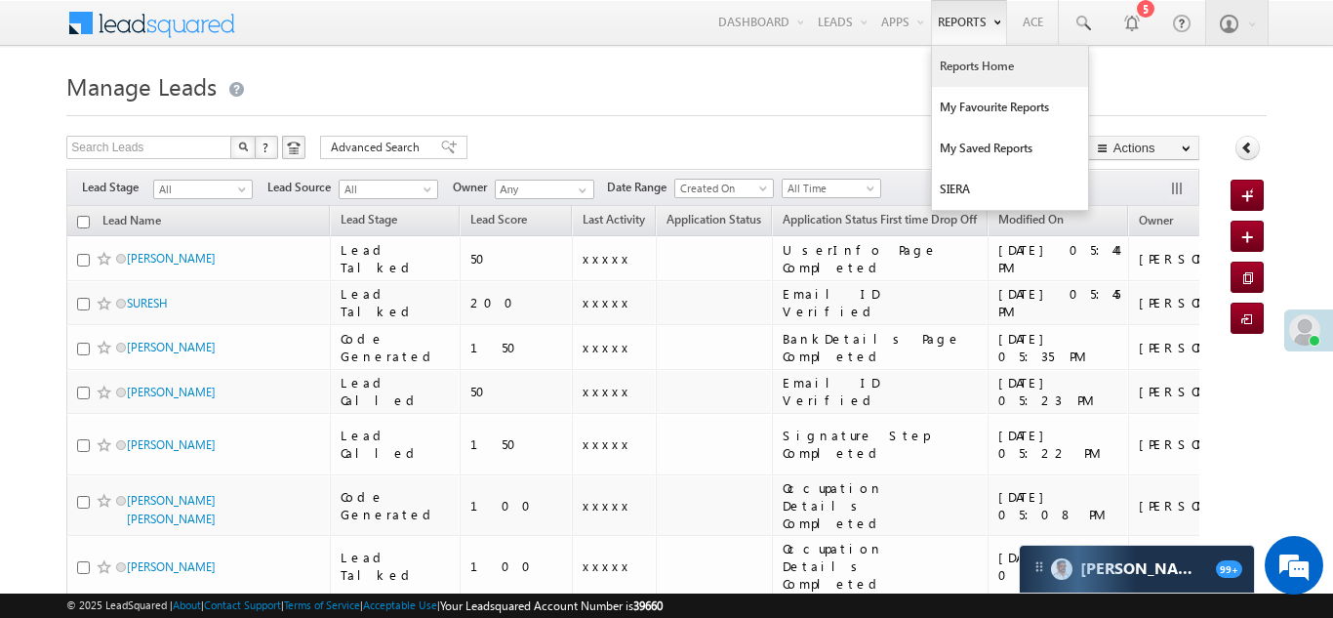
click at [971, 70] on link "Reports Home" at bounding box center [1010, 66] width 156 height 41
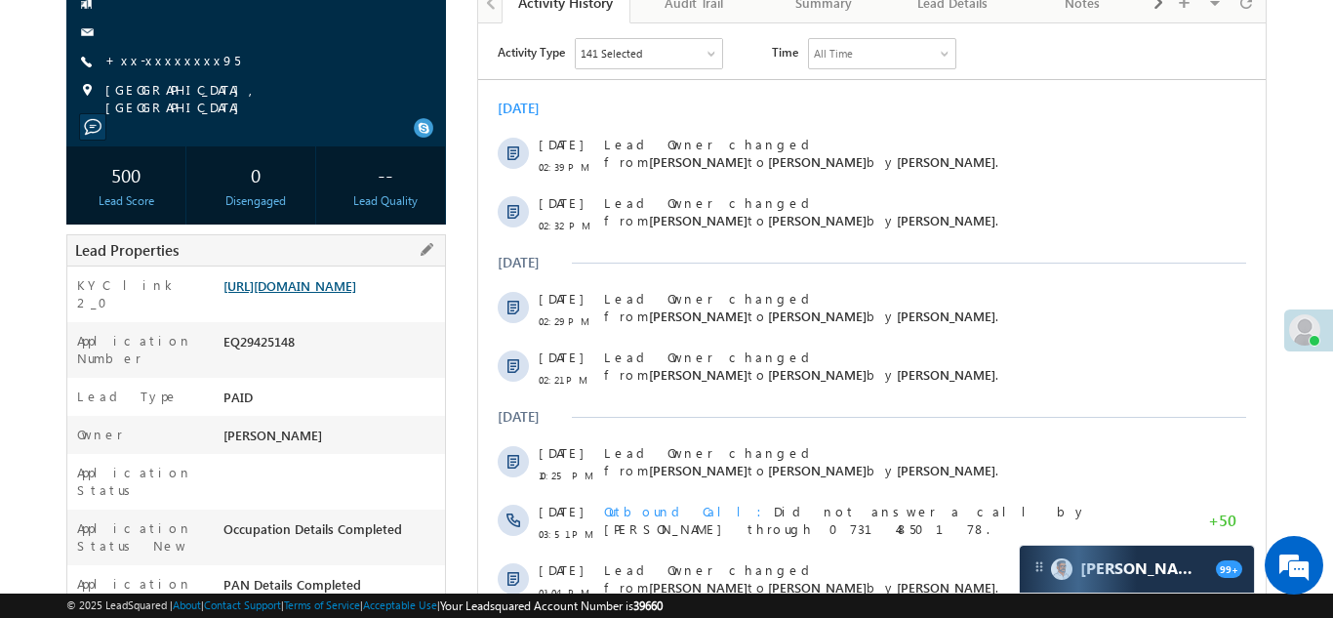
click at [332, 280] on link "https://angelbroking1-pk3em7sa.customui-test.leadsquared.com?leadId=de25226f-7f…" at bounding box center [290, 285] width 133 height 17
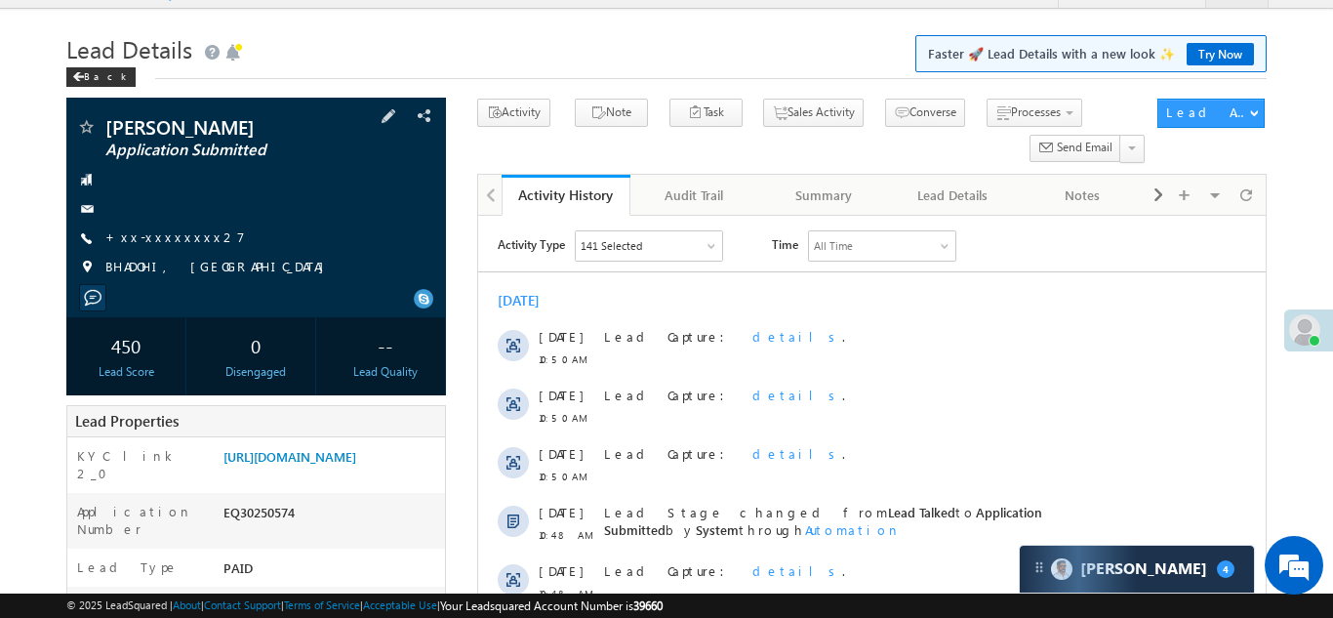
scroll to position [258, 0]
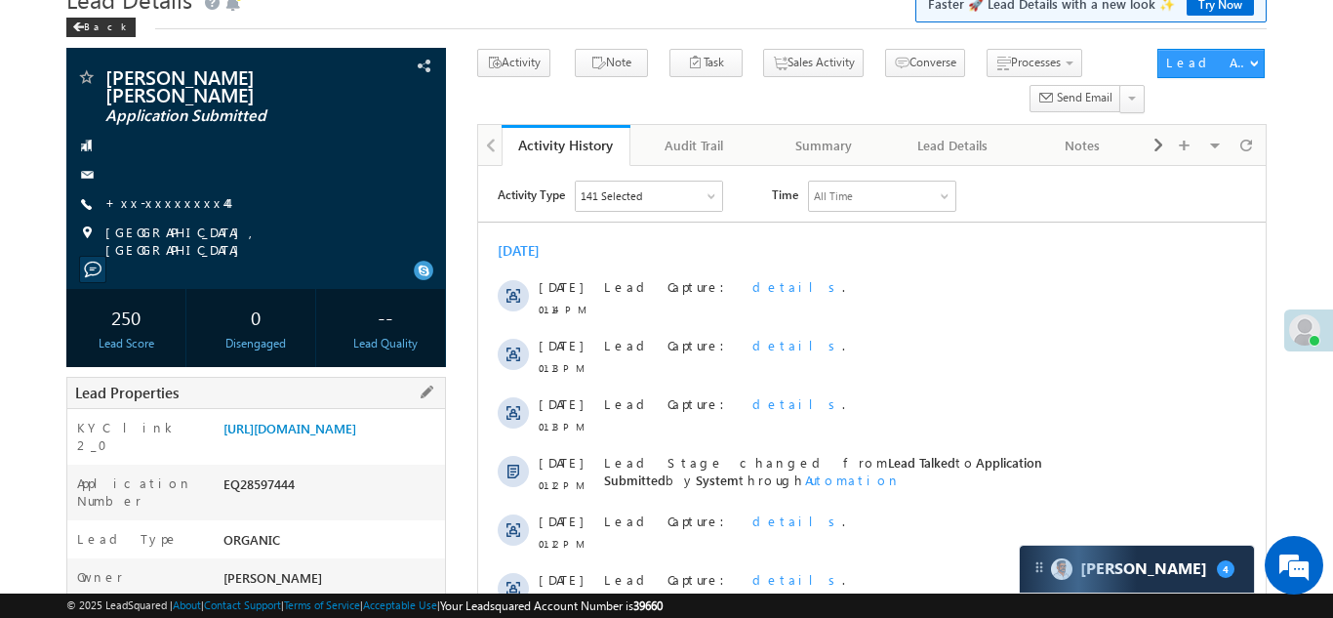
scroll to position [127, 0]
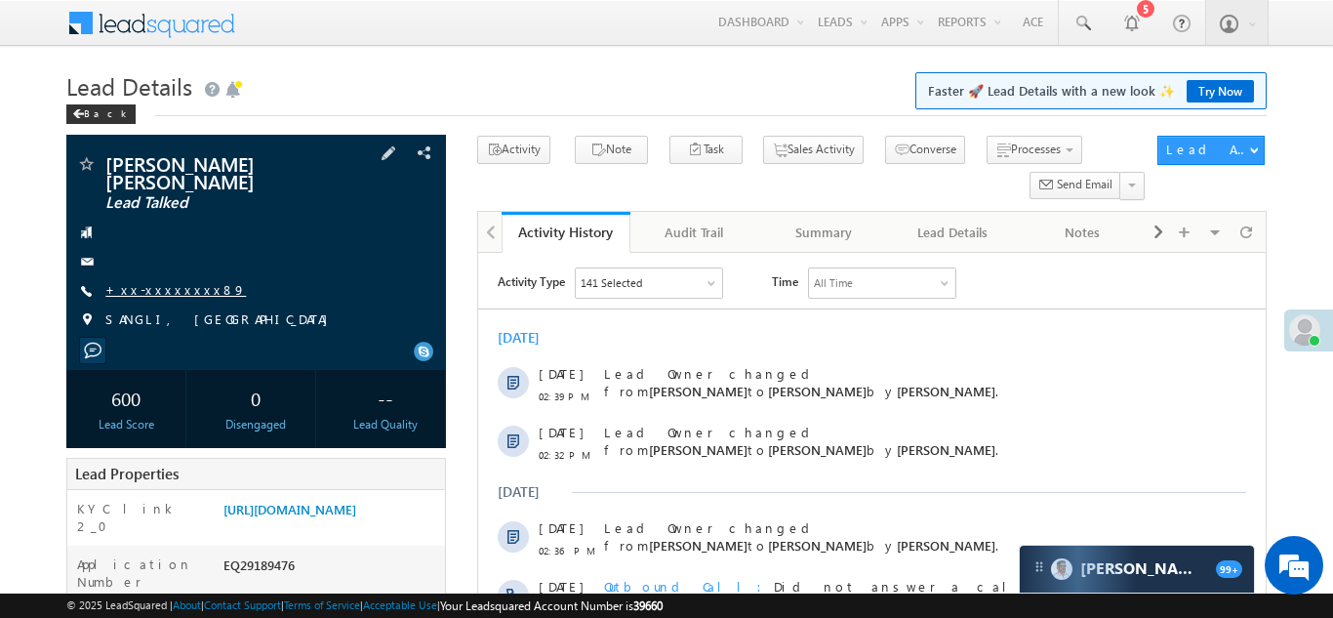
click at [167, 281] on link "+xx-xxxxxxxx89" at bounding box center [175, 289] width 141 height 17
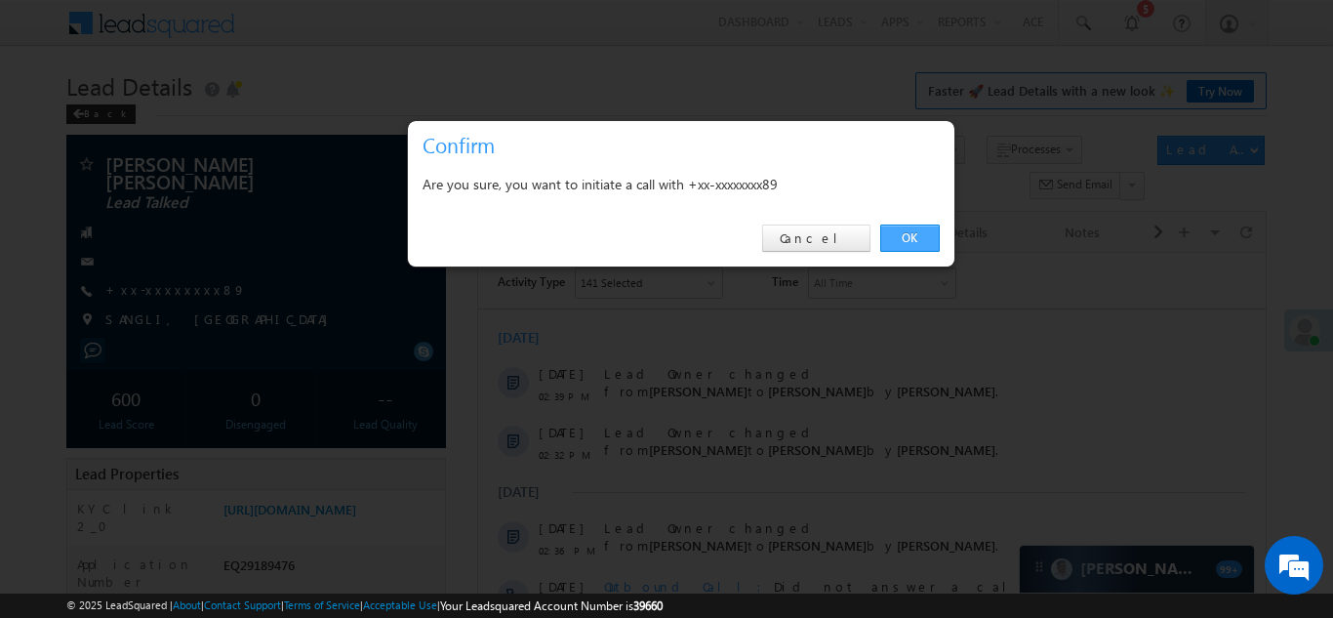
click at [914, 236] on link "OK" at bounding box center [910, 238] width 60 height 27
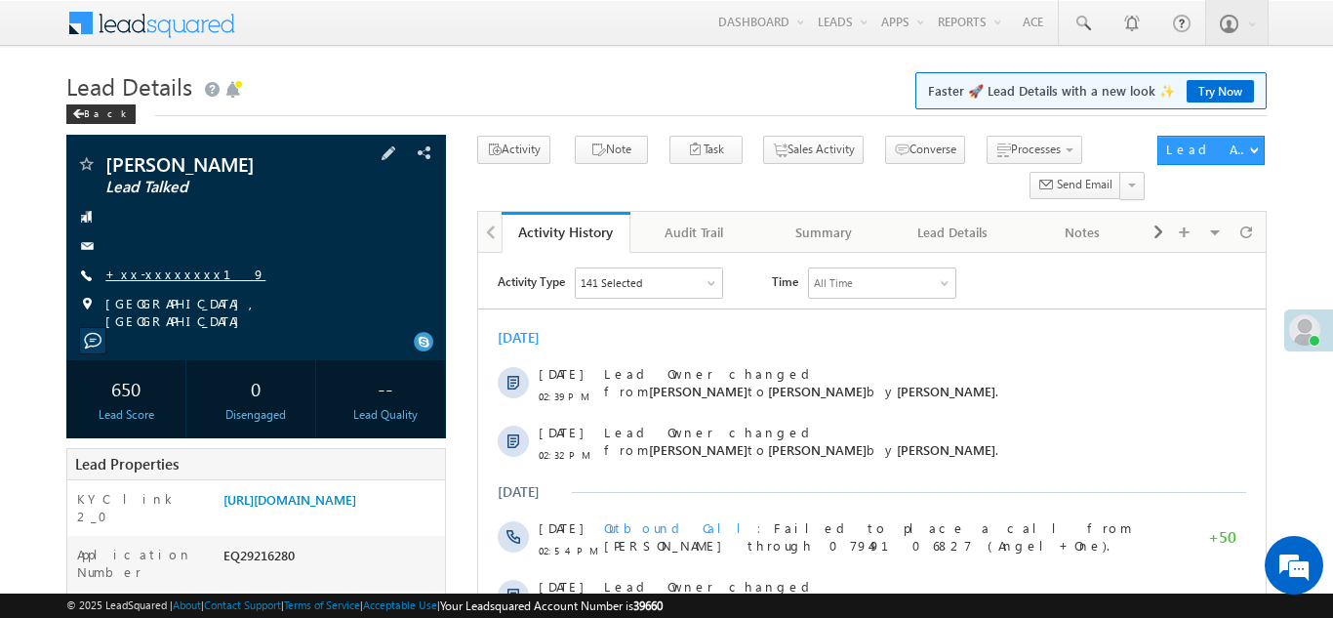
click at [150, 270] on link "+xx-xxxxxxxx19" at bounding box center [185, 274] width 160 height 17
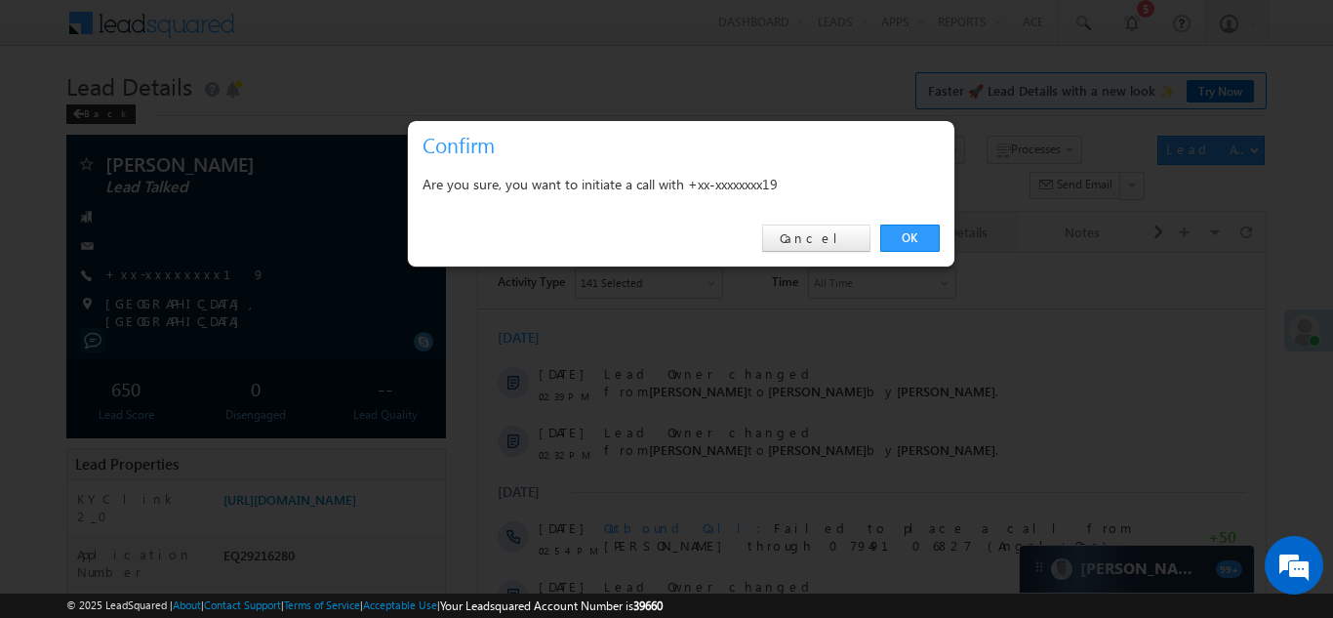
click at [901, 236] on link "OK" at bounding box center [910, 238] width 60 height 27
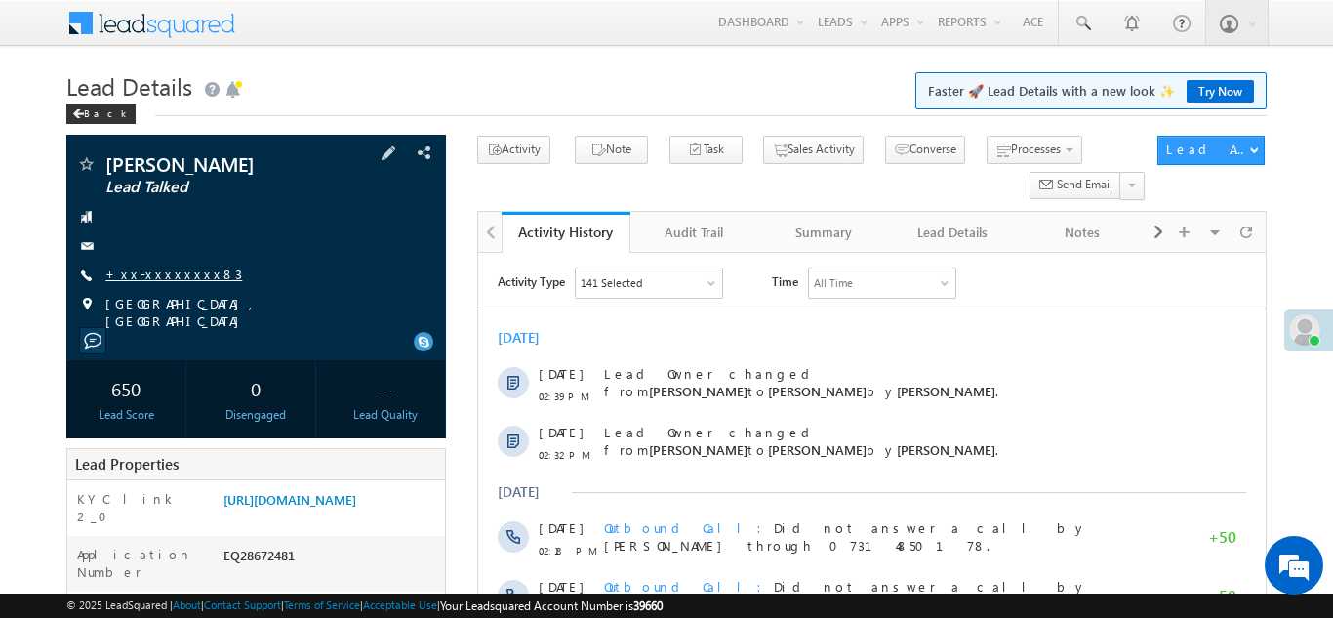
click at [156, 272] on link "+xx-xxxxxxxx83" at bounding box center [173, 274] width 137 height 17
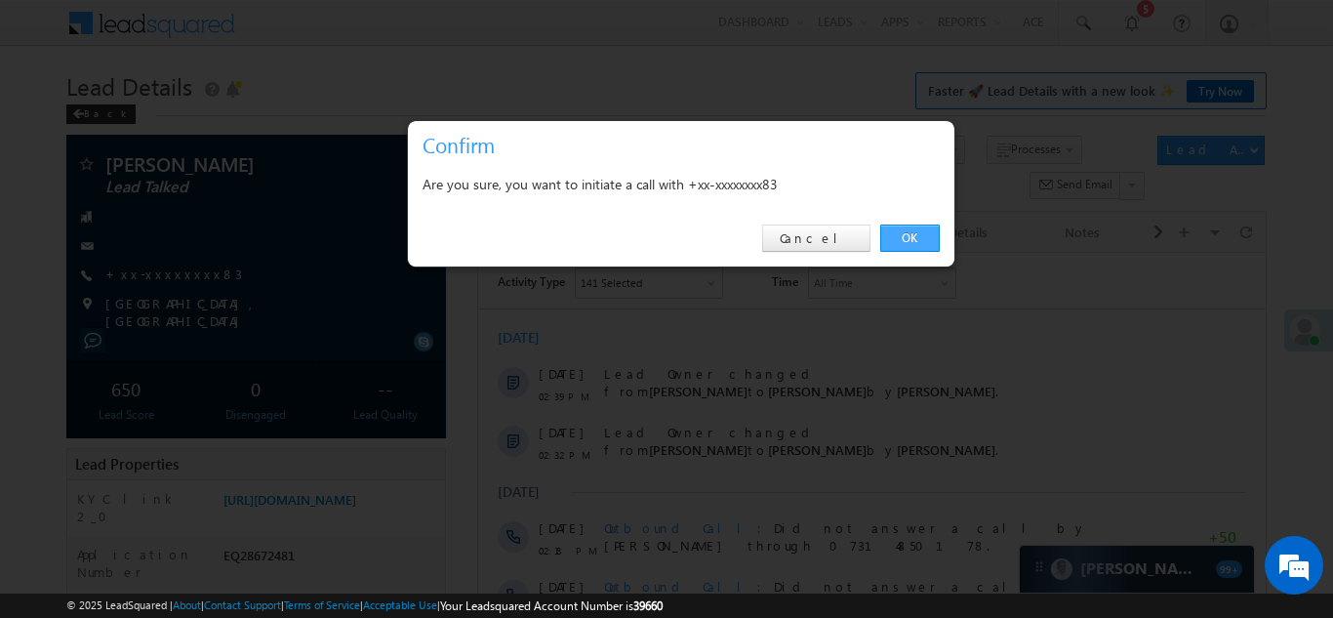
click at [905, 233] on link "OK" at bounding box center [910, 238] width 60 height 27
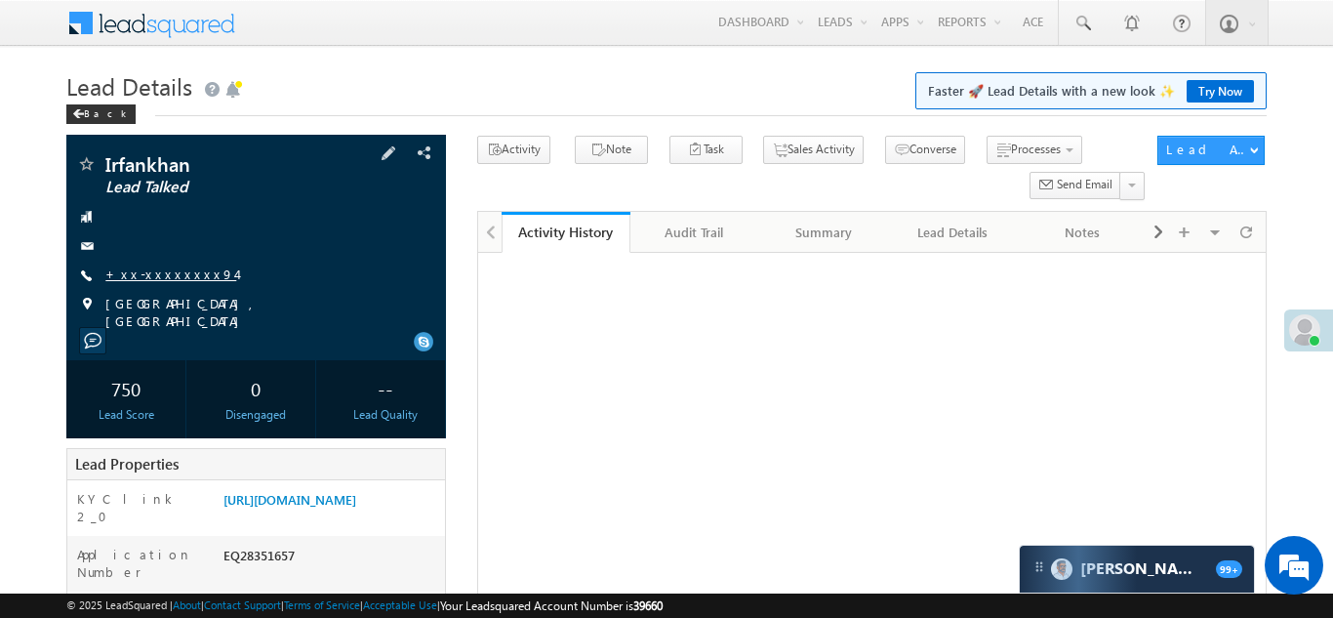
click at [160, 278] on link "+xx-xxxxxxxx94" at bounding box center [170, 274] width 131 height 17
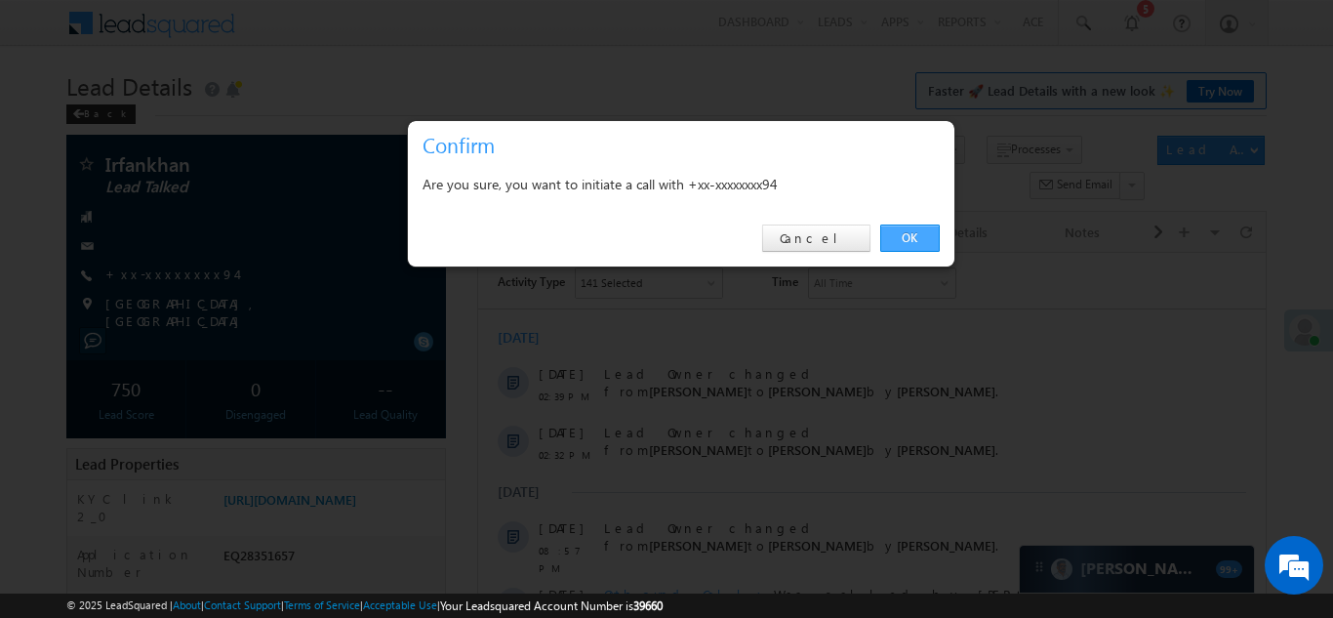
click at [903, 236] on link "OK" at bounding box center [910, 238] width 60 height 27
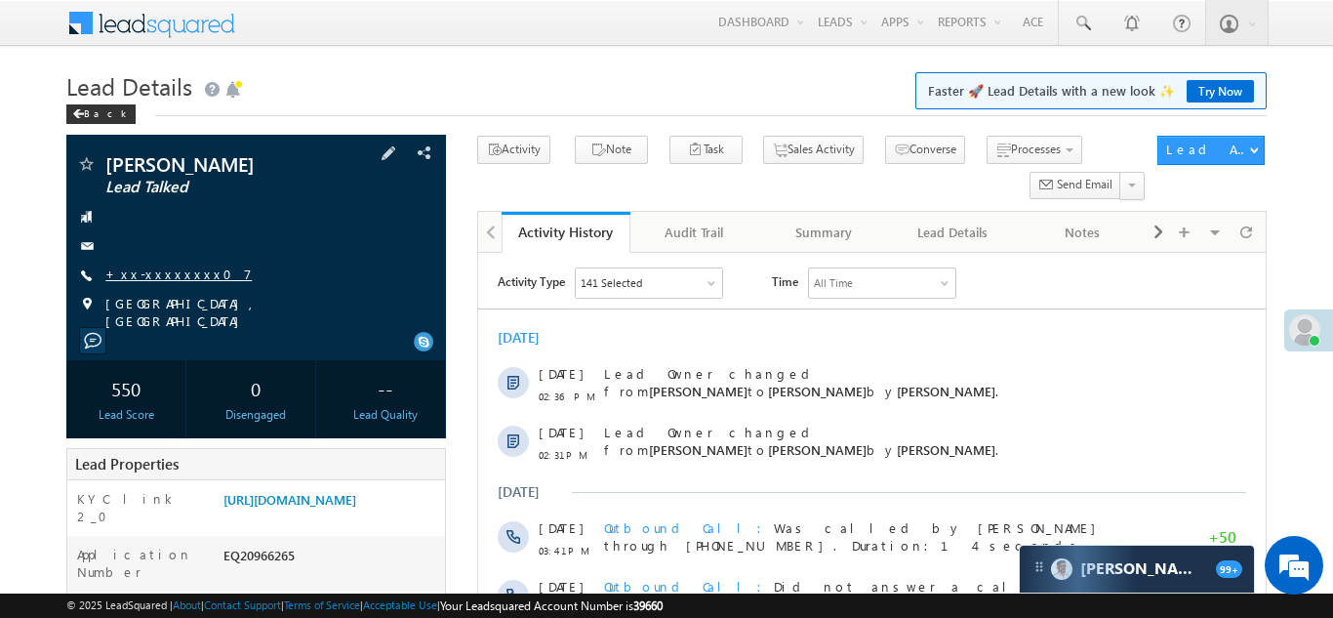
click at [163, 266] on link "+xx-xxxxxxxx07" at bounding box center [178, 274] width 146 height 17
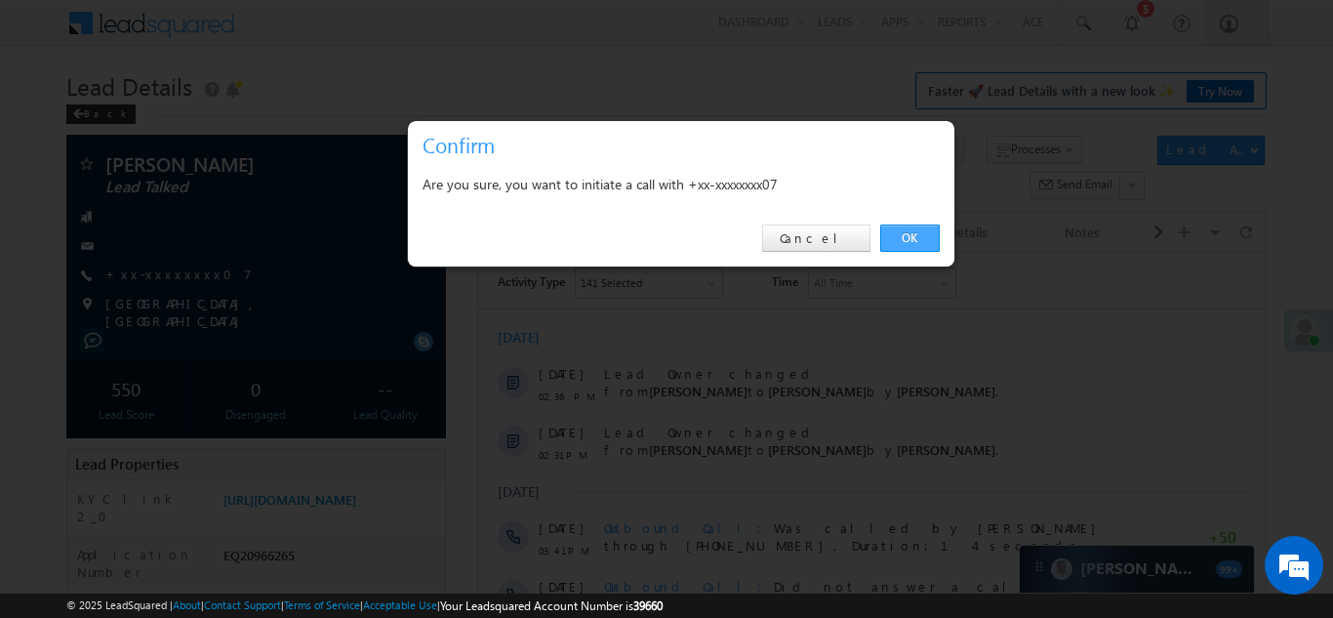
click at [904, 241] on link "OK" at bounding box center [910, 238] width 60 height 27
